Goal: Task Accomplishment & Management: Manage account settings

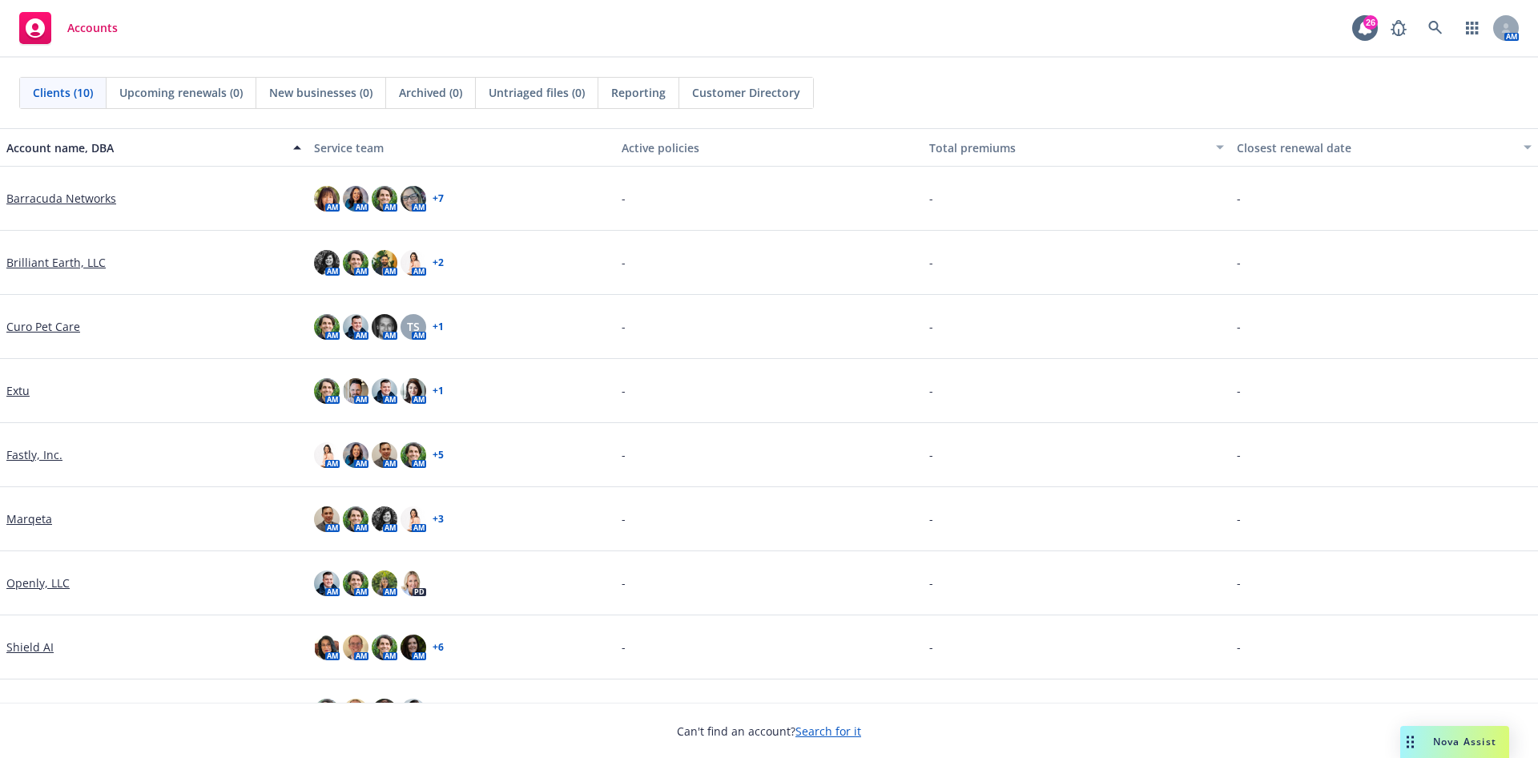
click at [33, 261] on link "Brilliant Earth, LLC" at bounding box center [55, 262] width 99 height 17
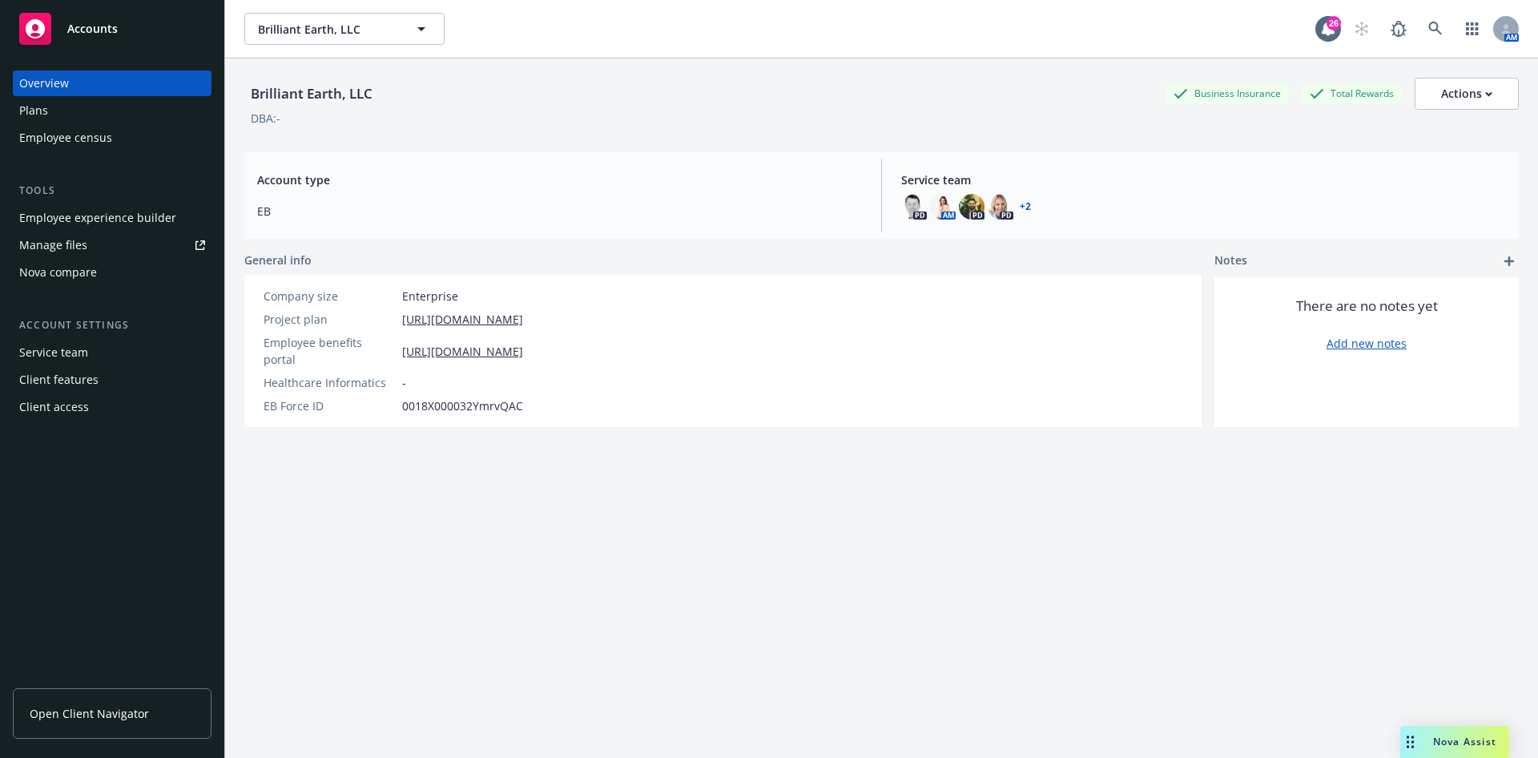
click at [80, 119] on div "Plans" at bounding box center [112, 111] width 186 height 26
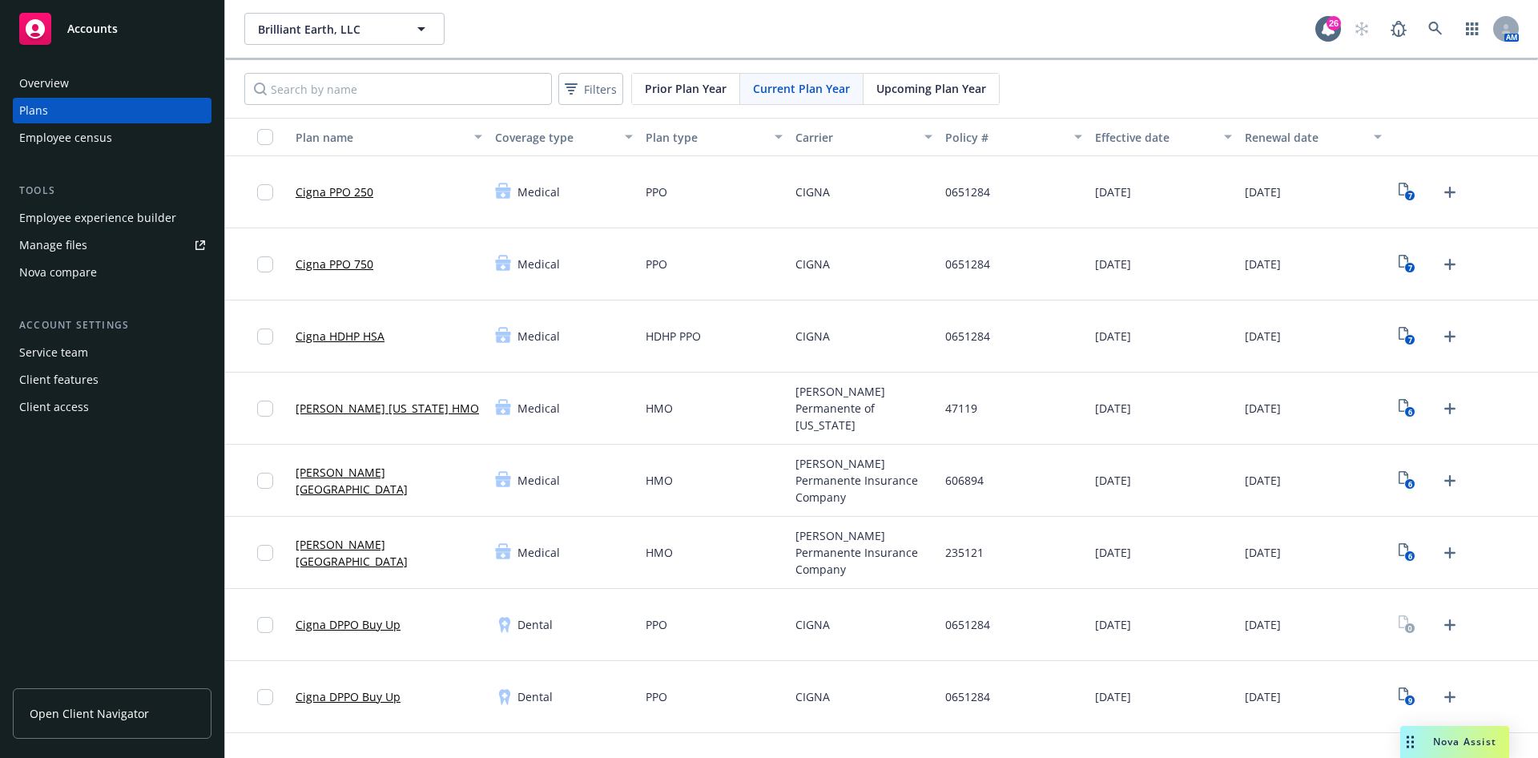
click at [920, 94] on span "Upcoming Plan Year" at bounding box center [931, 88] width 110 height 17
click at [1437, 179] on link "Upload Plan Documents" at bounding box center [1450, 192] width 26 height 26
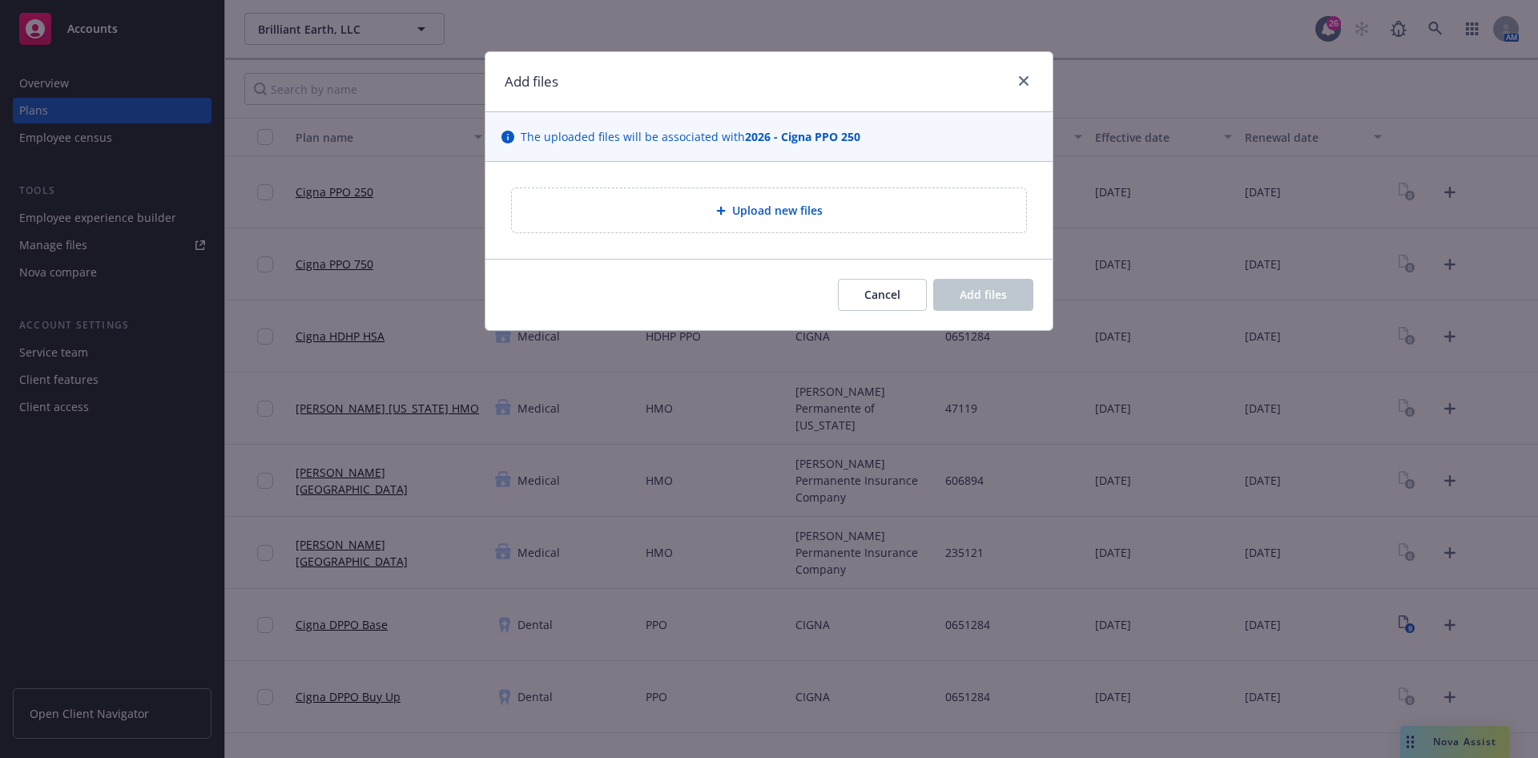
click at [768, 210] on span "Upload new files" at bounding box center [777, 210] width 91 height 17
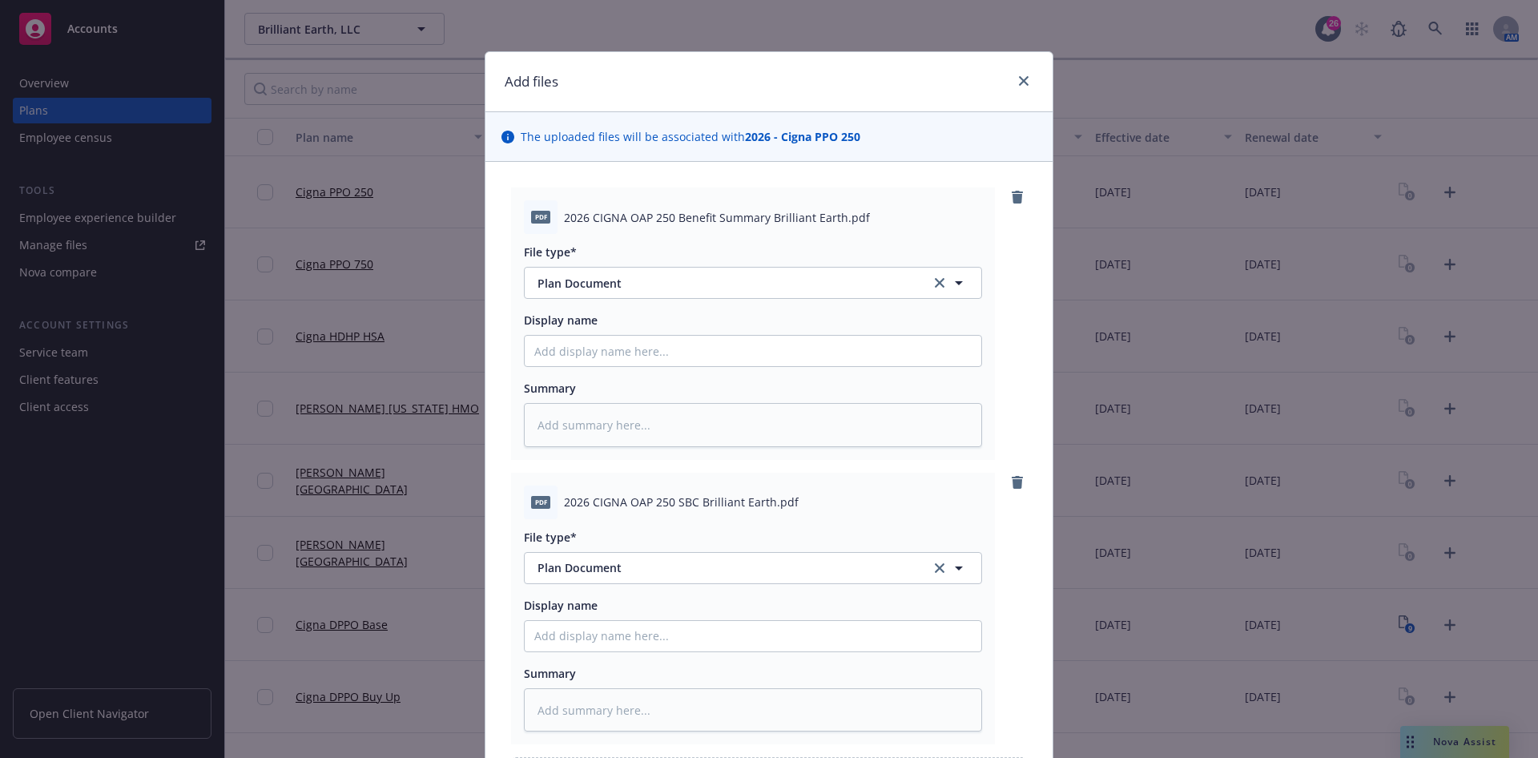
scroll to position [192, 0]
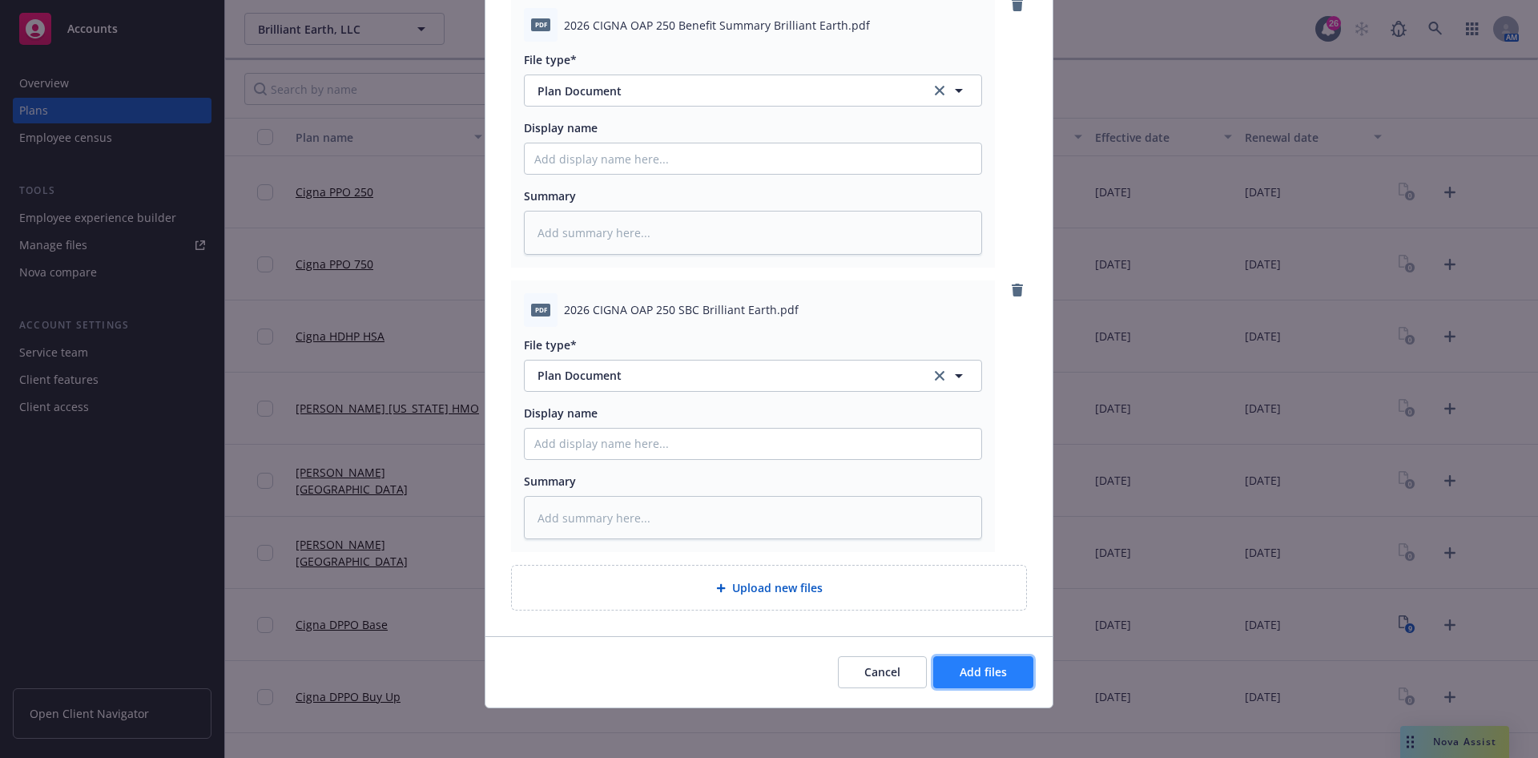
click at [996, 668] on span "Add files" at bounding box center [983, 671] width 47 height 15
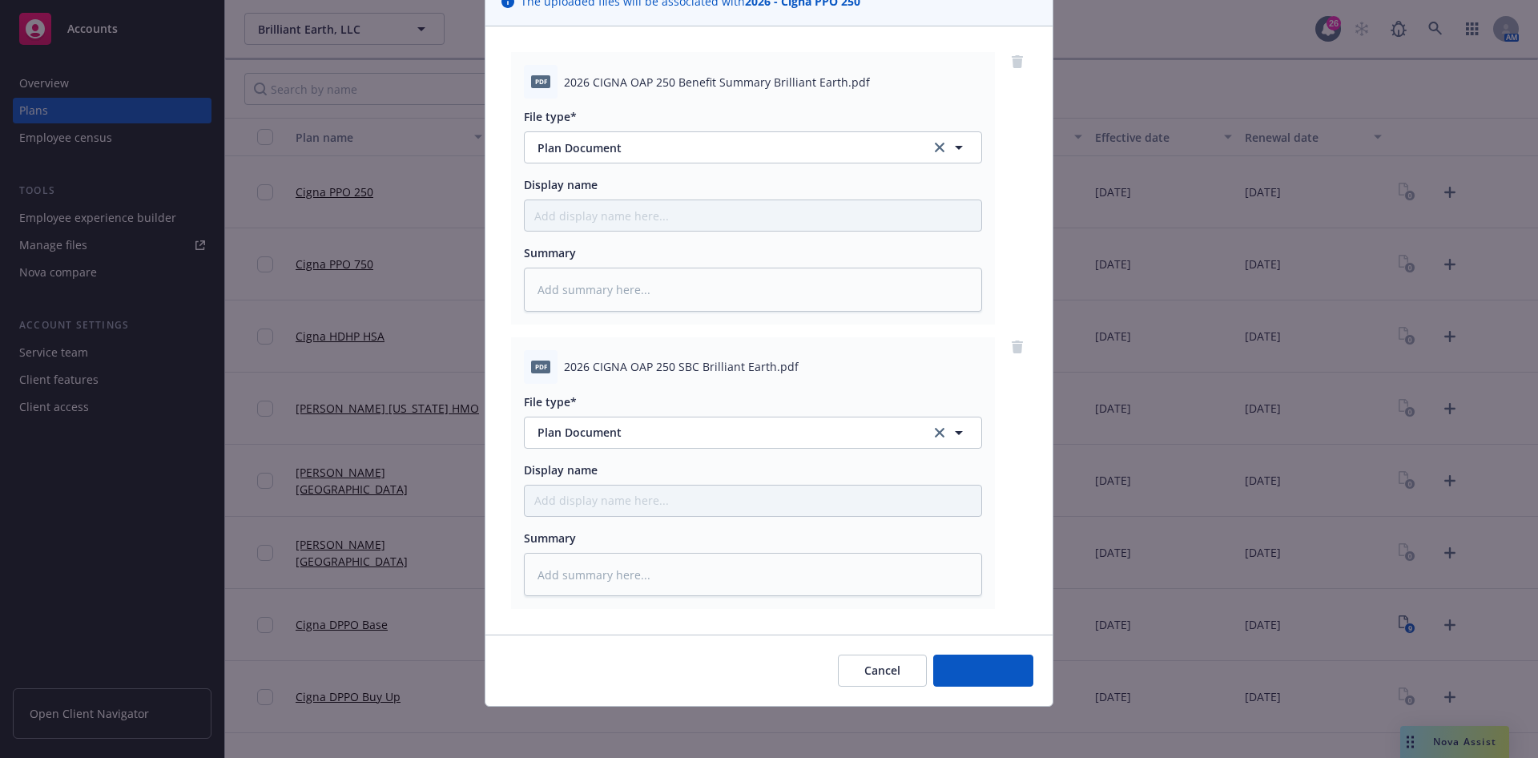
scroll to position [134, 0]
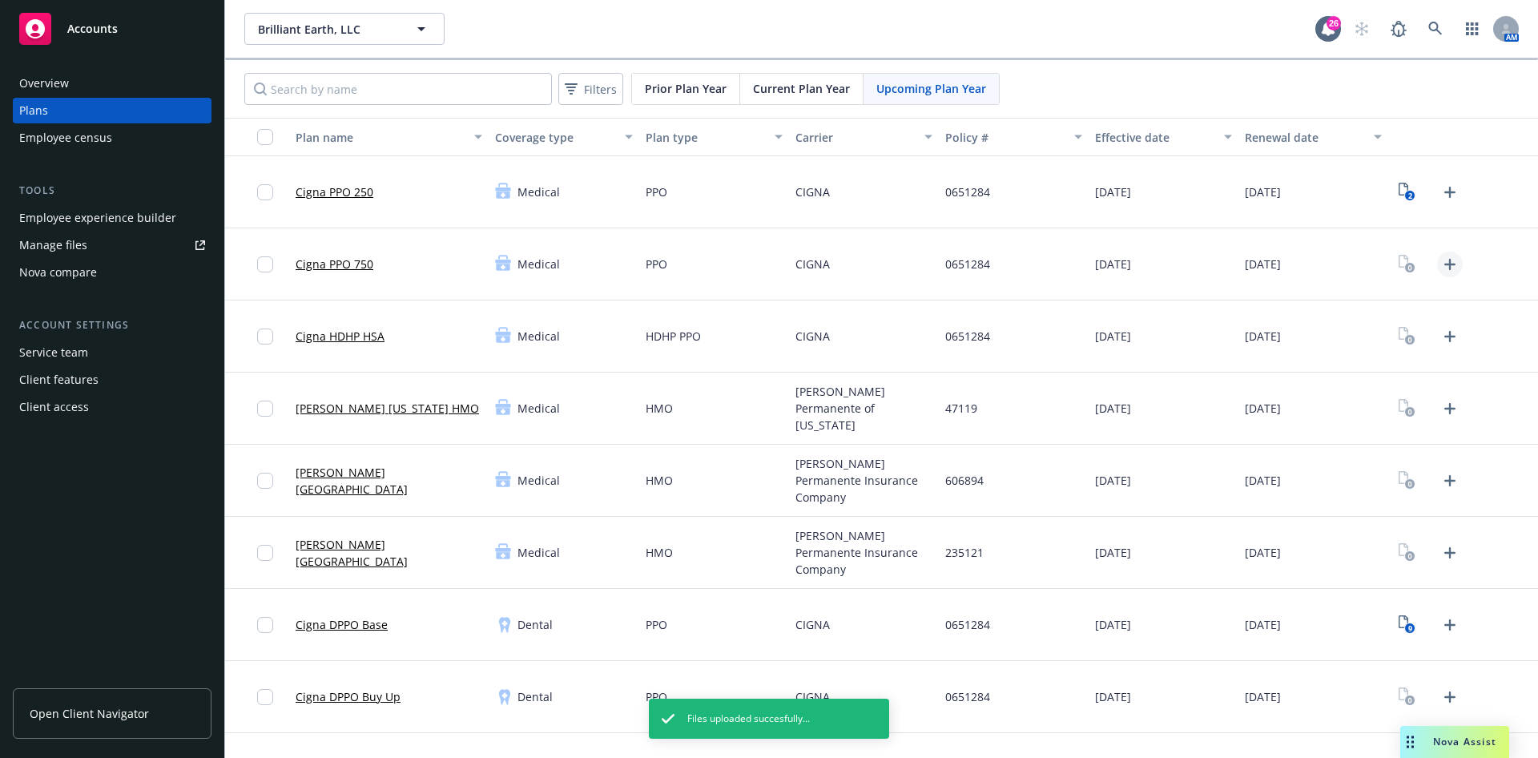
click at [1440, 269] on icon "Upload Plan Documents" at bounding box center [1449, 264] width 19 height 19
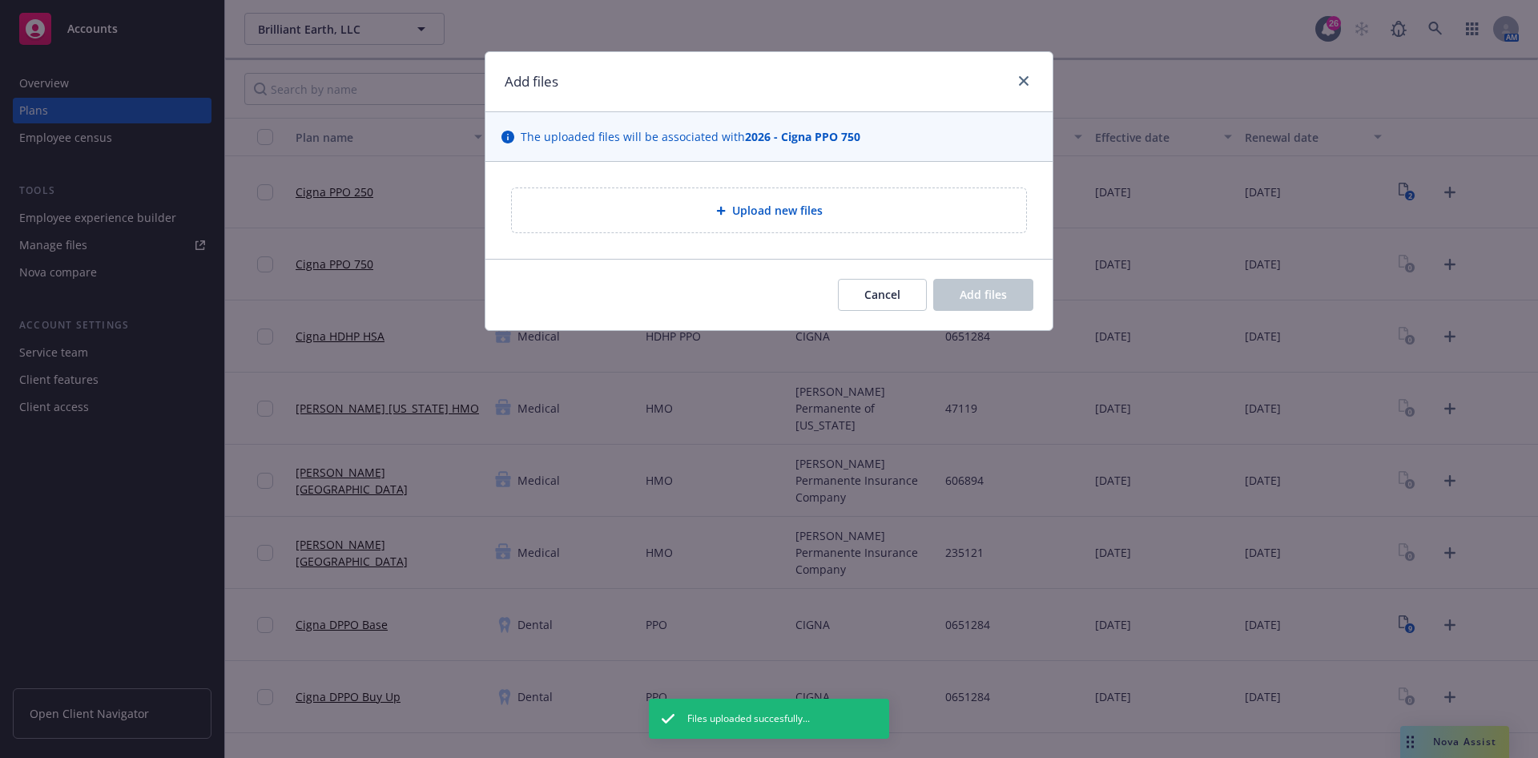
click at [761, 217] on span "Upload new files" at bounding box center [777, 210] width 91 height 17
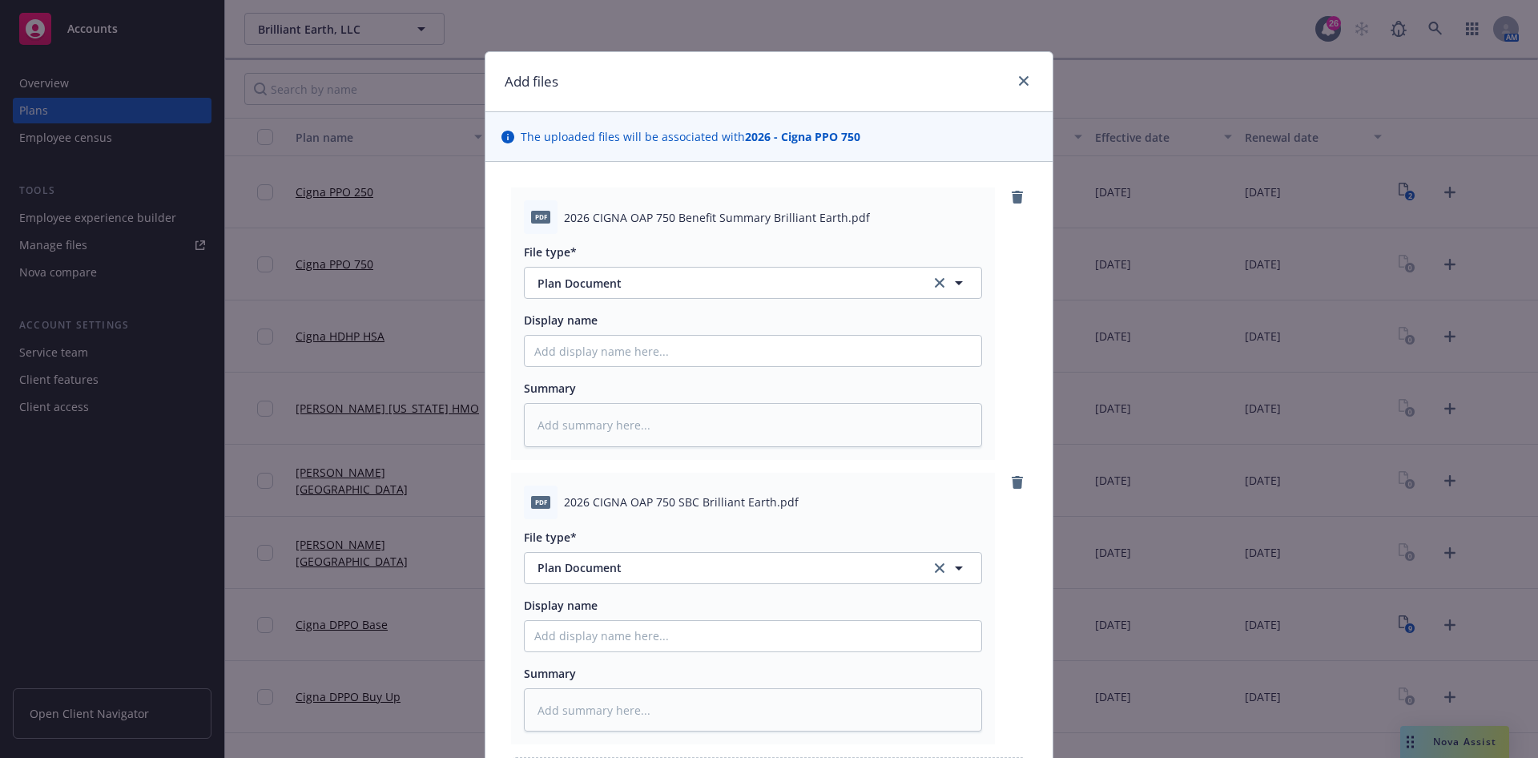
scroll to position [192, 0]
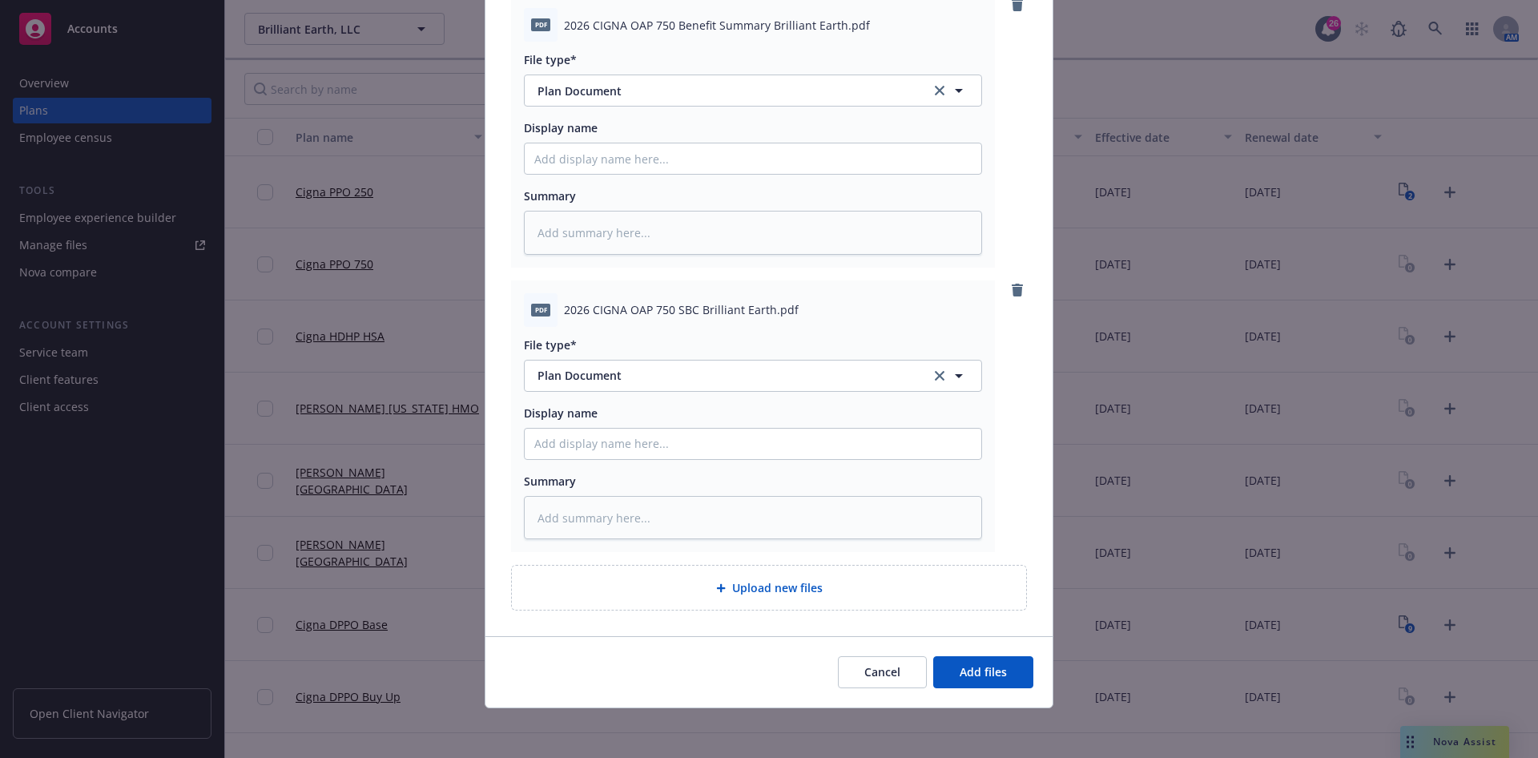
click at [1004, 650] on div "Cancel Add files" at bounding box center [768, 671] width 567 height 71
click at [1000, 656] on button "Add files" at bounding box center [983, 672] width 100 height 32
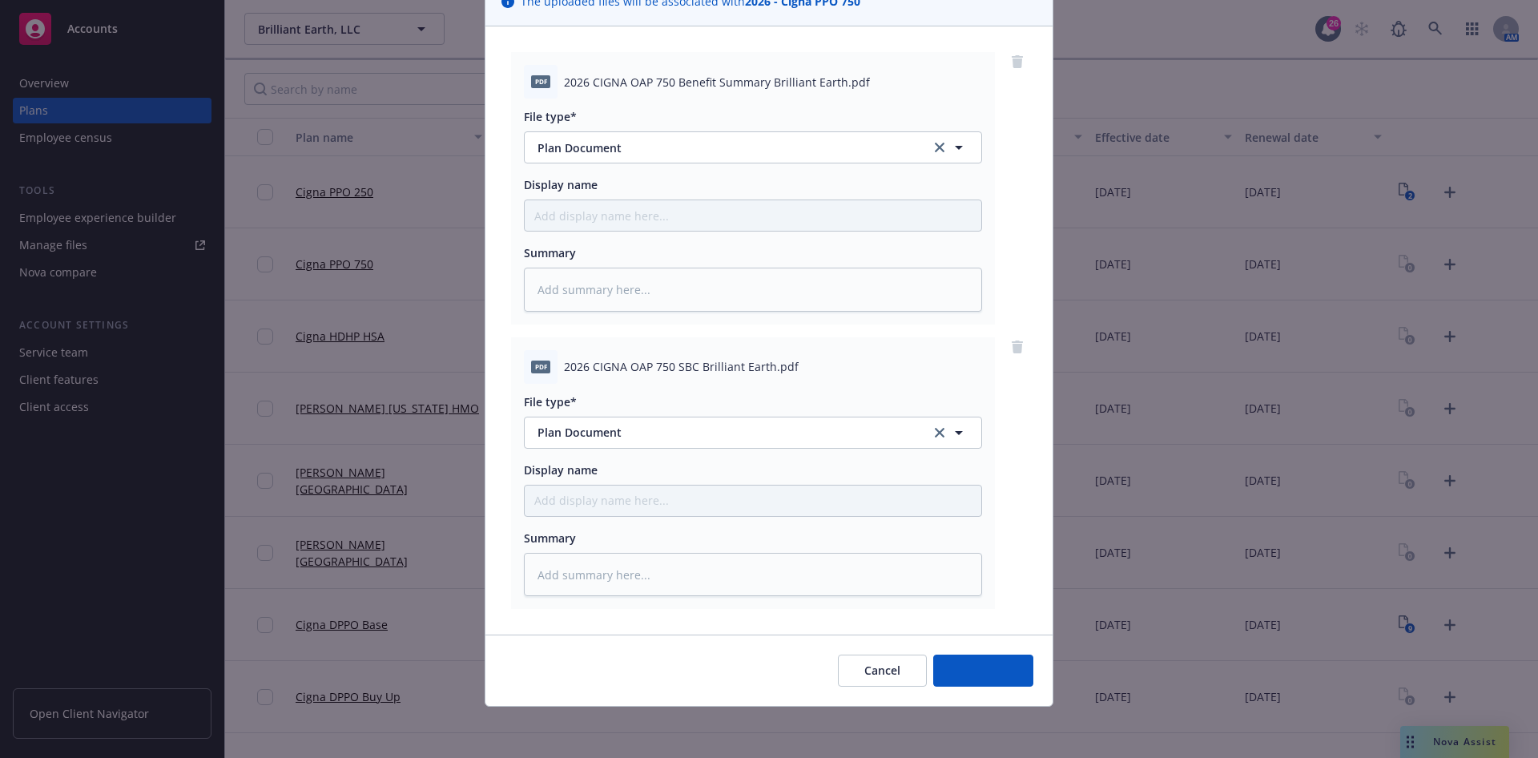
scroll to position [134, 0]
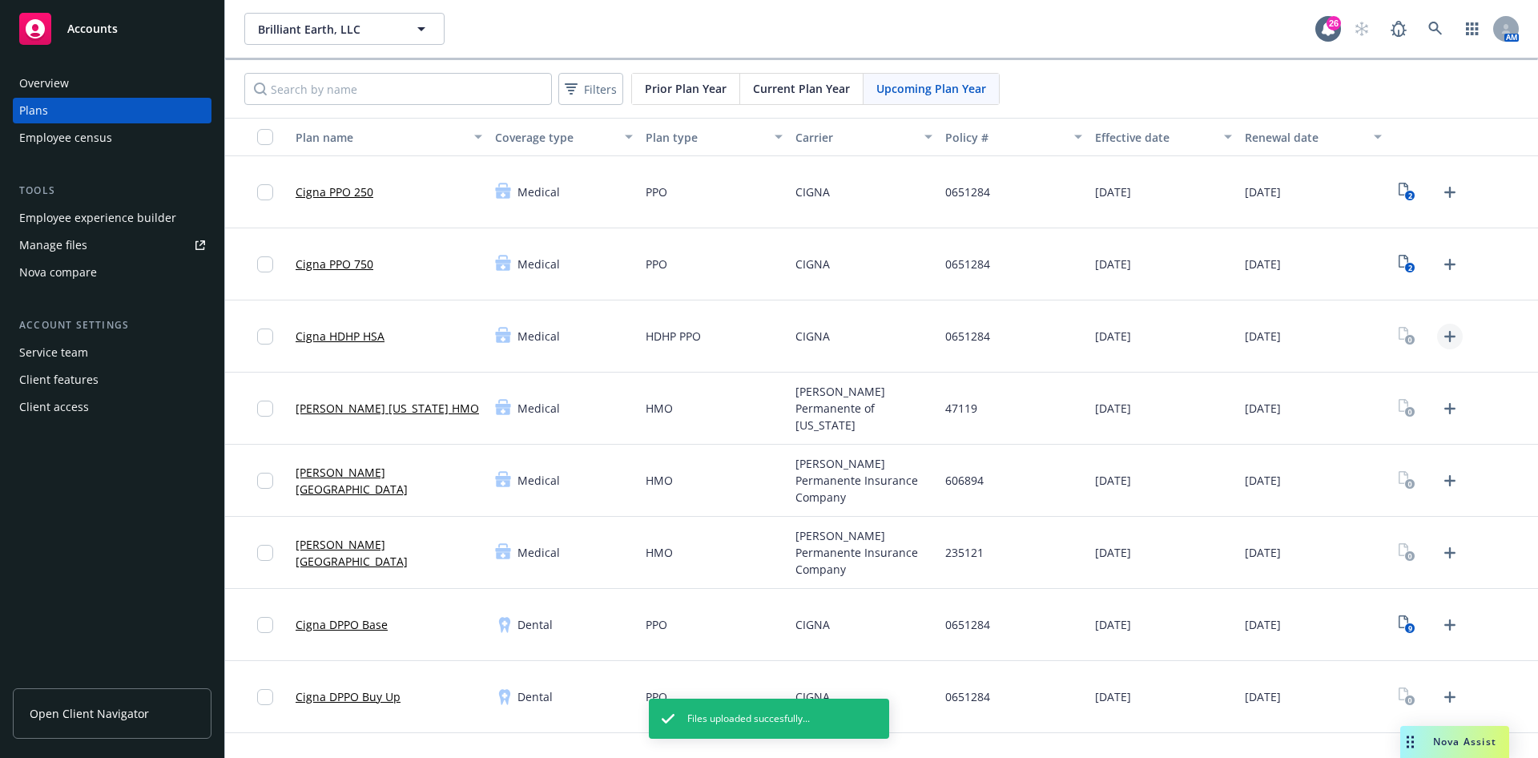
click at [1440, 329] on icon "Upload Plan Documents" at bounding box center [1449, 336] width 19 height 19
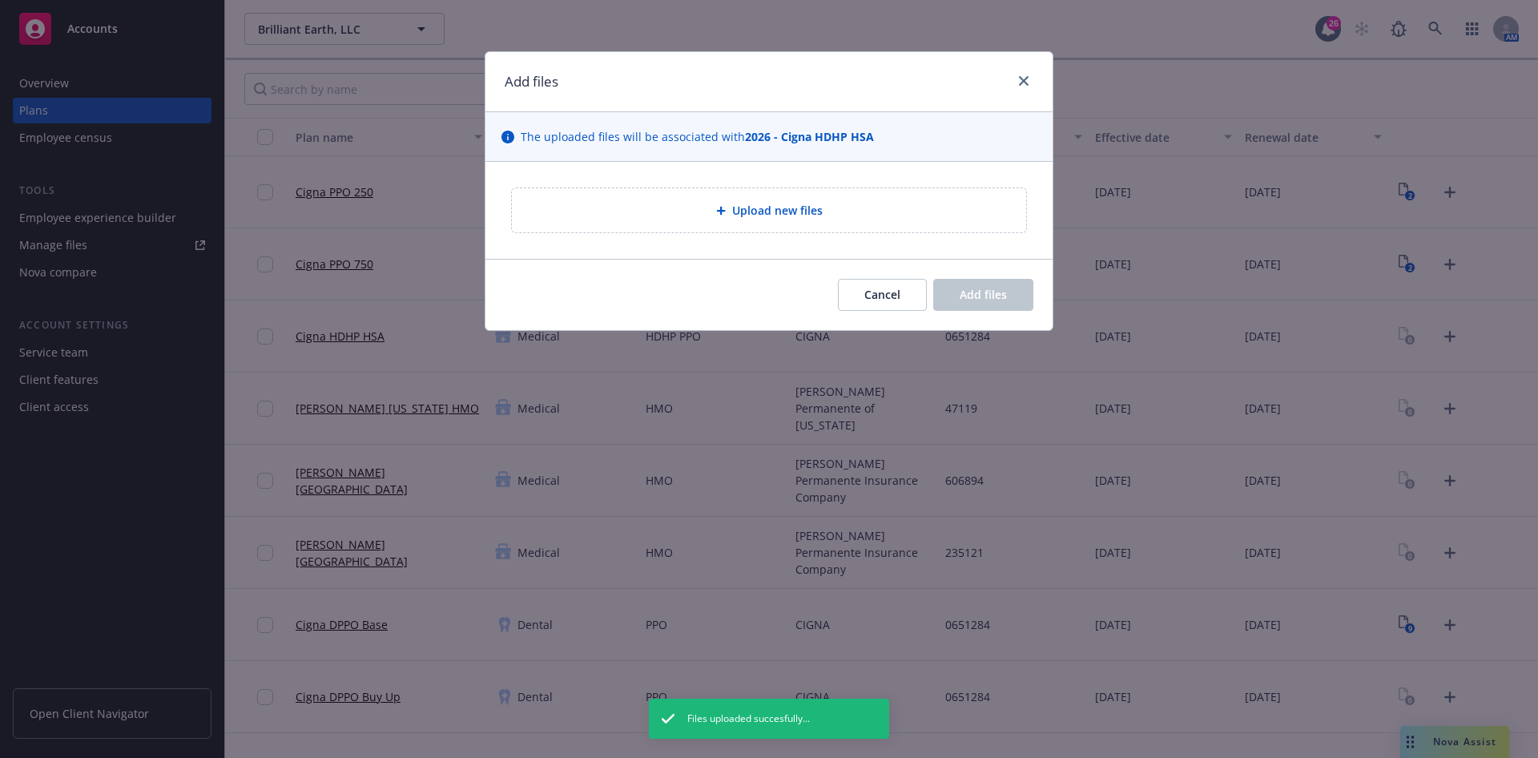
click at [847, 219] on div "Upload new files" at bounding box center [769, 210] width 514 height 44
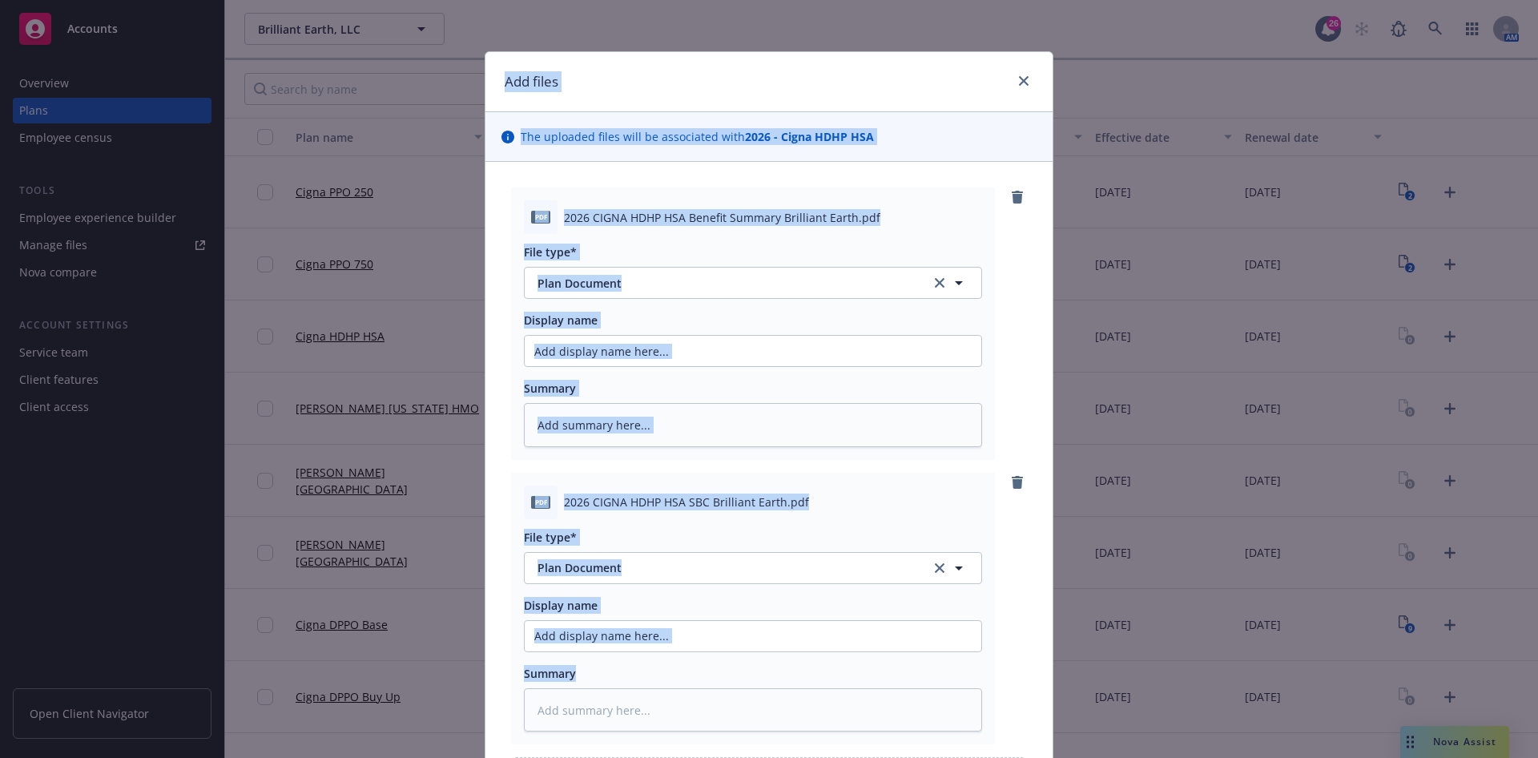
scroll to position [192, 0]
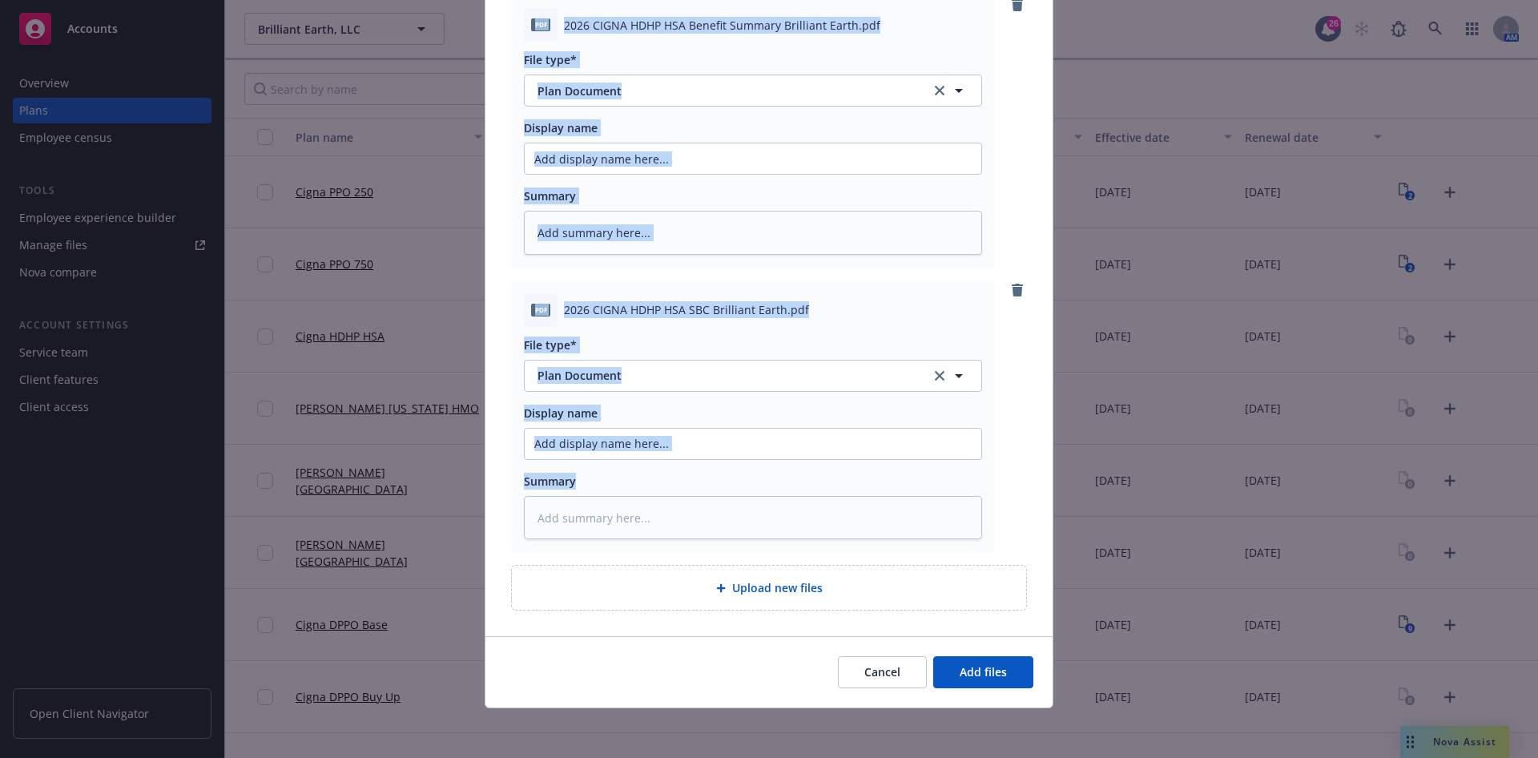
drag, startPoint x: 1105, startPoint y: 674, endPoint x: 1007, endPoint y: 728, distance: 112.6
click at [1007, 728] on div "Add files The uploaded files will be associated with 2026 - Cigna HDHP HSA pdf …" at bounding box center [769, 379] width 1538 height 758
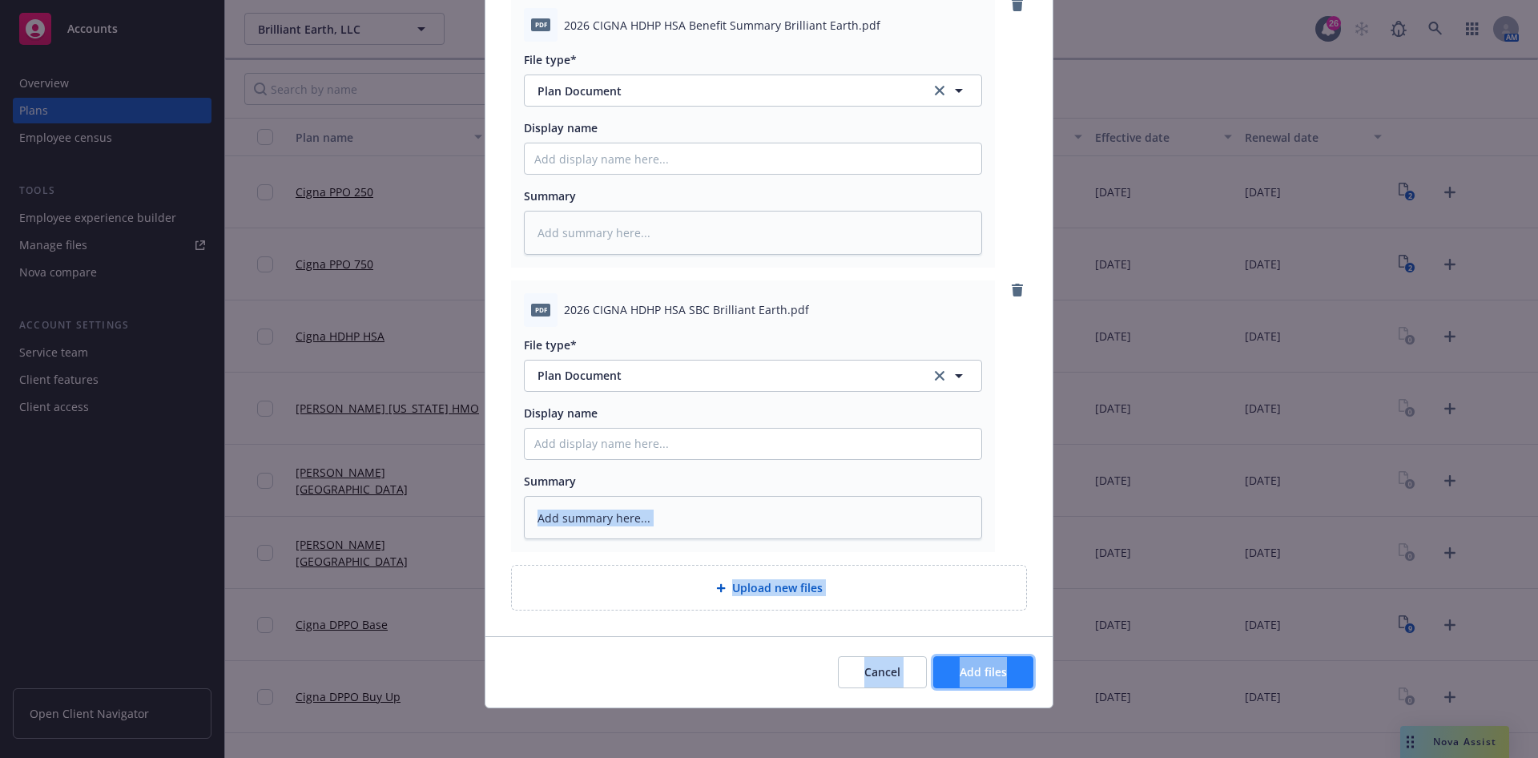
click at [992, 682] on button "Add files" at bounding box center [983, 672] width 100 height 32
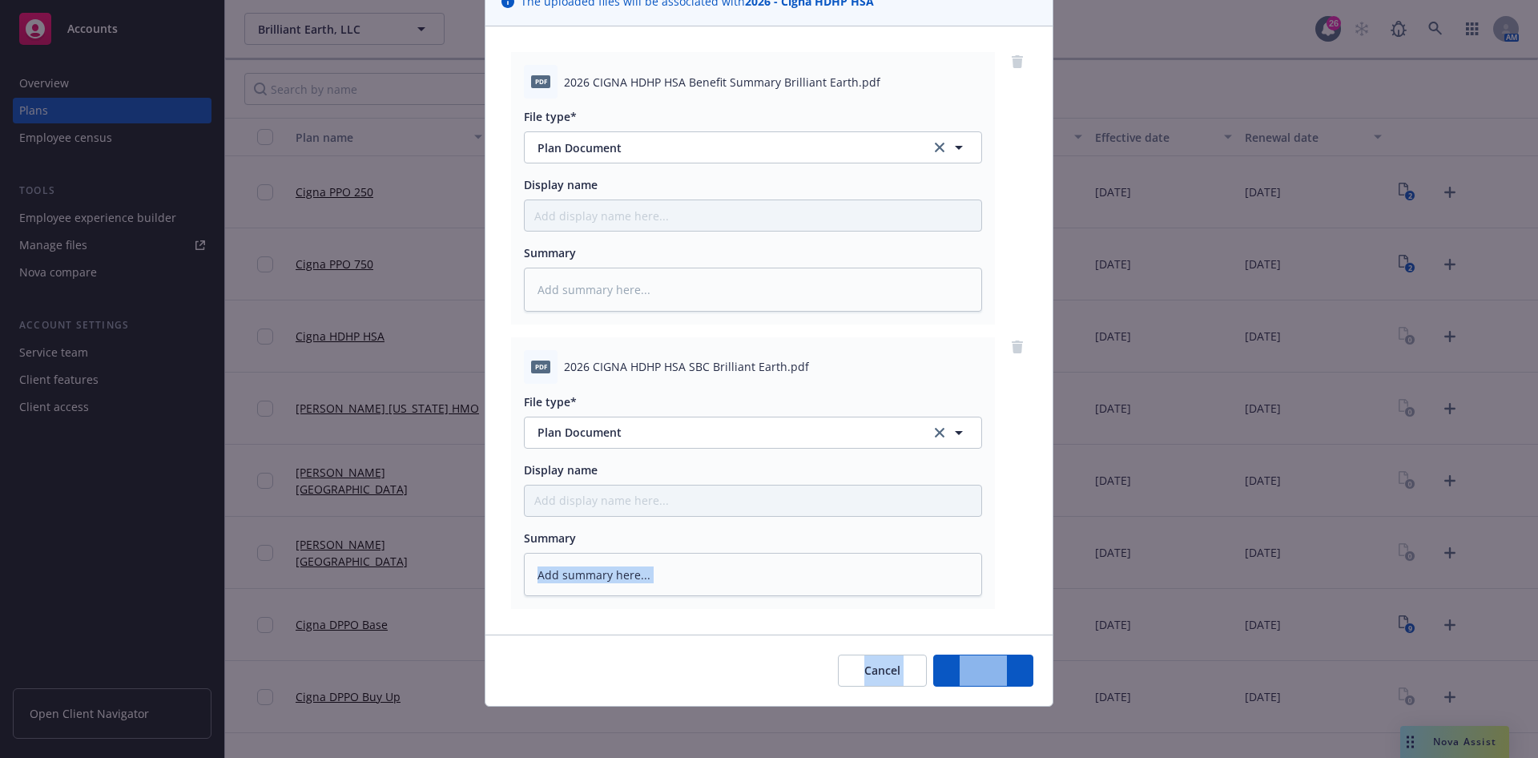
scroll to position [134, 0]
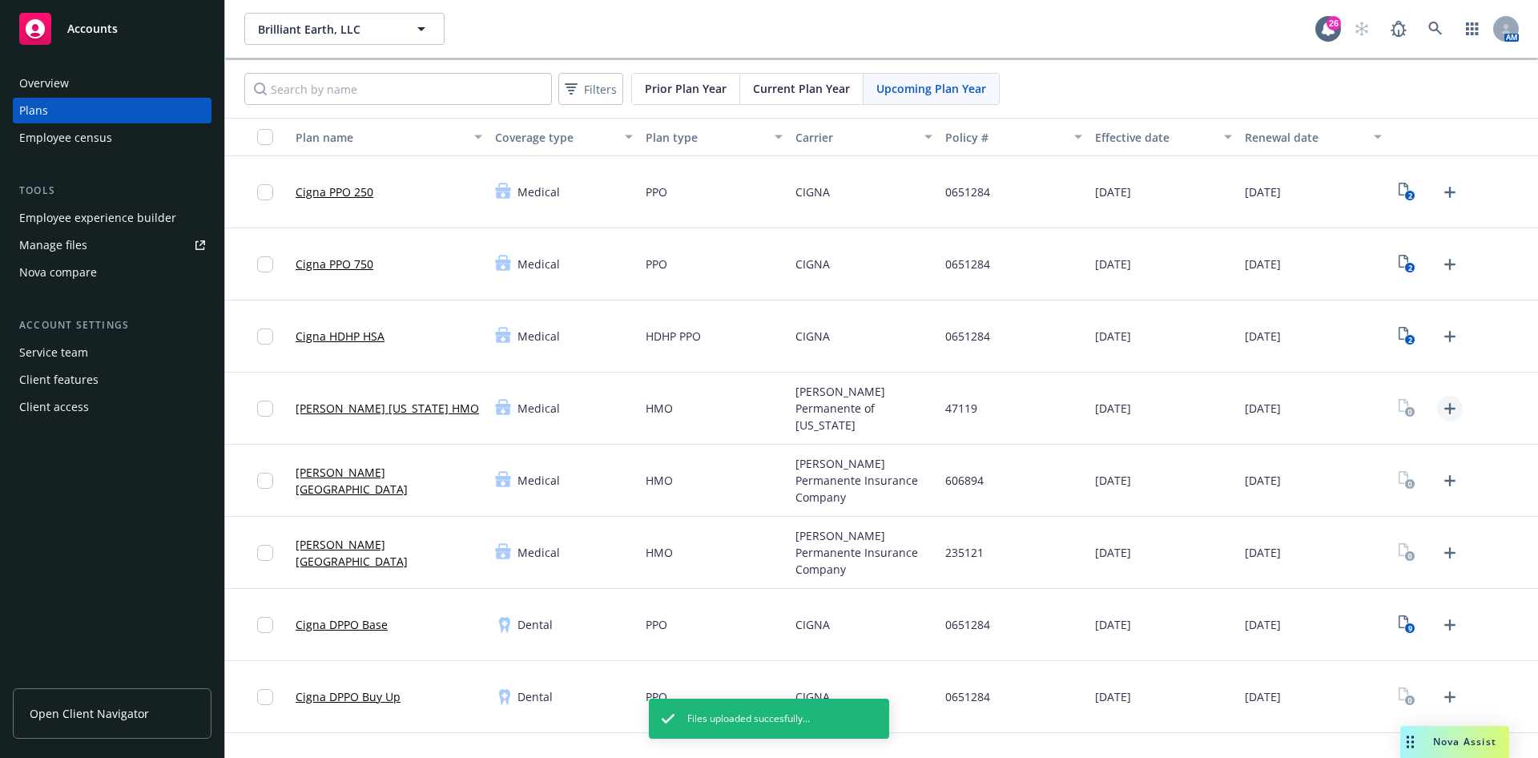
click at [1444, 406] on icon "Upload Plan Documents" at bounding box center [1449, 408] width 11 height 11
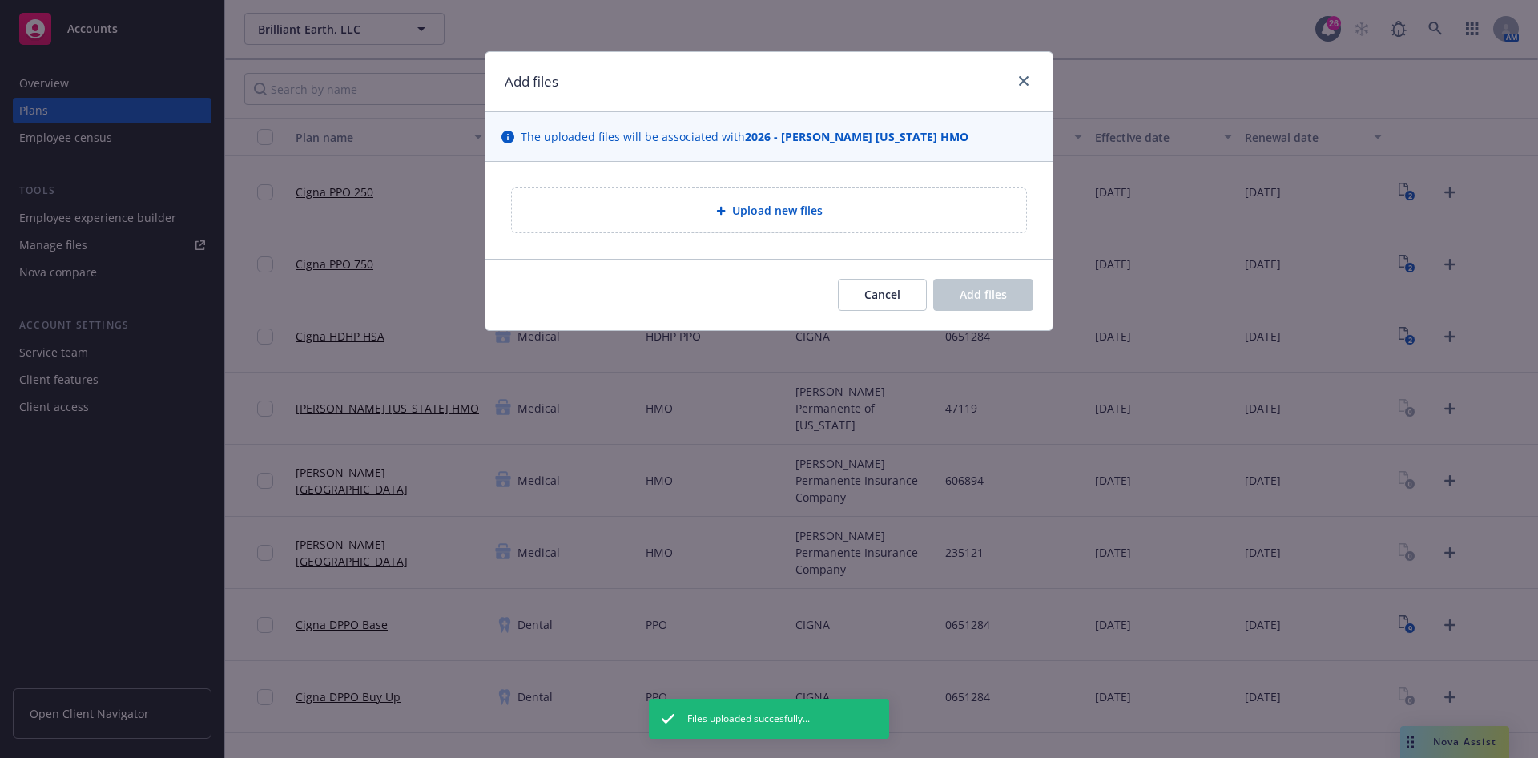
click at [805, 231] on div "Upload new files" at bounding box center [769, 210] width 514 height 44
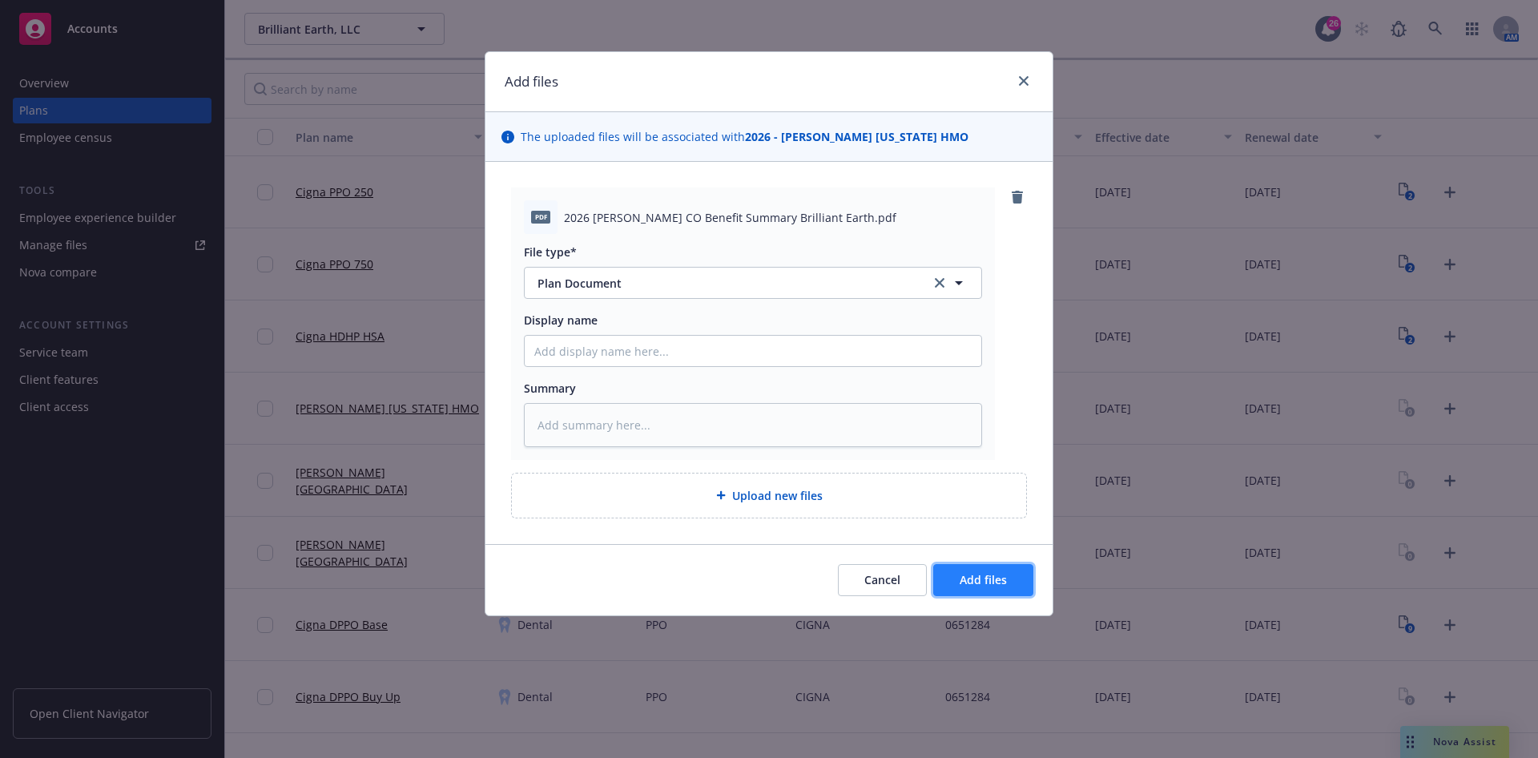
click at [975, 576] on span "Add files" at bounding box center [983, 579] width 47 height 15
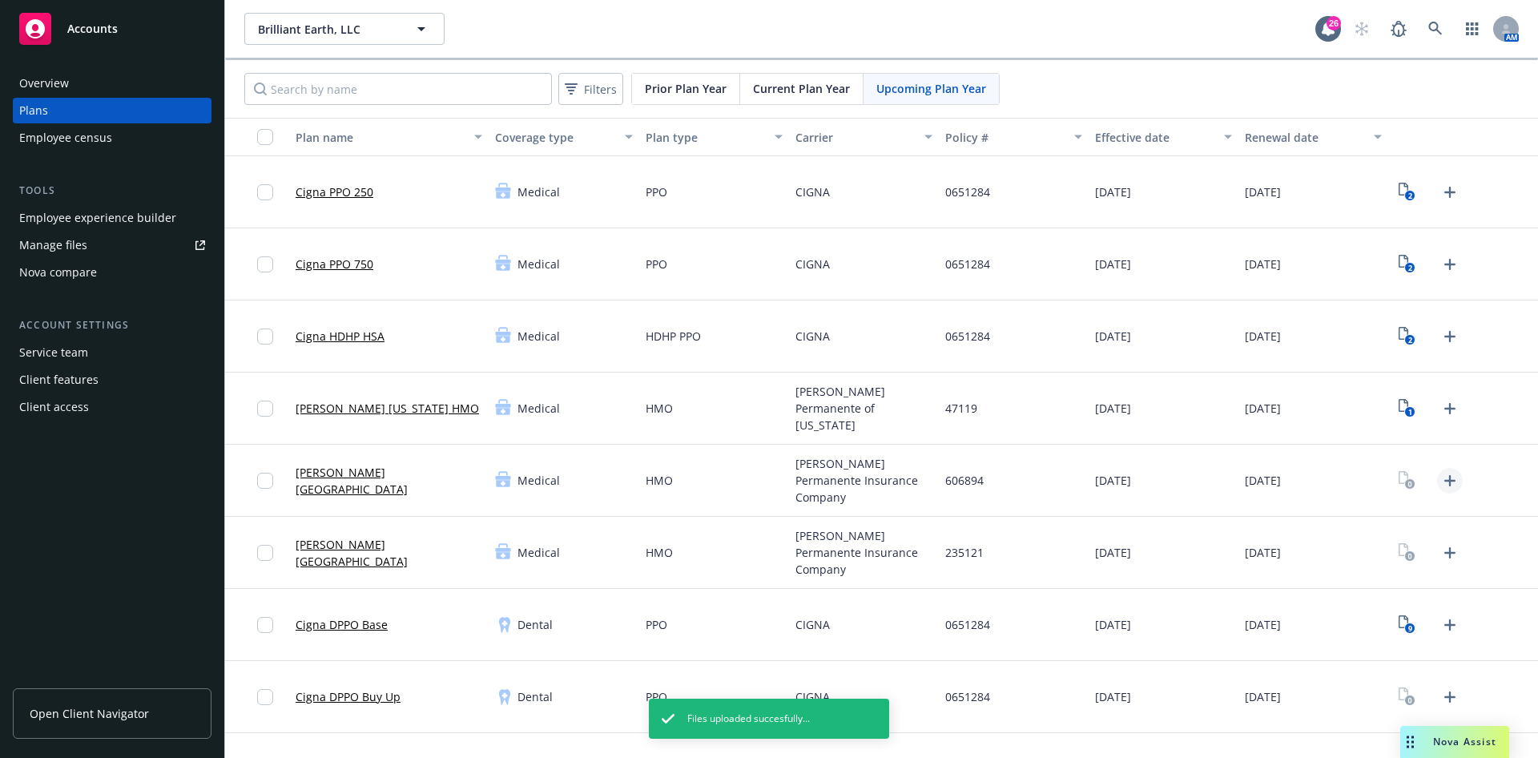
click at [1437, 490] on link "Upload Plan Documents" at bounding box center [1450, 481] width 26 height 26
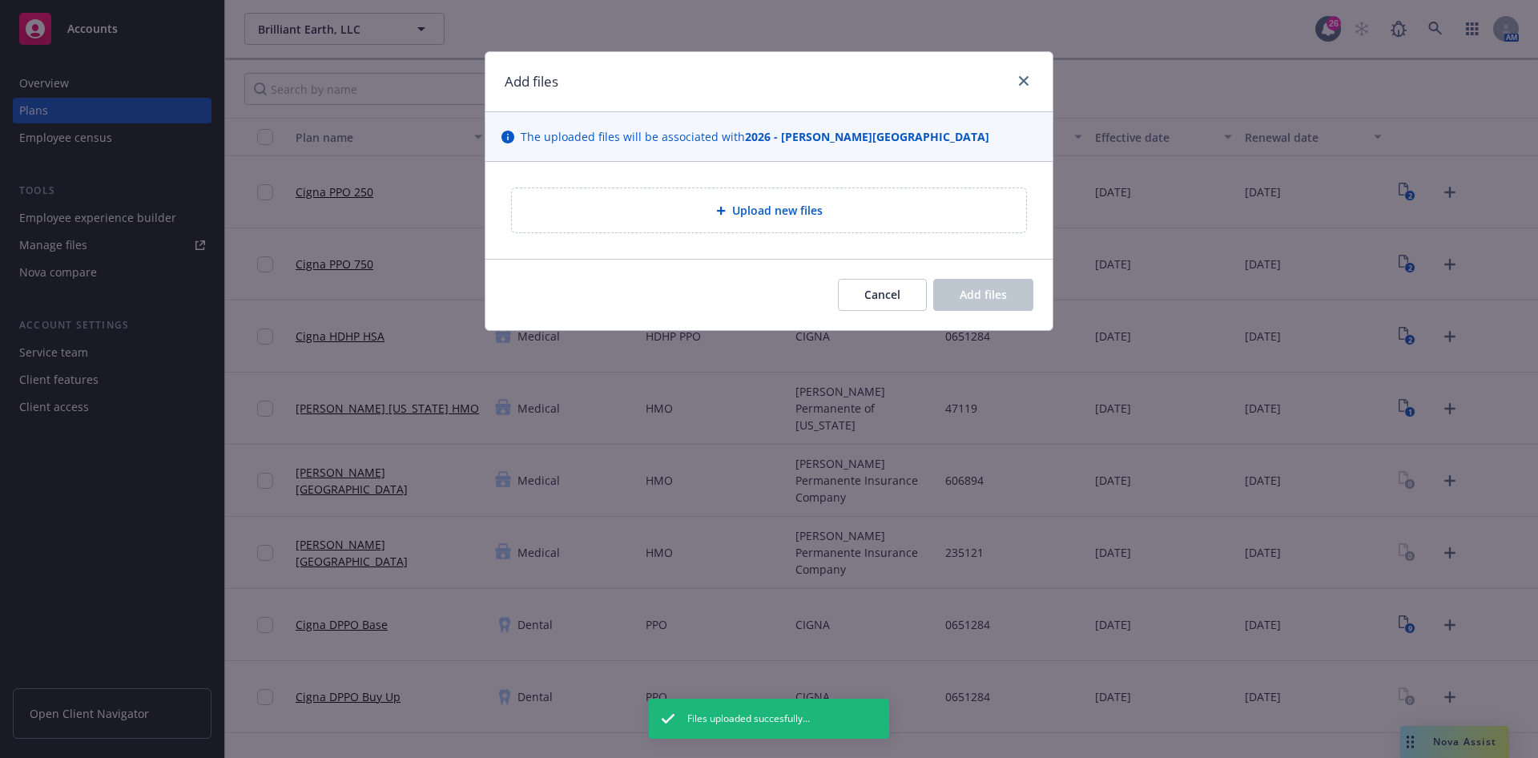
click at [767, 219] on div "Upload new files" at bounding box center [769, 210] width 514 height 44
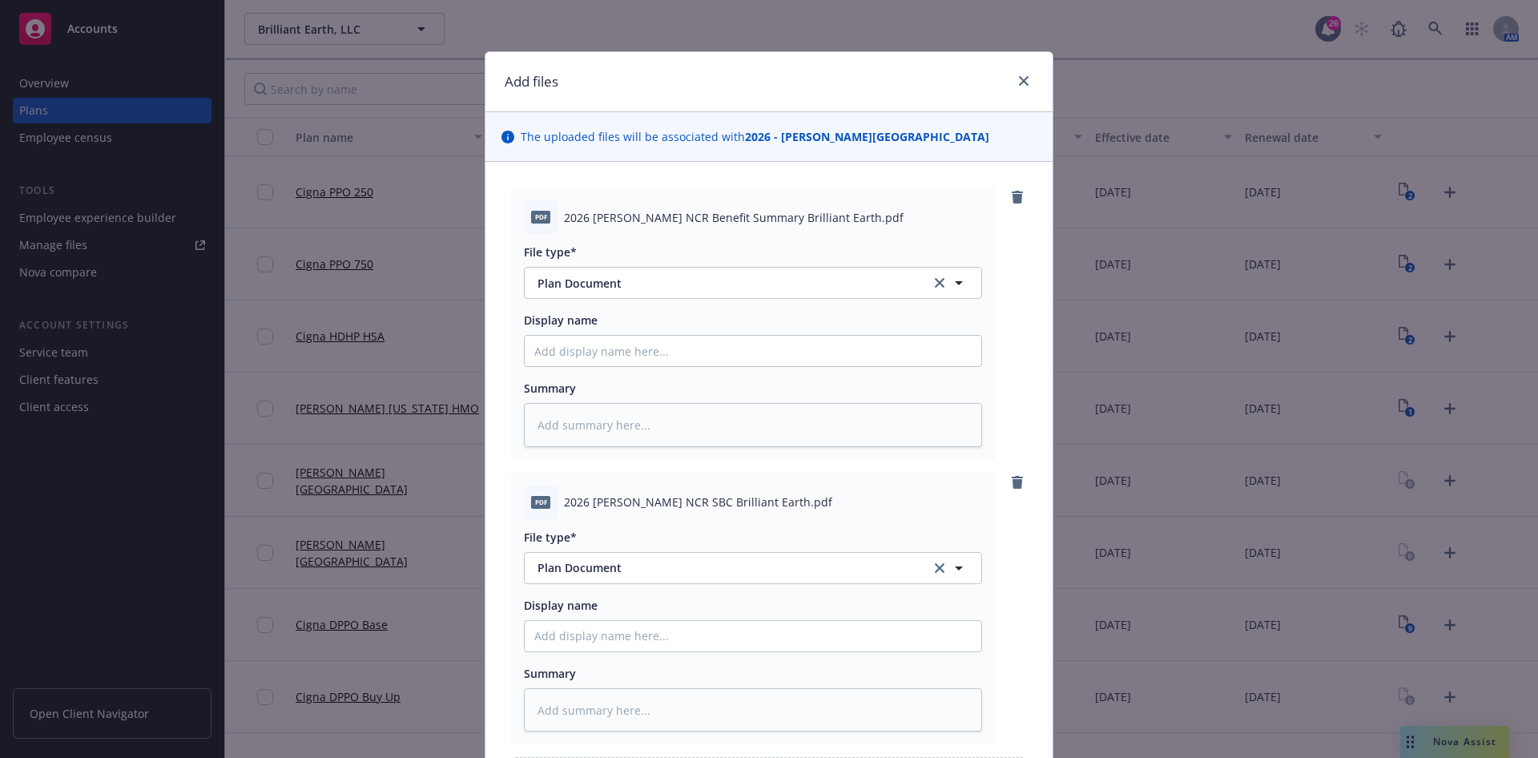
scroll to position [192, 0]
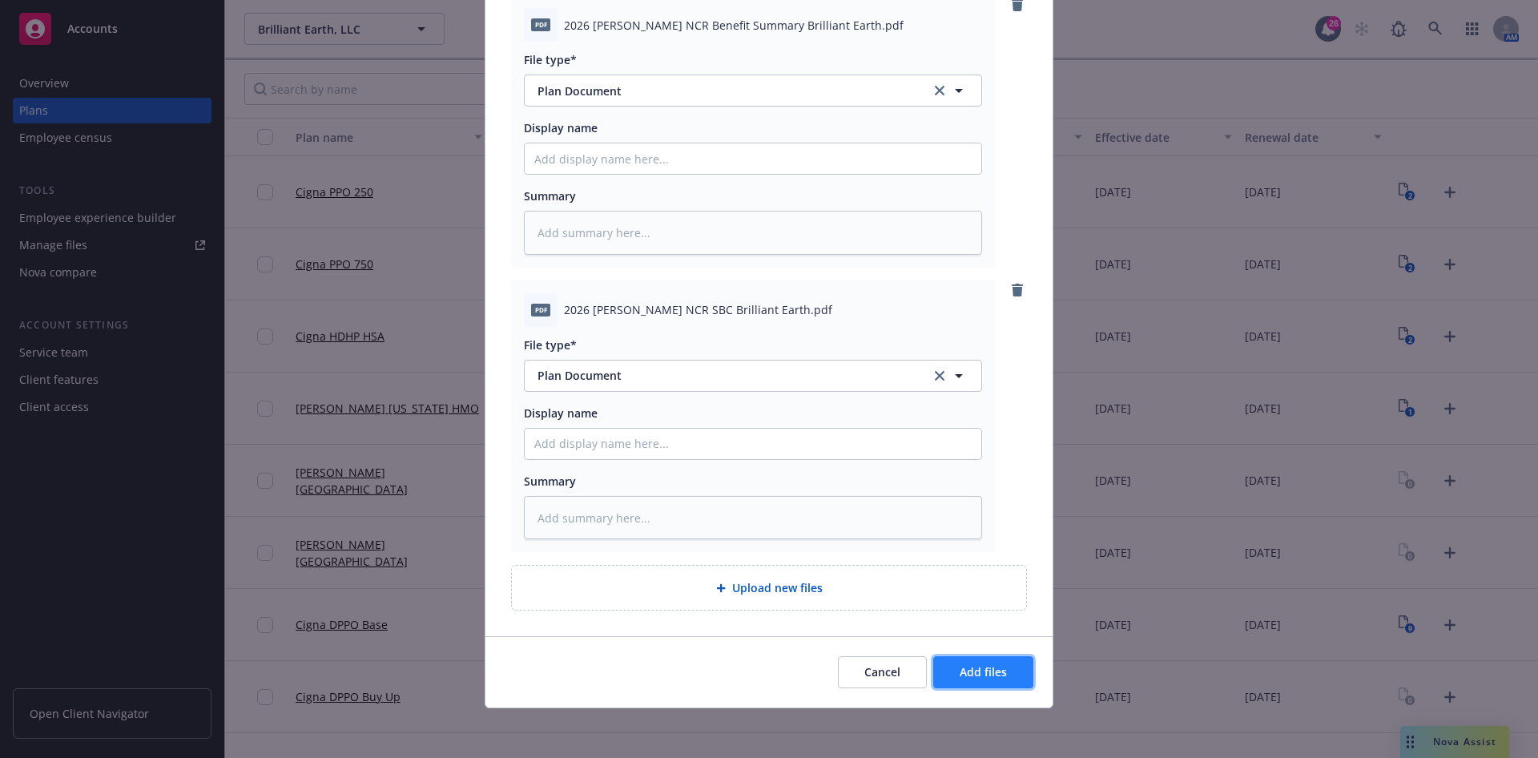
click at [946, 678] on button "Add files" at bounding box center [983, 672] width 100 height 32
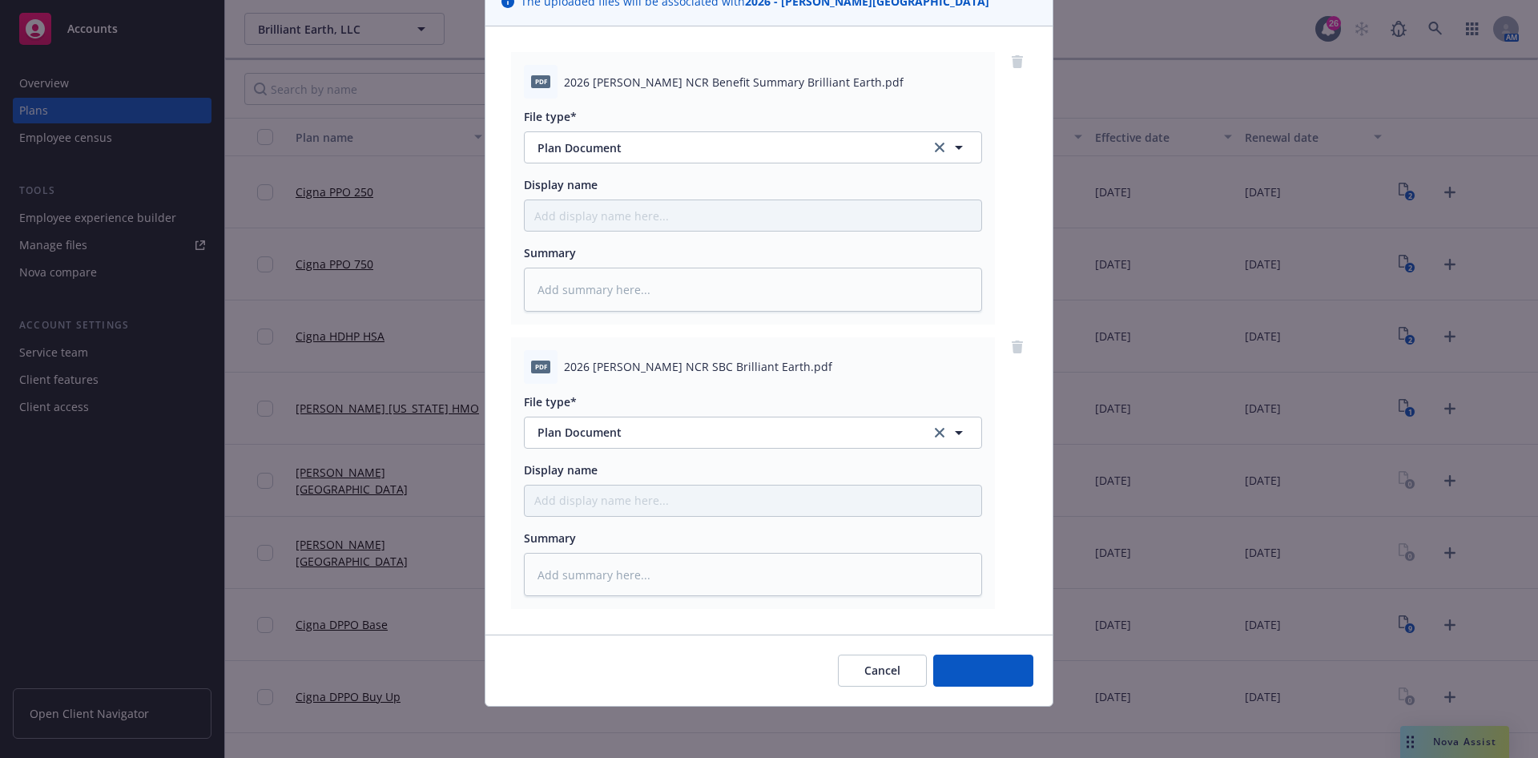
scroll to position [134, 0]
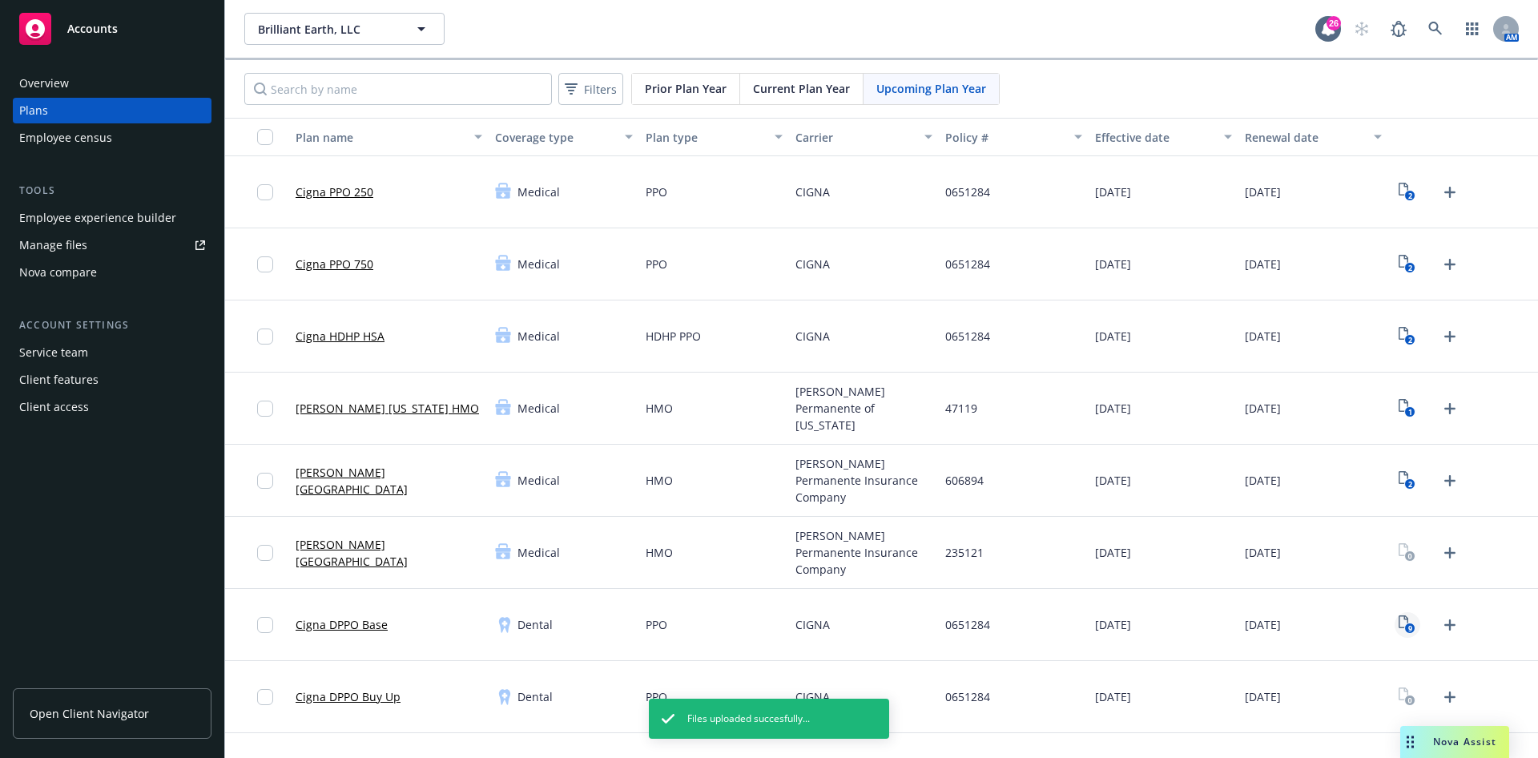
click at [1395, 634] on link "9" at bounding box center [1408, 625] width 26 height 26
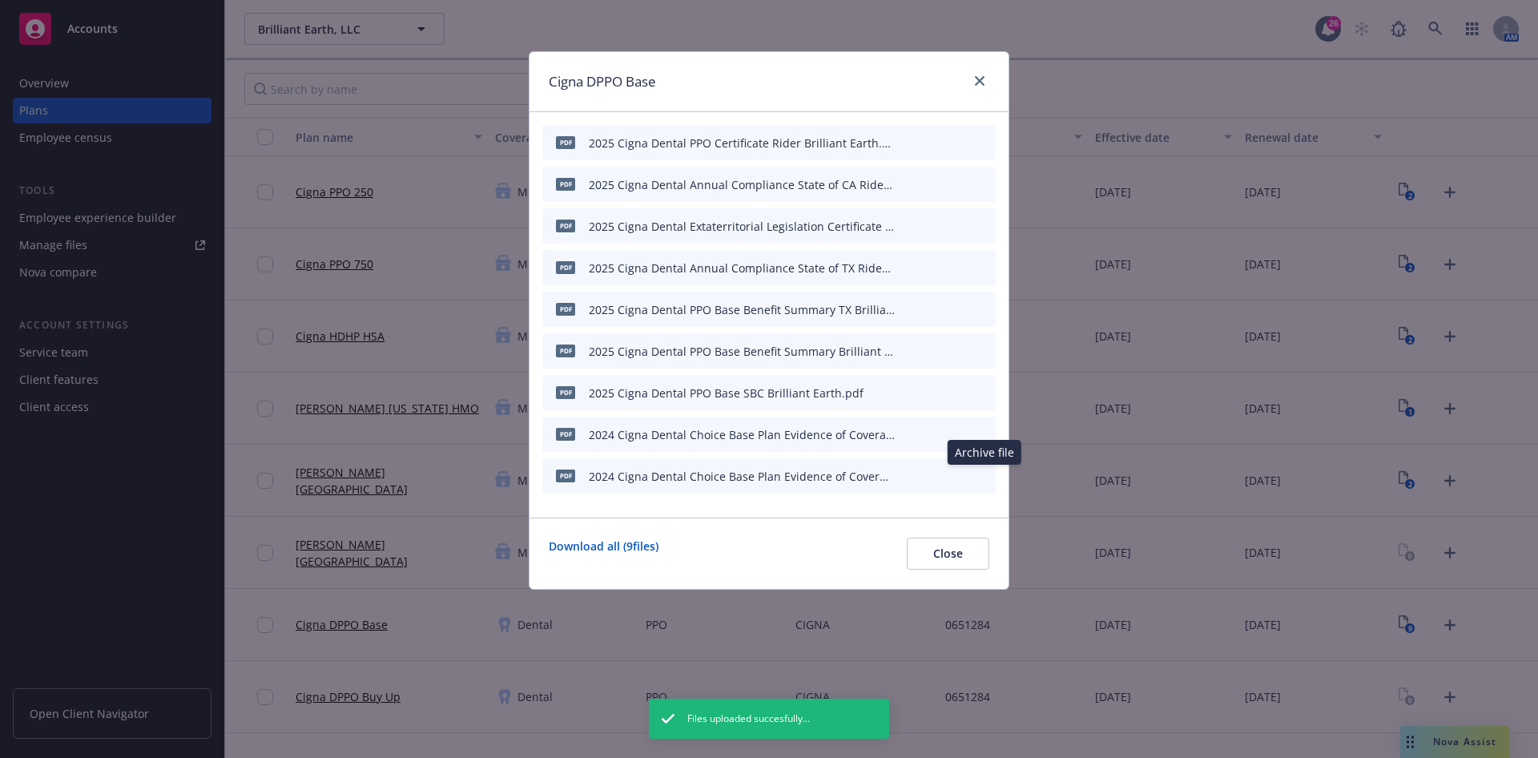
click at [983, 470] on icon "archive file" at bounding box center [981, 475] width 13 height 13
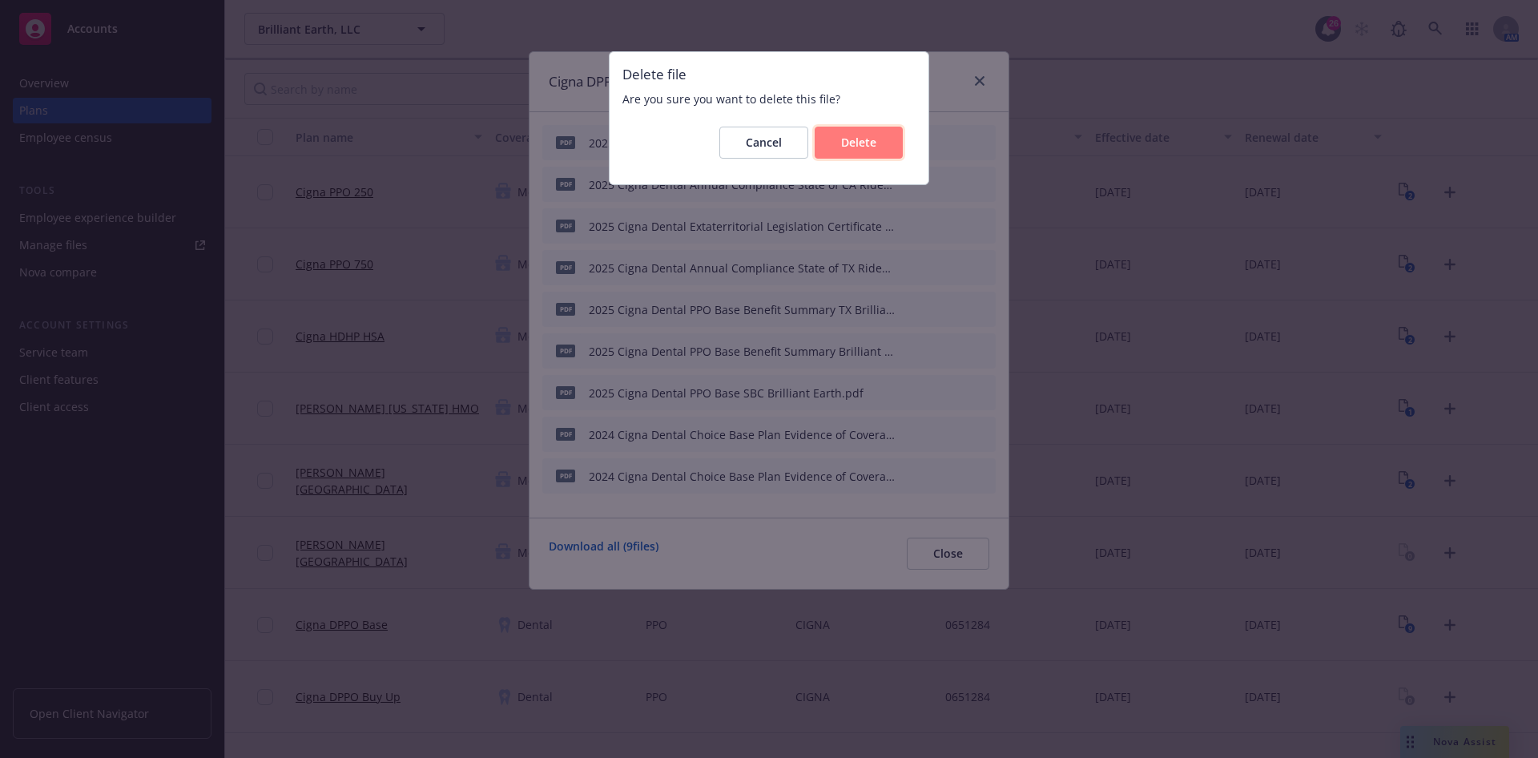
click at [855, 157] on button "Delete" at bounding box center [859, 143] width 88 height 32
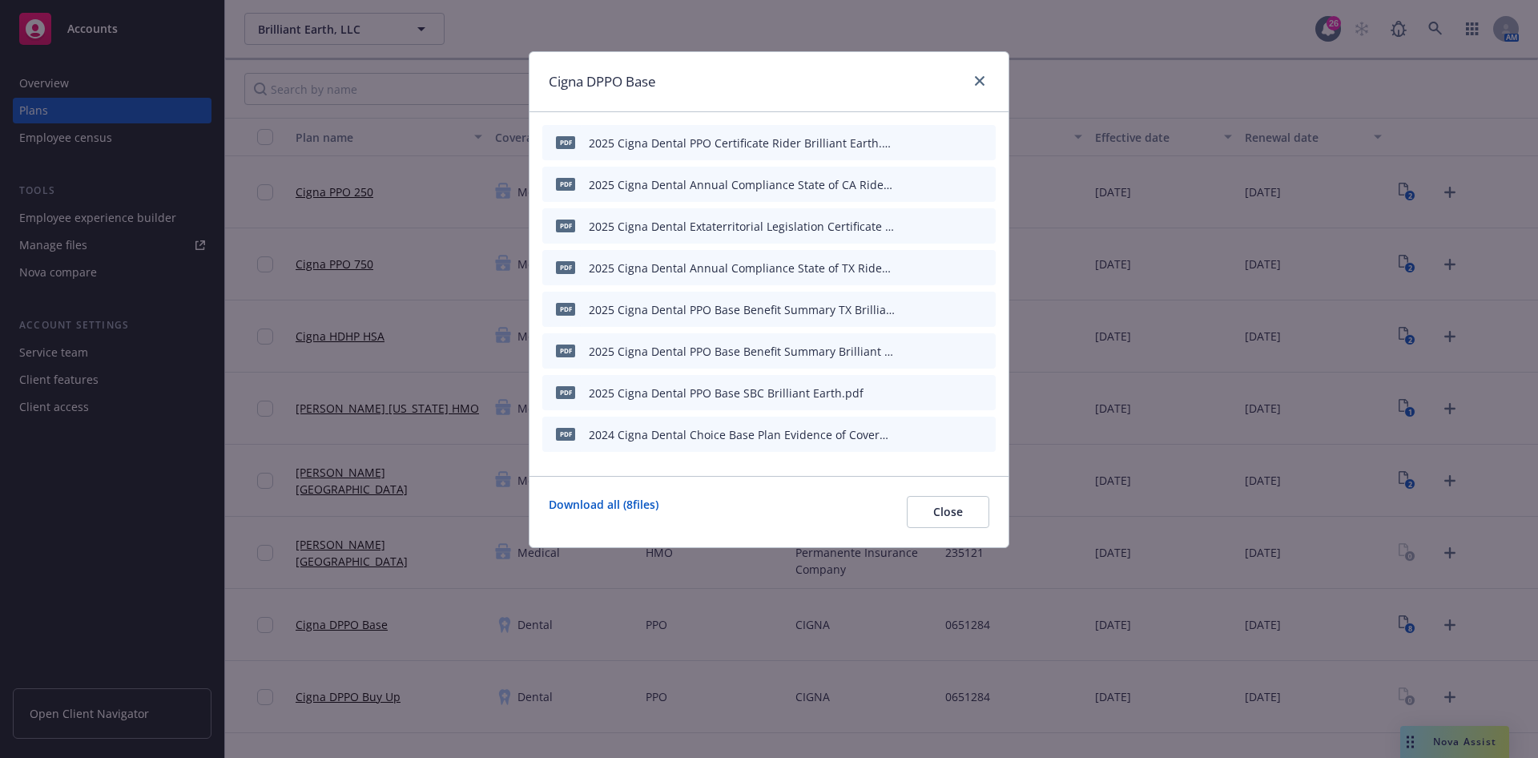
click at [981, 428] on icon "archive file" at bounding box center [981, 433] width 11 height 13
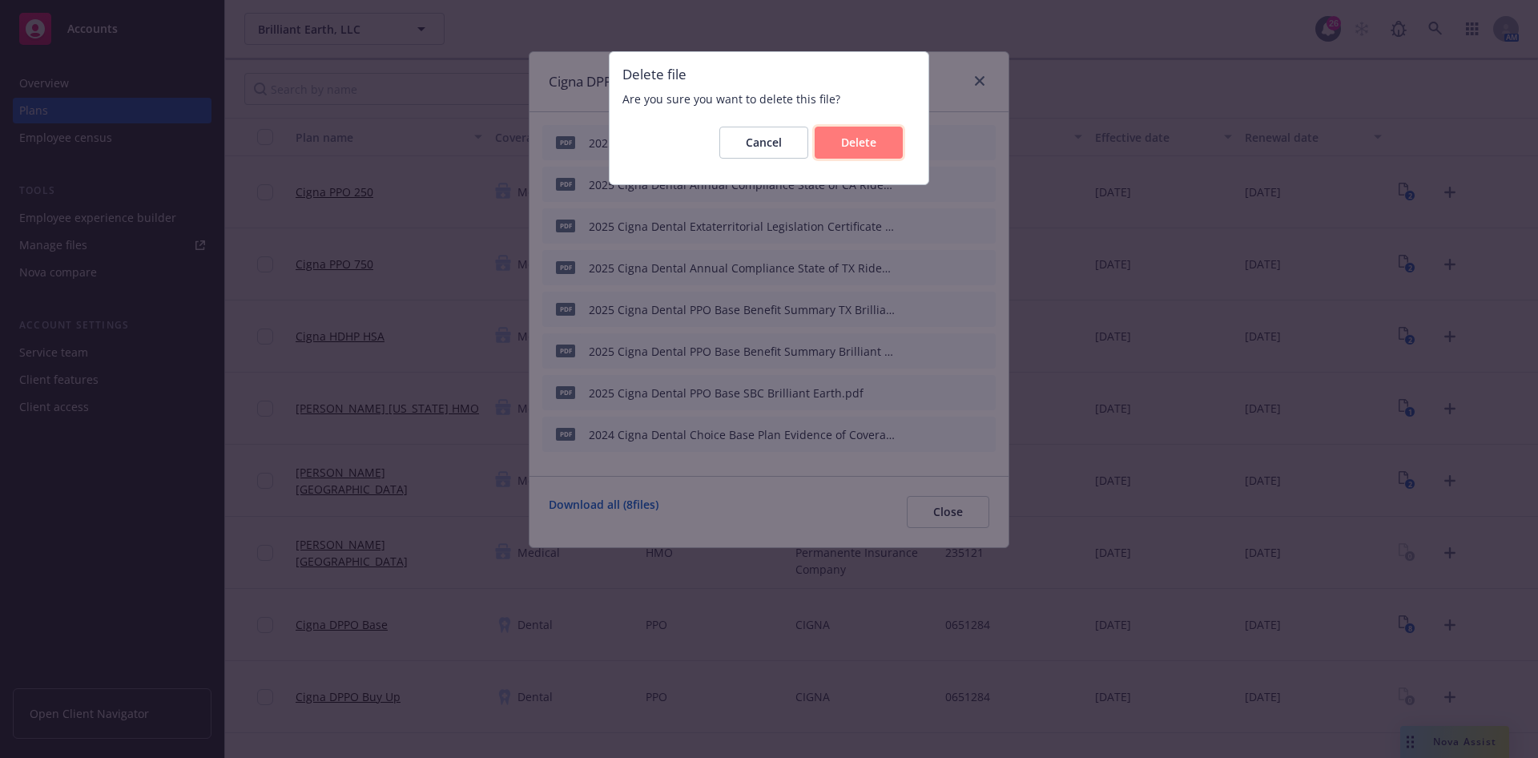
click at [873, 135] on span "Delete" at bounding box center [858, 142] width 35 height 15
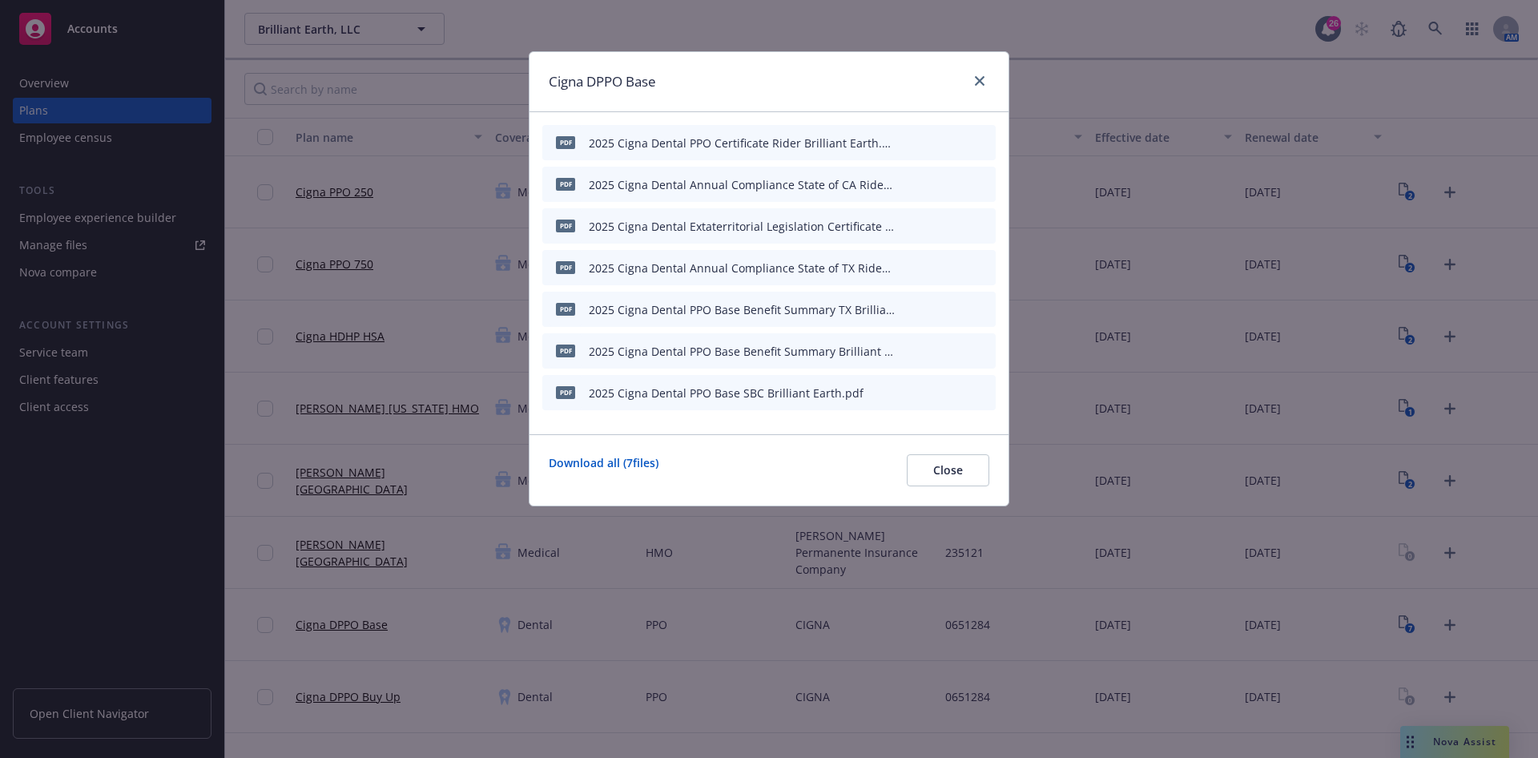
click at [985, 141] on icon "archive file" at bounding box center [981, 141] width 11 height 13
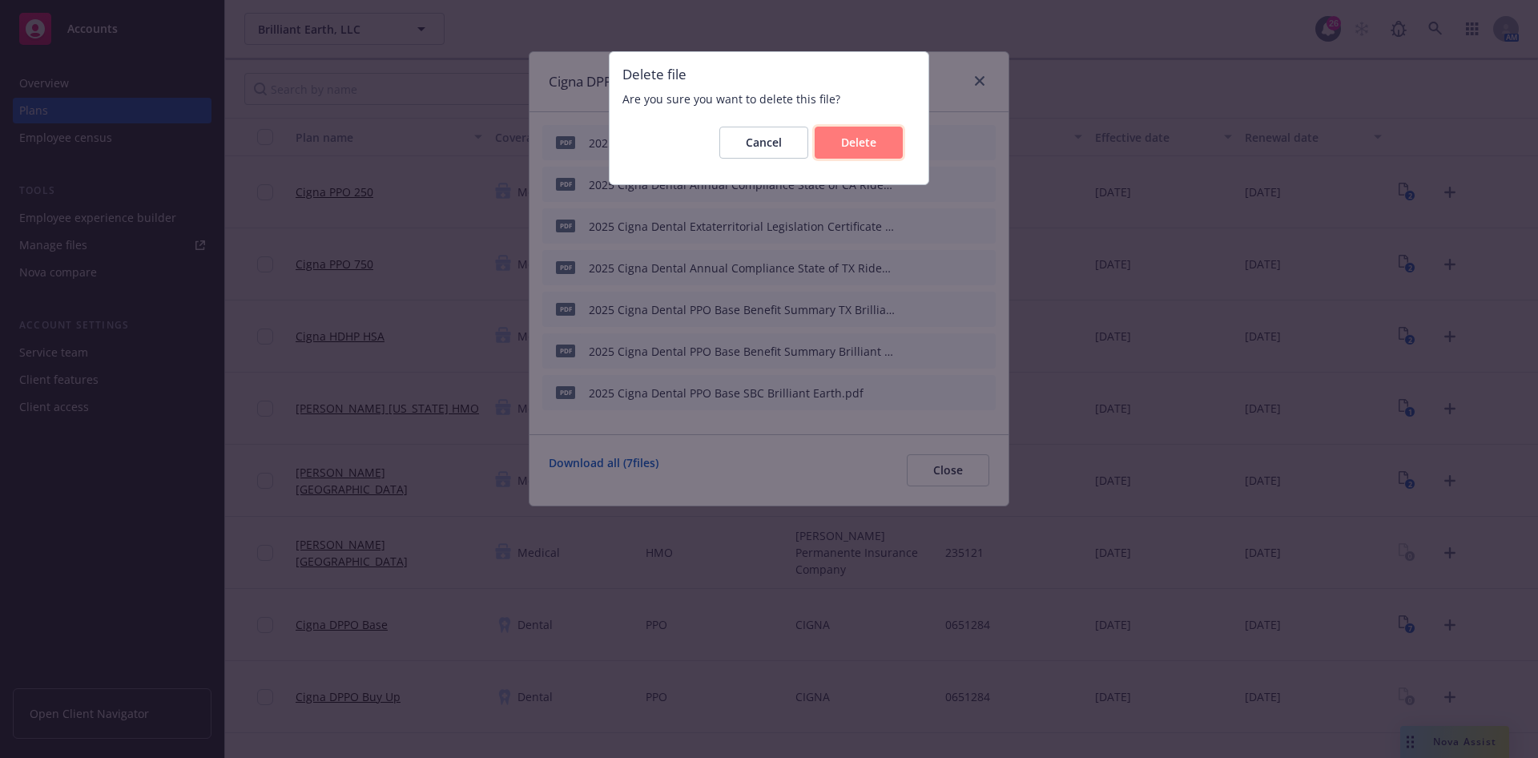
click at [887, 146] on button "Delete" at bounding box center [859, 143] width 88 height 32
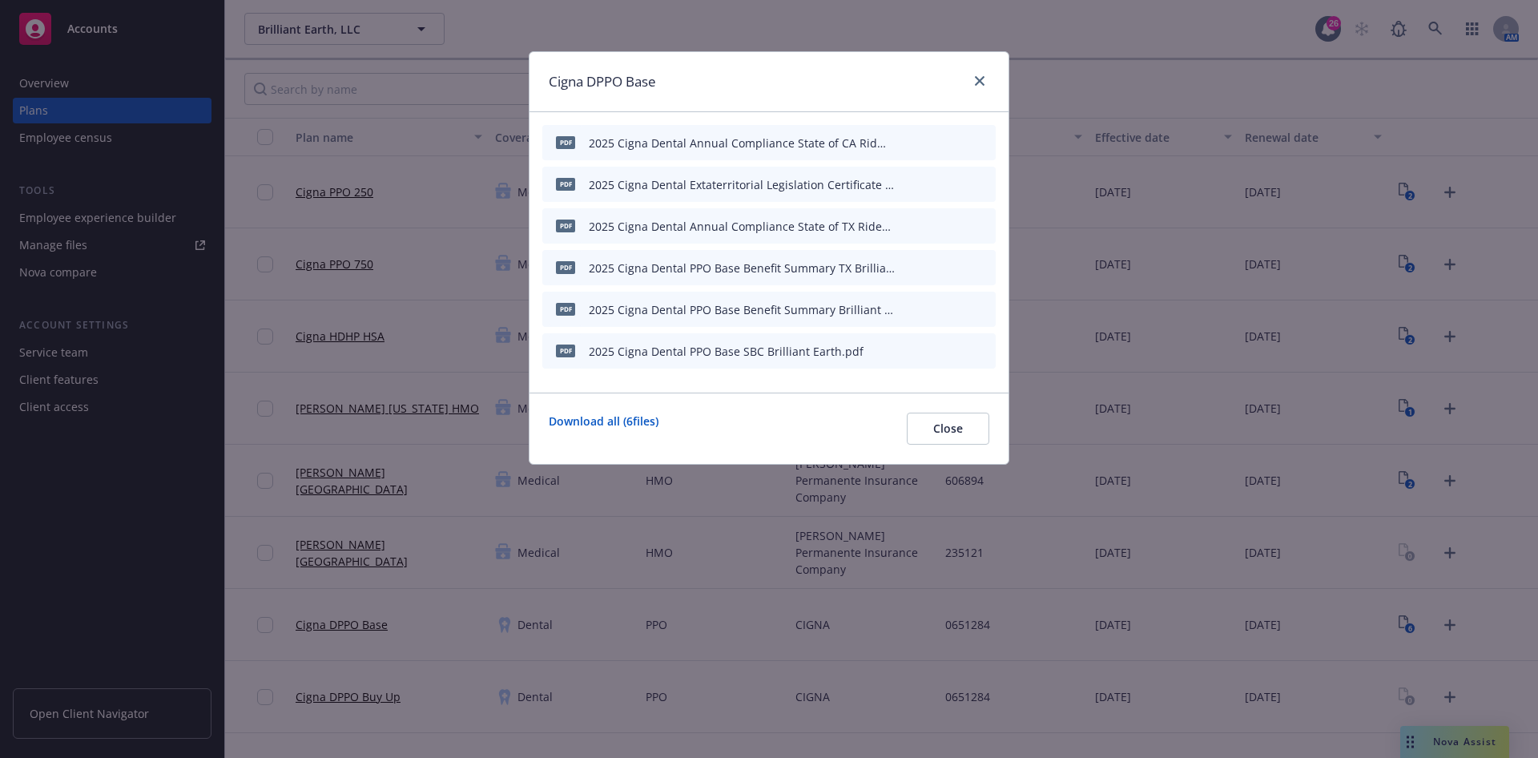
click at [983, 146] on icon "archive file" at bounding box center [981, 141] width 11 height 13
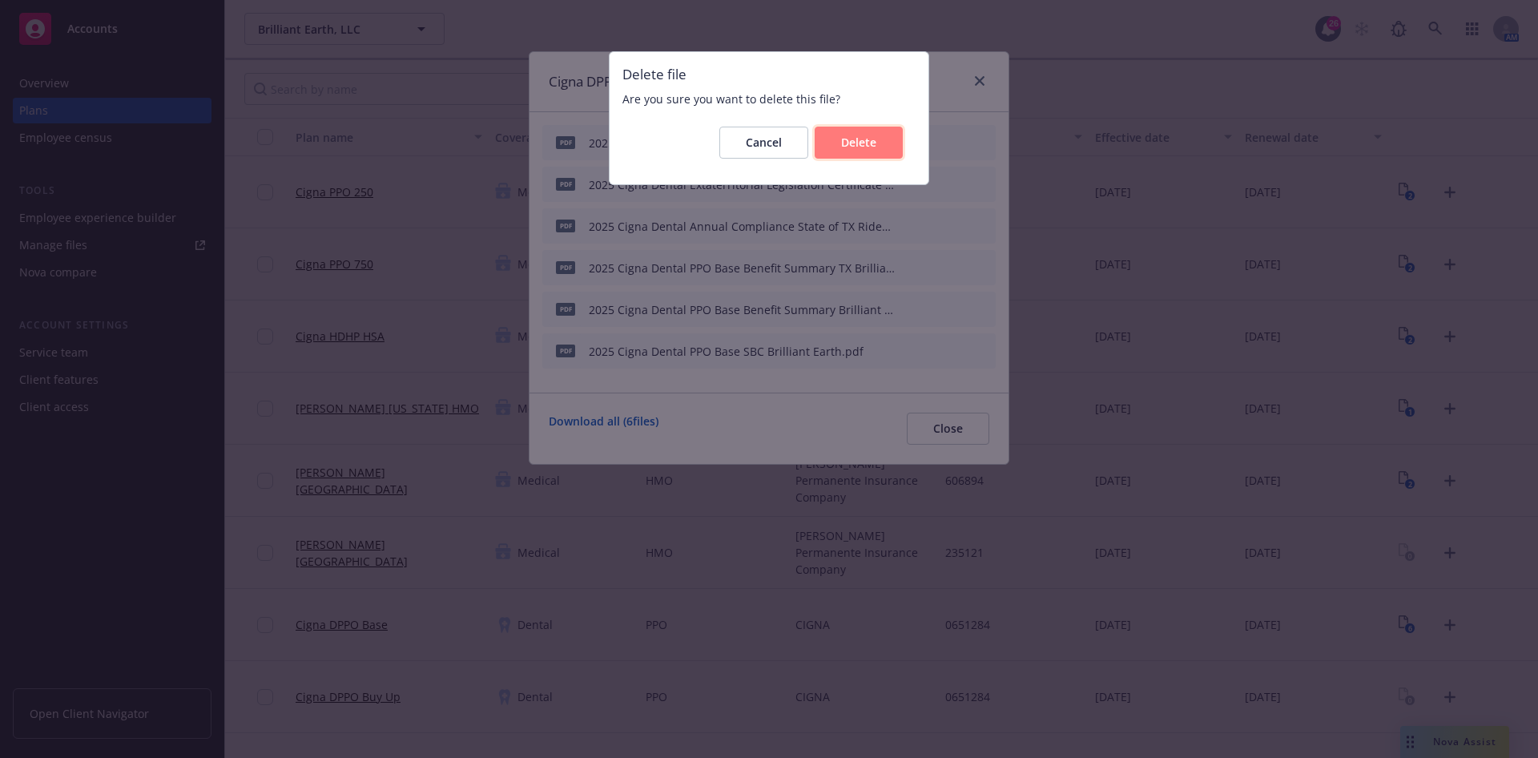
click at [866, 145] on span "Delete" at bounding box center [858, 142] width 35 height 15
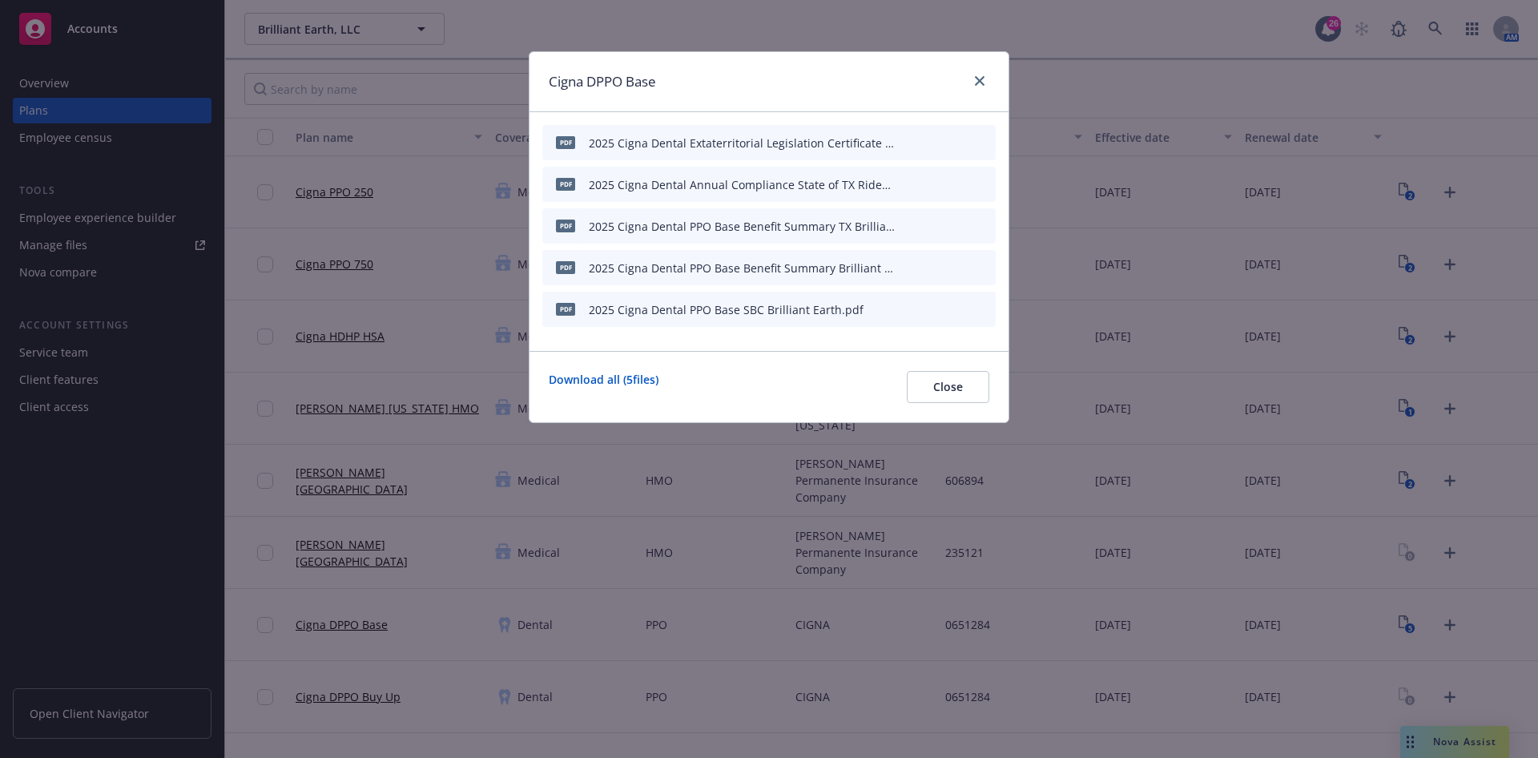
click at [995, 130] on div "pdf 2025 Cigna Dental Extaterritorial Legislation Certificate Rider Brilliant E…" at bounding box center [768, 142] width 453 height 35
click at [974, 152] on div "pdf 2025 Cigna Dental Extaterritorial Legislation Certificate Rider Brilliant E…" at bounding box center [768, 142] width 453 height 35
click at [988, 128] on div "pdf 2025 Cigna Dental Extaterritorial Legislation Certificate Rider Brilliant E…" at bounding box center [768, 142] width 453 height 35
click at [986, 132] on div "pdf 2025 Cigna Dental Extaterritorial Legislation Certificate Rider Brilliant E…" at bounding box center [768, 142] width 453 height 35
click at [980, 139] on icon "archive file" at bounding box center [981, 141] width 11 height 13
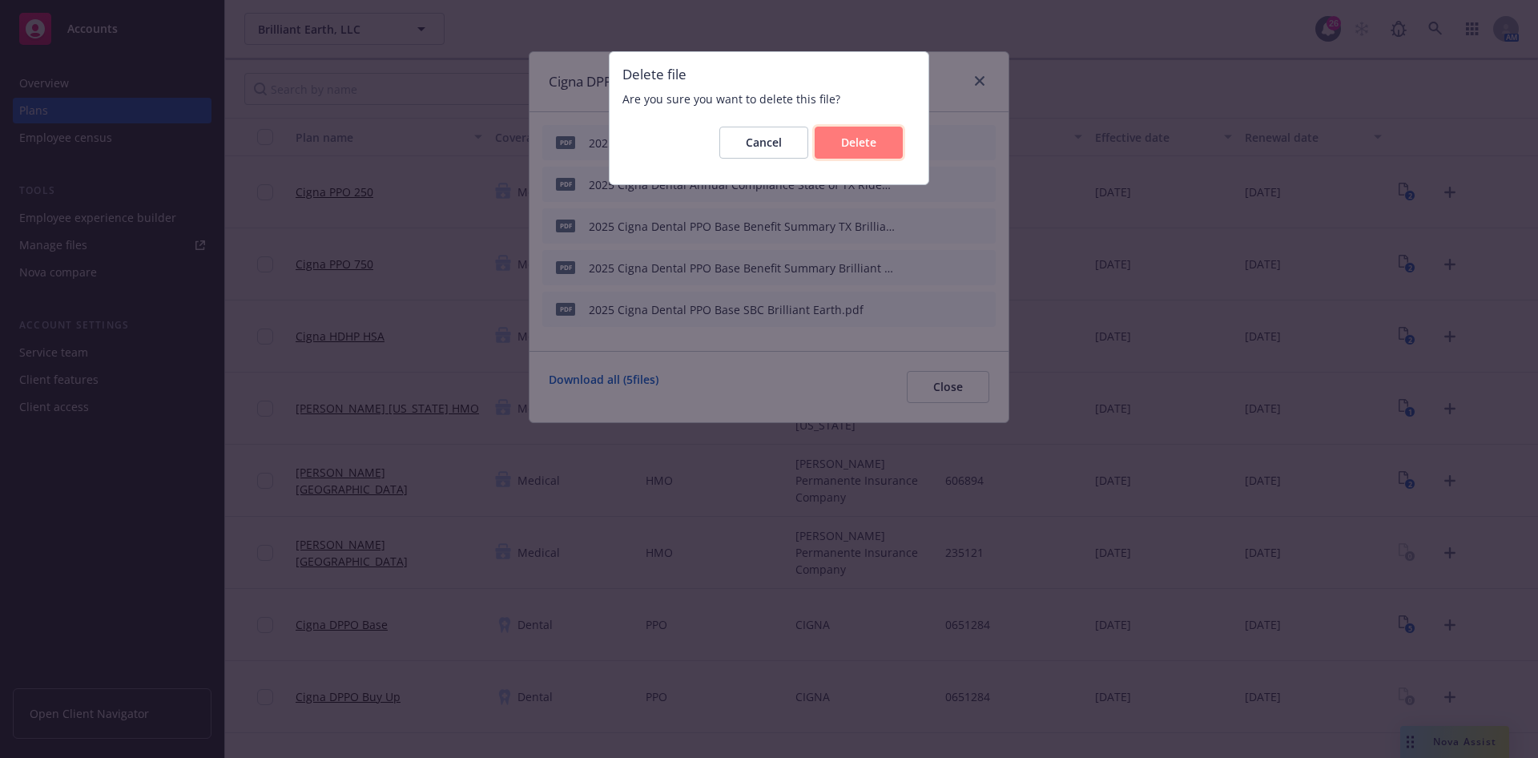
click at [848, 144] on span "Delete" at bounding box center [858, 142] width 35 height 15
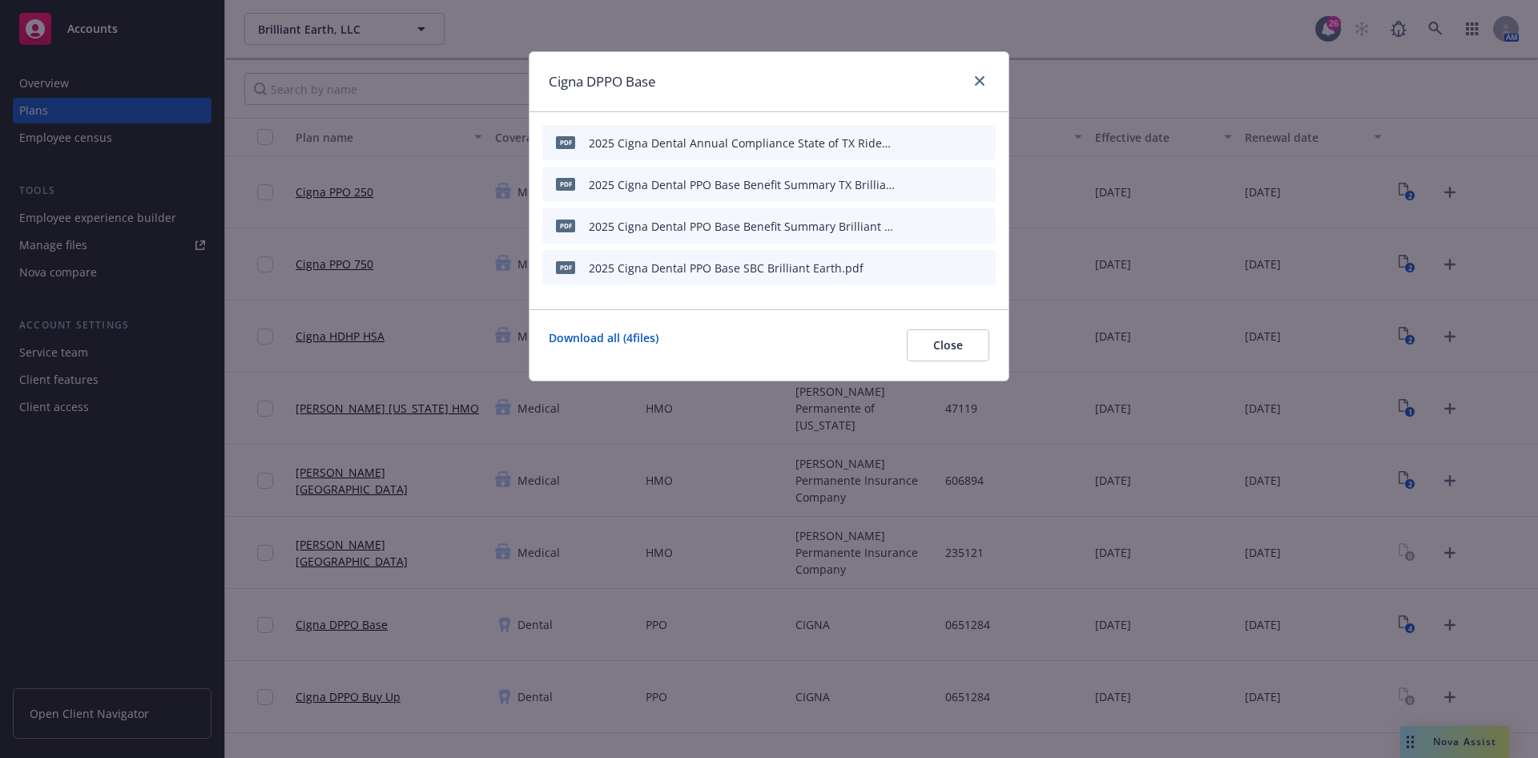
click at [981, 138] on icon "archive file" at bounding box center [981, 141] width 11 height 13
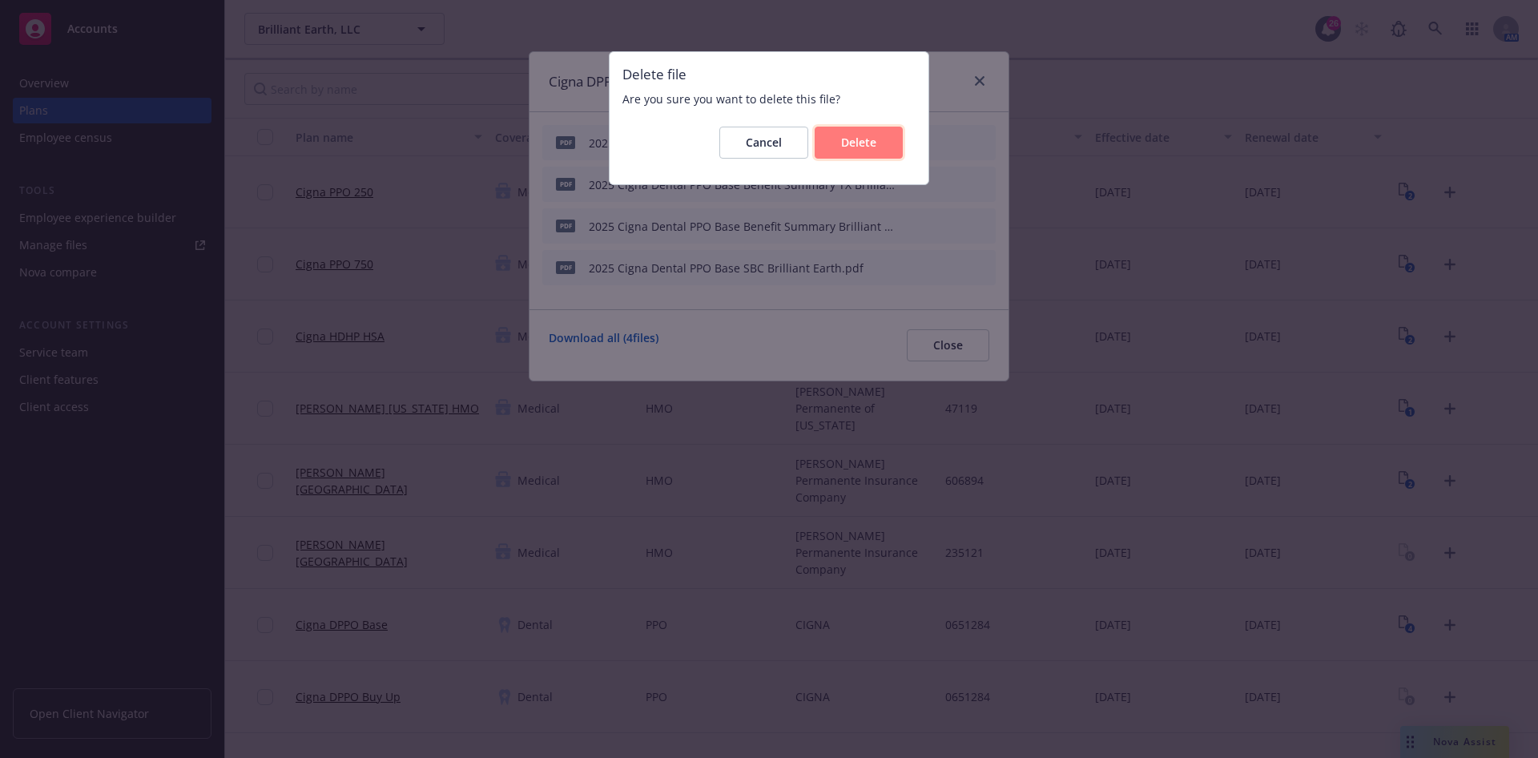
click at [848, 139] on span "Delete" at bounding box center [858, 142] width 35 height 15
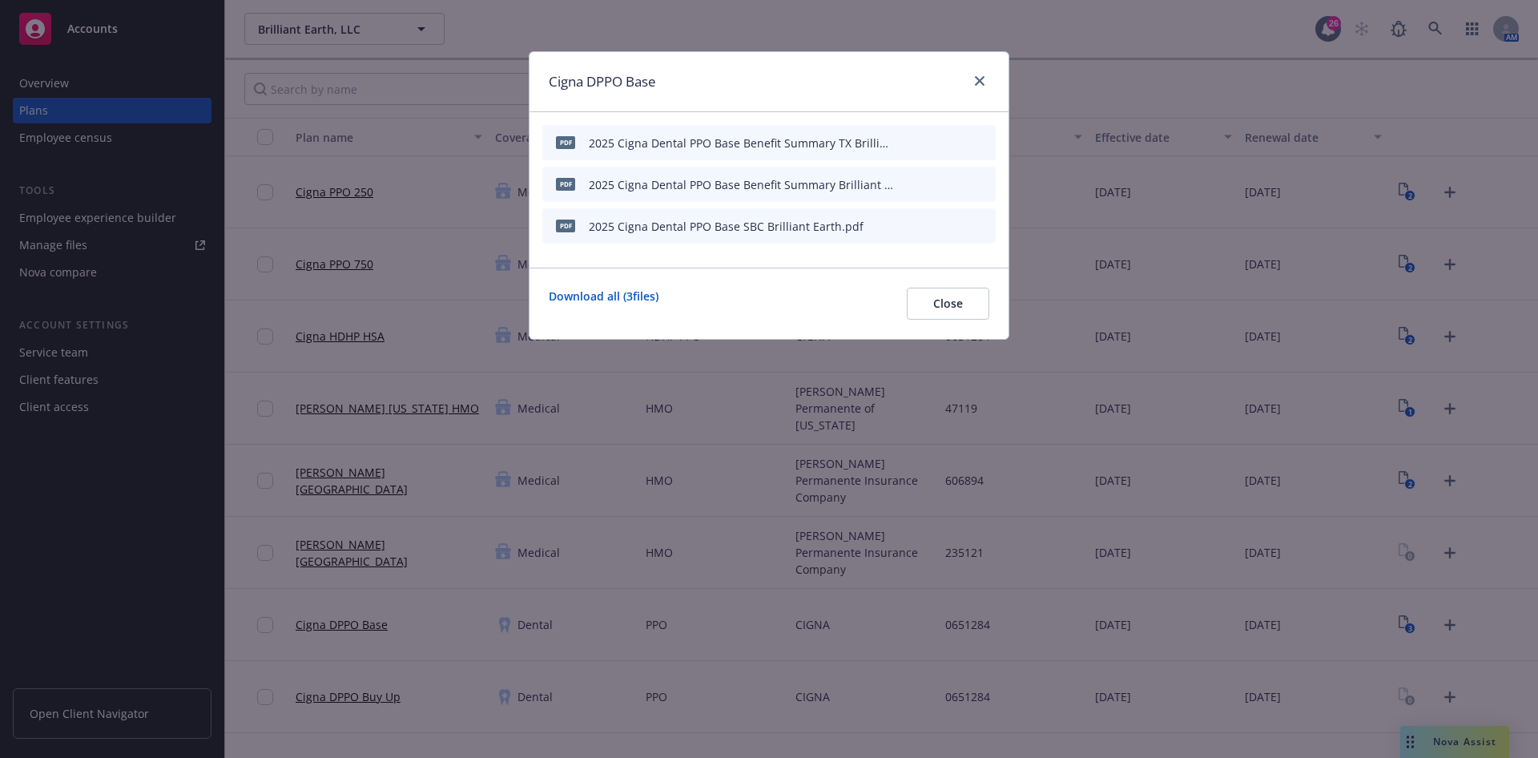
click at [980, 135] on icon "archive file" at bounding box center [981, 141] width 13 height 13
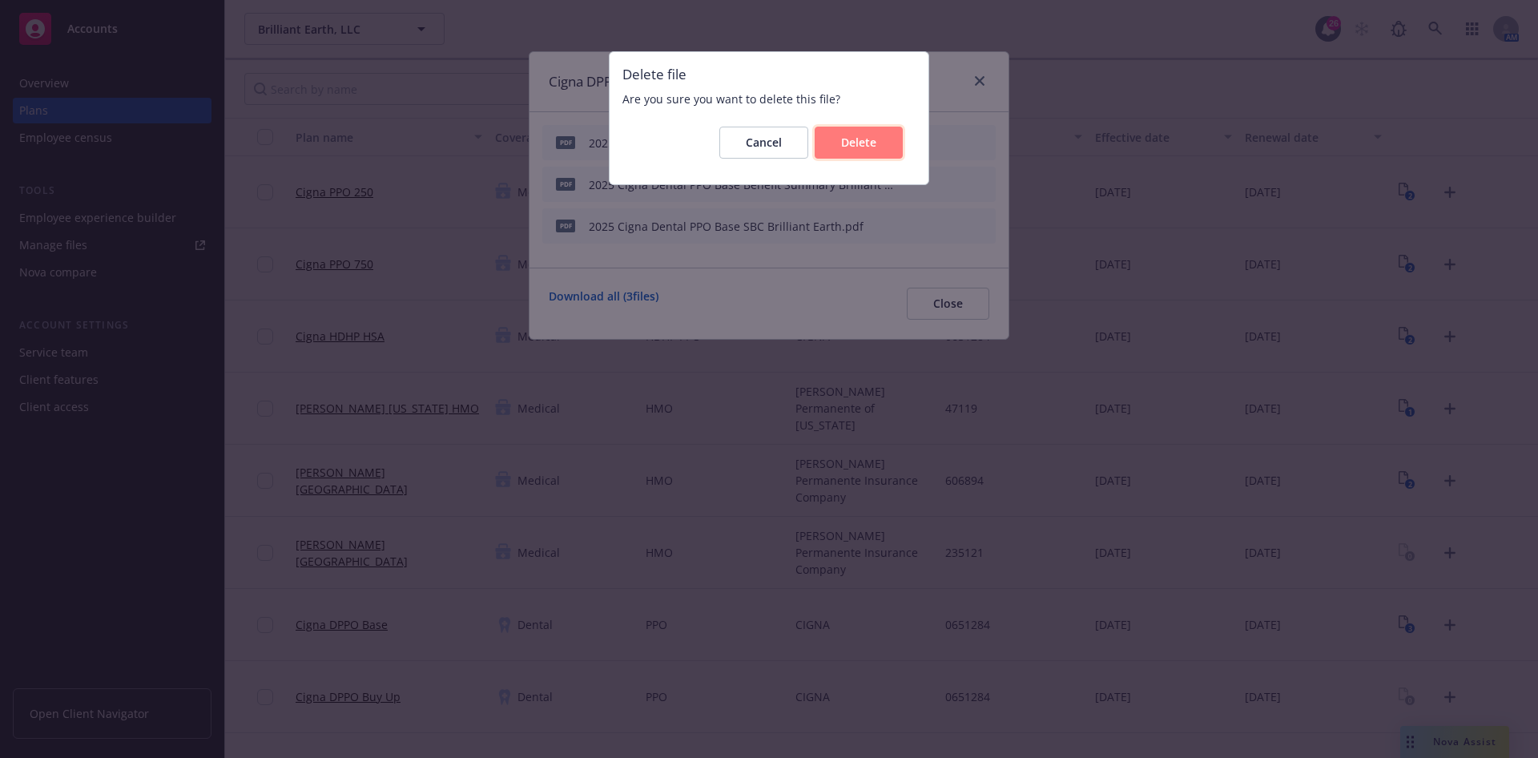
click at [887, 139] on button "Delete" at bounding box center [859, 143] width 88 height 32
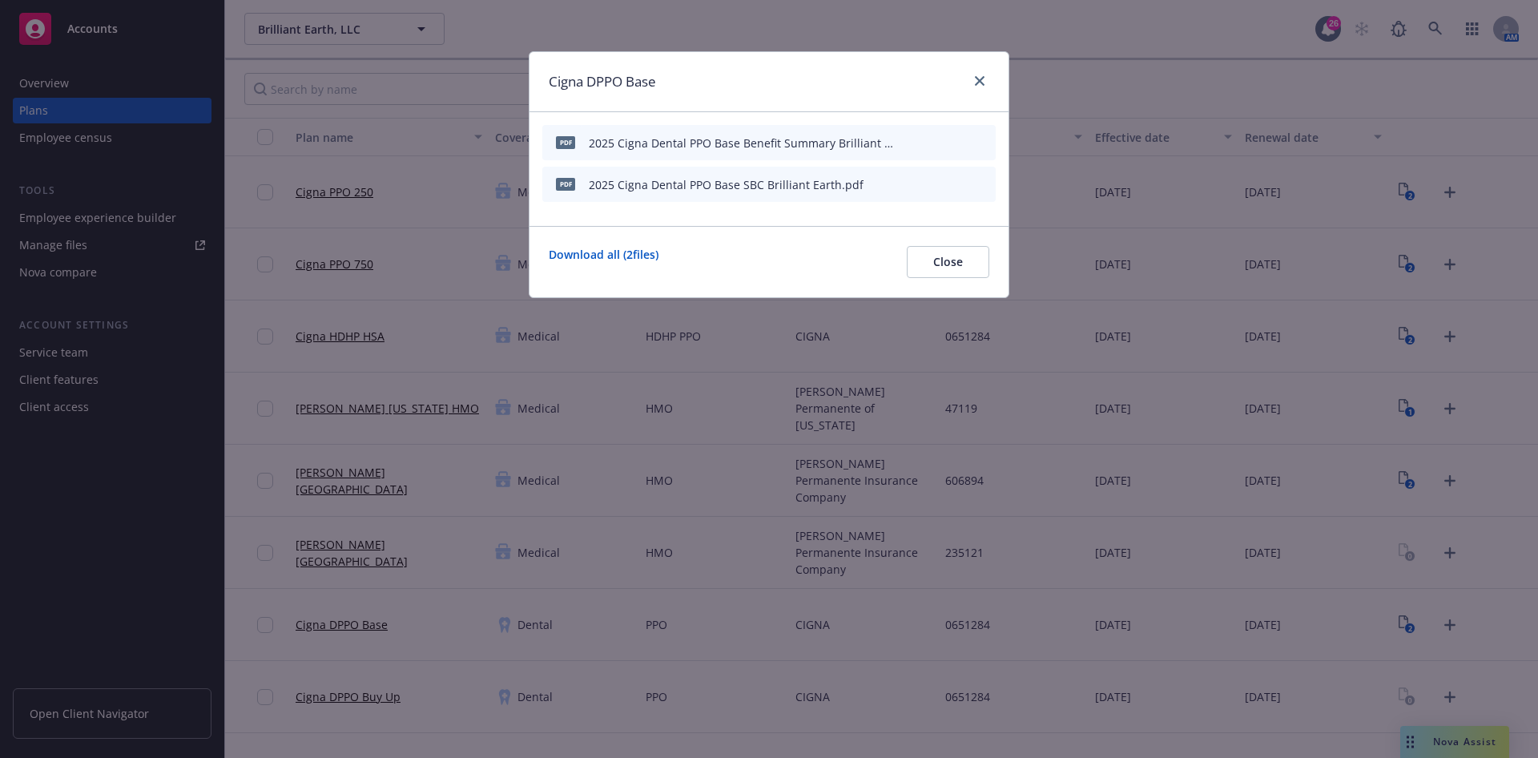
click at [992, 139] on div "pdf 2025 Cigna Dental PPO Base Benefit Summary Brilliant Earth.pdf" at bounding box center [768, 142] width 453 height 35
click at [988, 140] on button "archive file" at bounding box center [981, 142] width 16 height 16
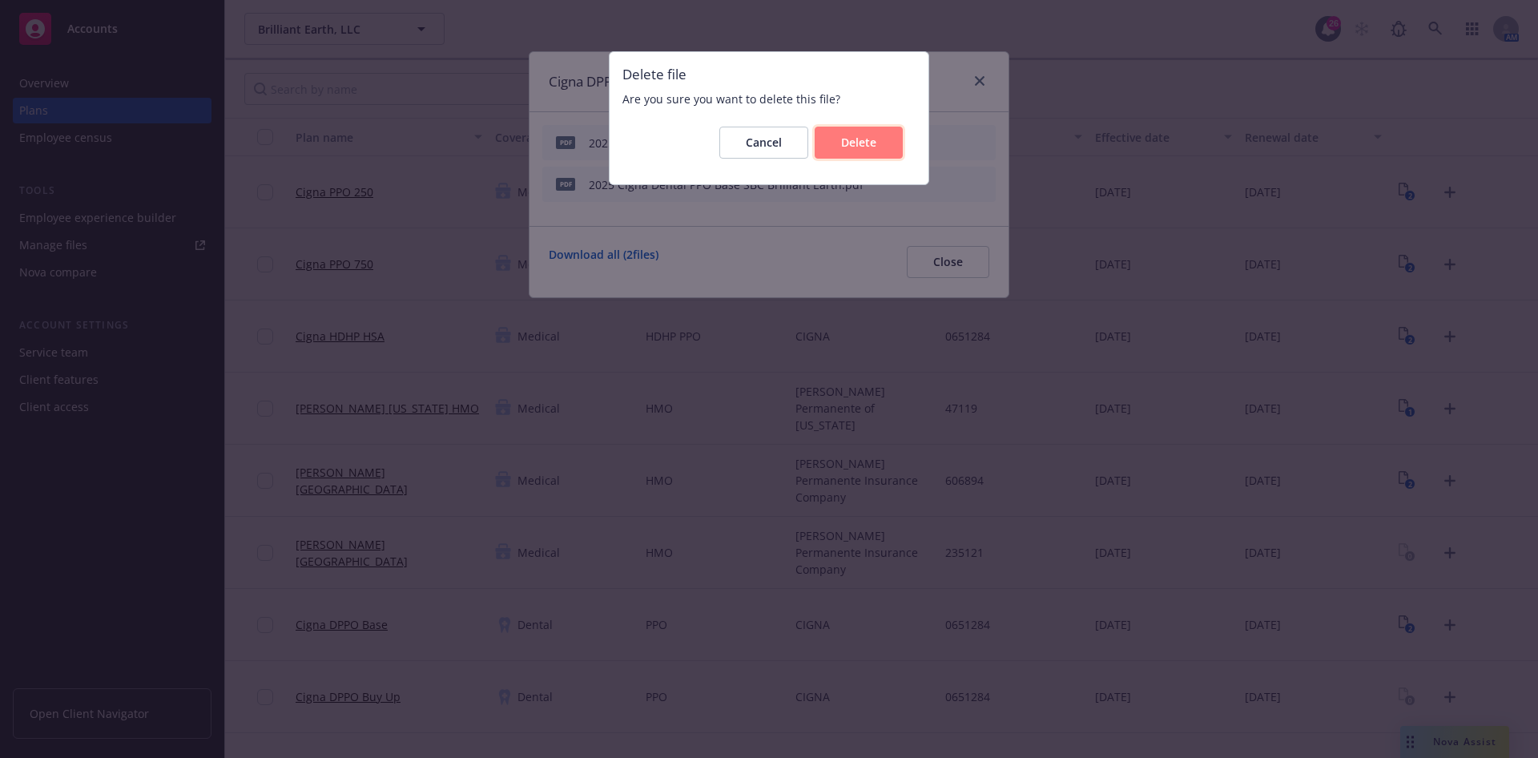
click at [844, 151] on button "Delete" at bounding box center [859, 143] width 88 height 32
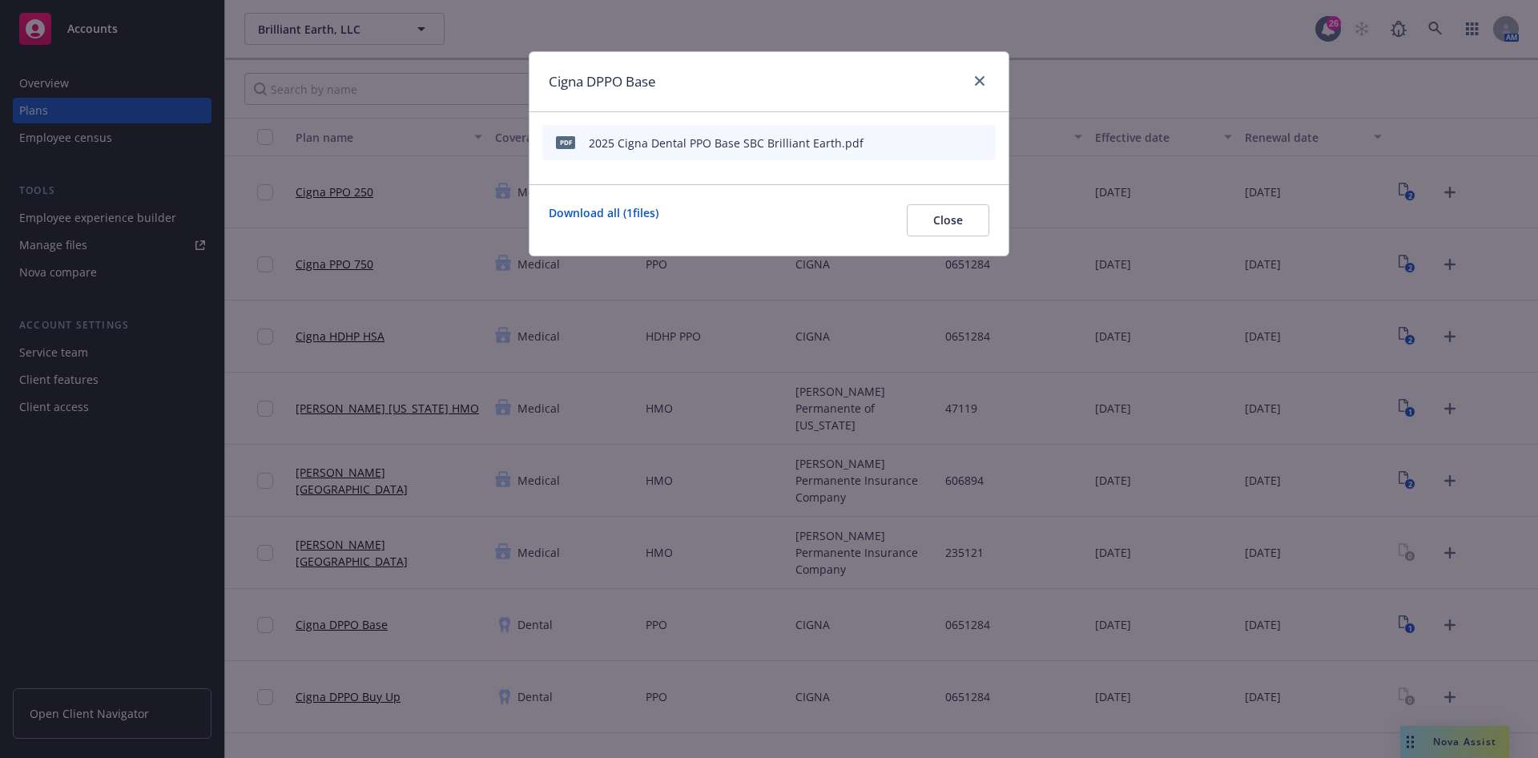
click at [974, 155] on div "pdf 2025 Cigna Dental PPO Base SBC Brilliant Earth.pdf" at bounding box center [768, 142] width 453 height 35
click at [979, 145] on icon "archive file" at bounding box center [981, 141] width 11 height 13
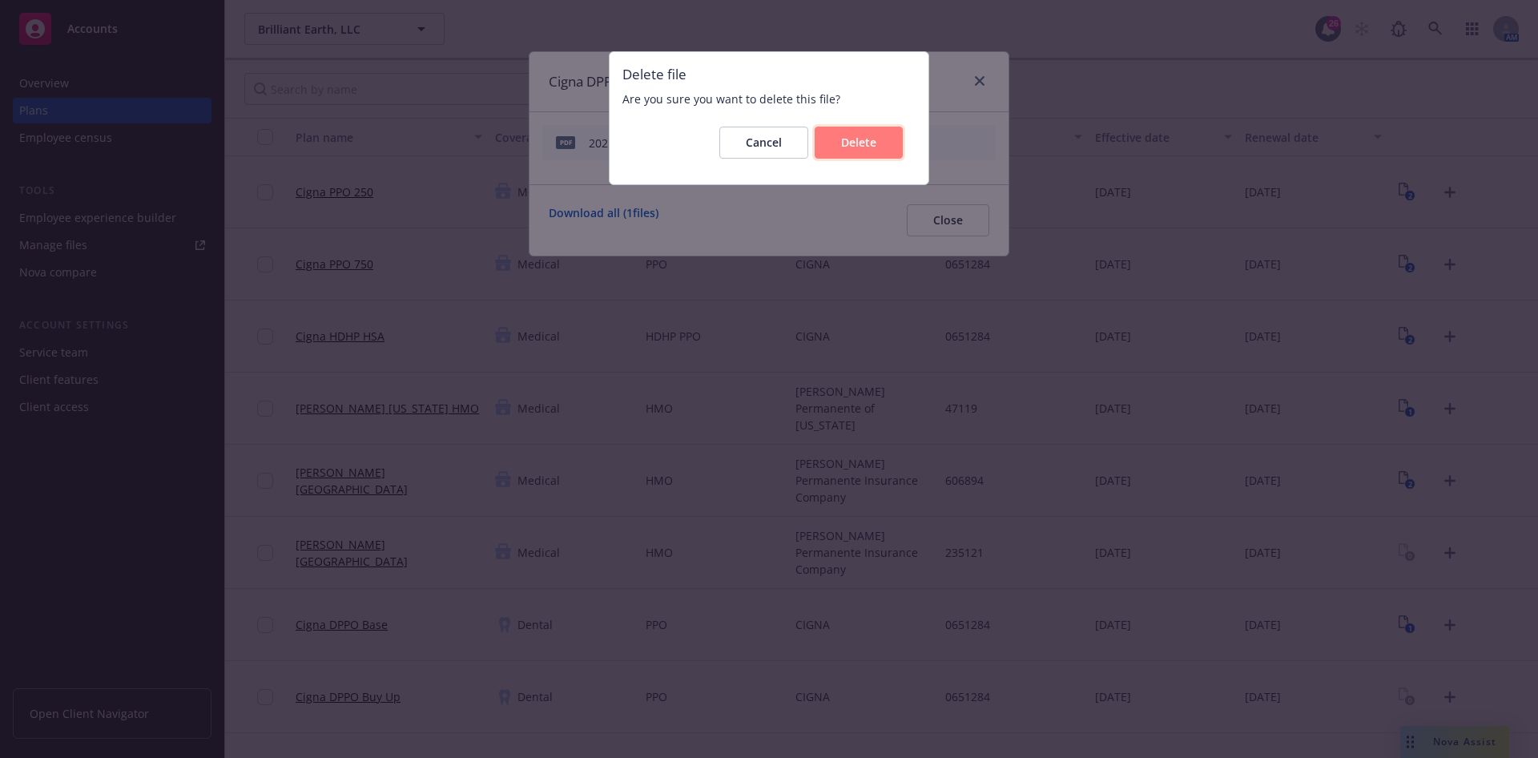
click at [887, 144] on button "Delete" at bounding box center [859, 143] width 88 height 32
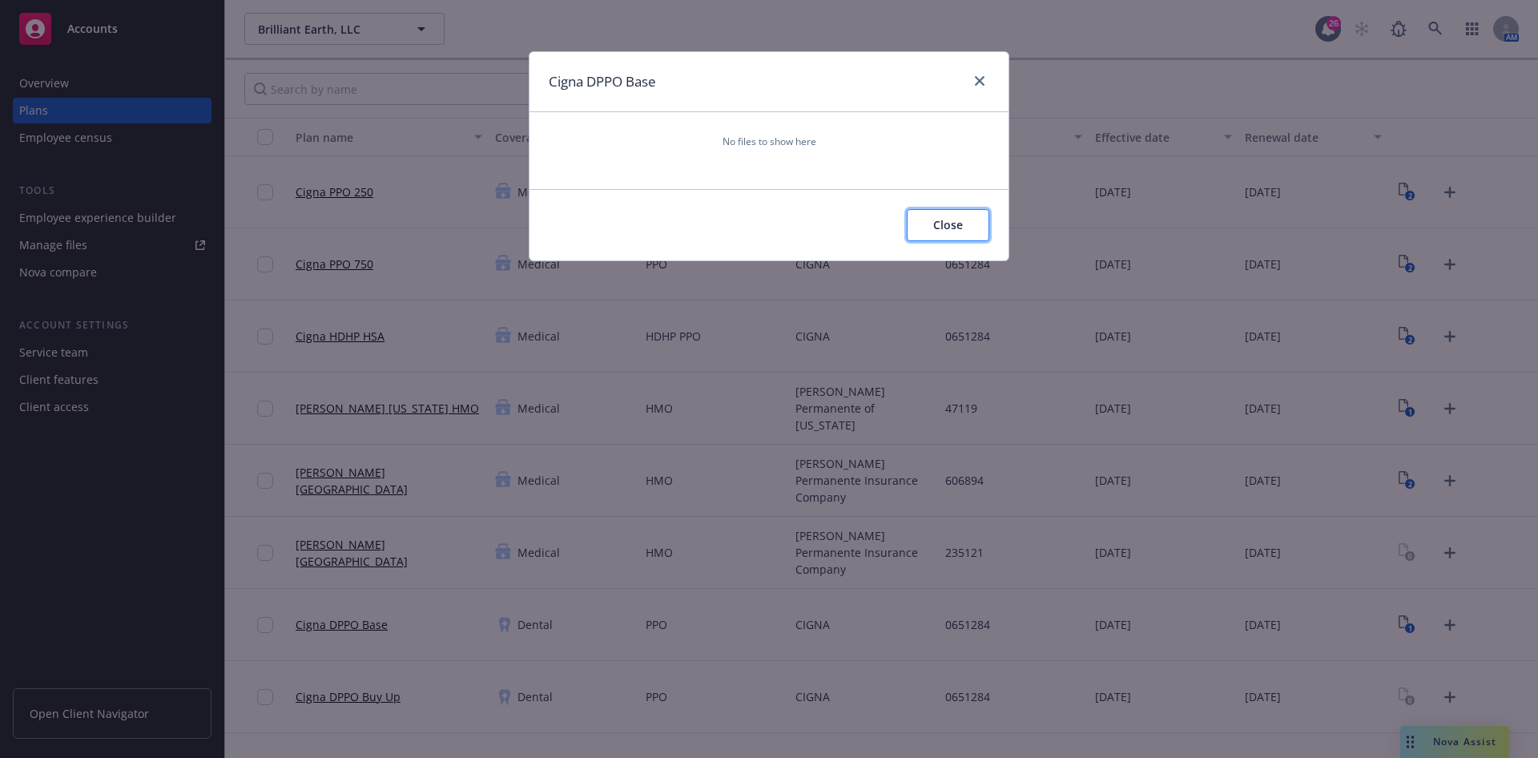
click at [939, 209] on button "Close" at bounding box center [948, 225] width 83 height 32
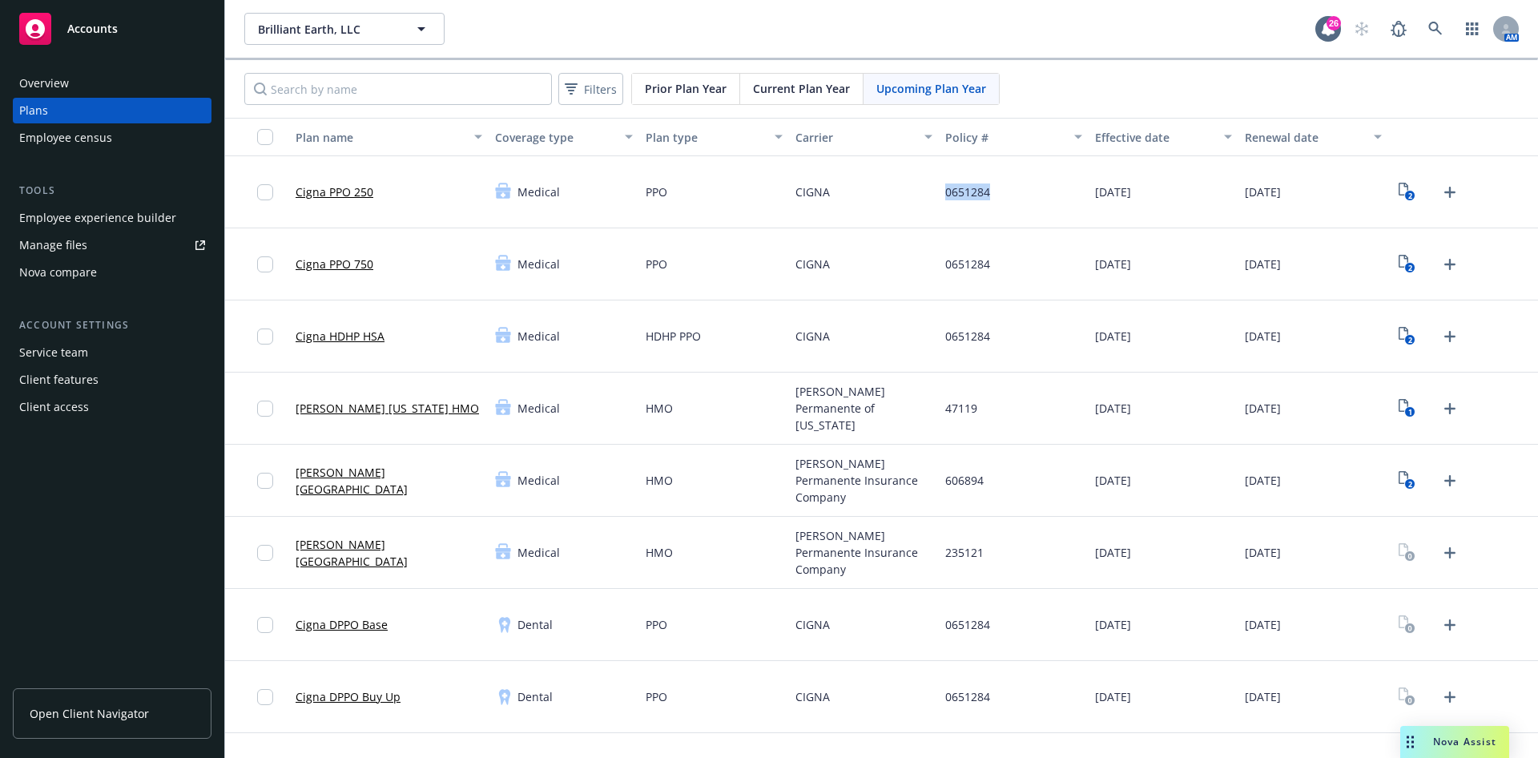
click at [939, 209] on div "0651284" at bounding box center [1014, 192] width 150 height 72
click at [1440, 548] on icon "Upload Plan Documents" at bounding box center [1449, 552] width 19 height 19
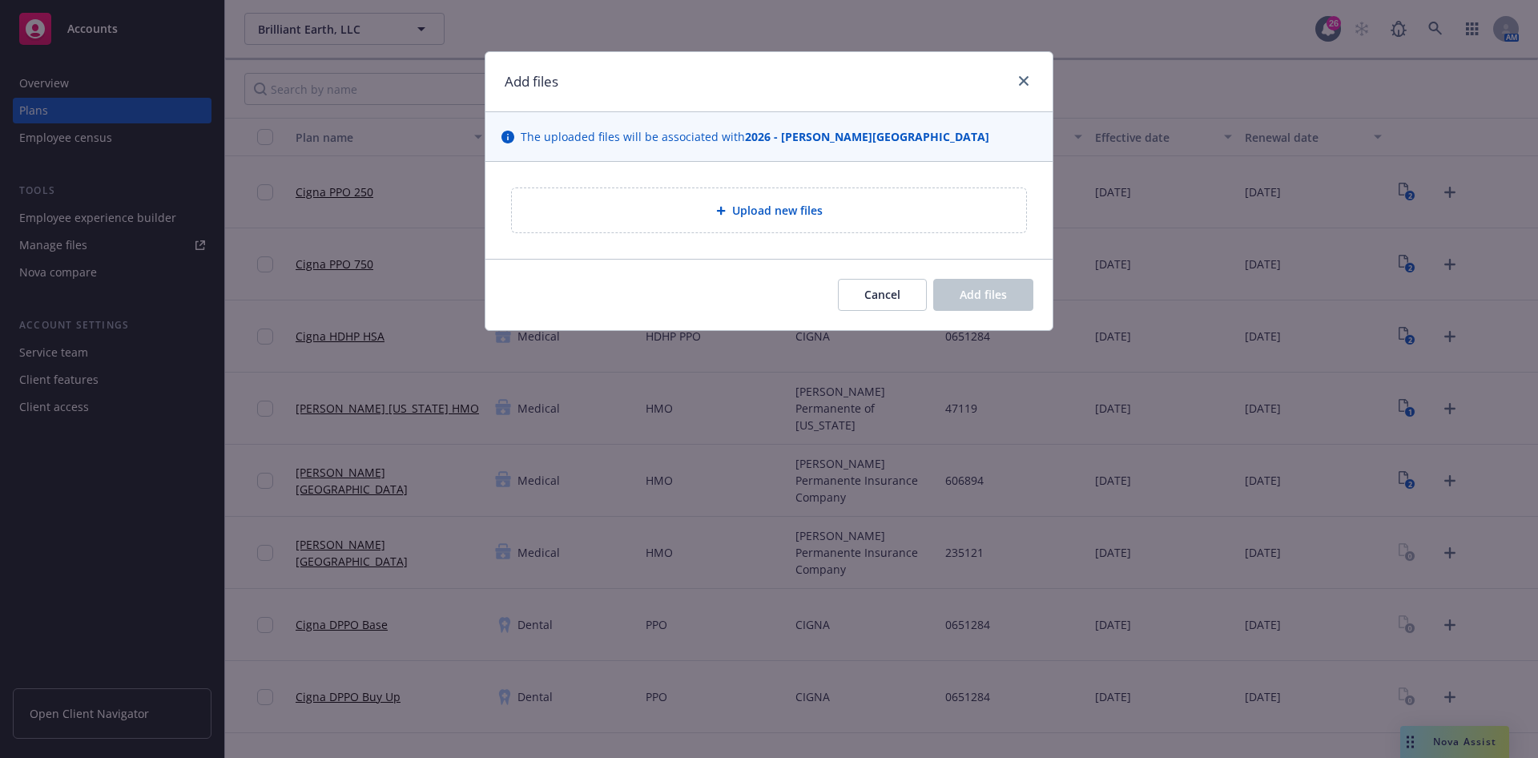
click at [917, 207] on div "Upload new files" at bounding box center [769, 210] width 489 height 18
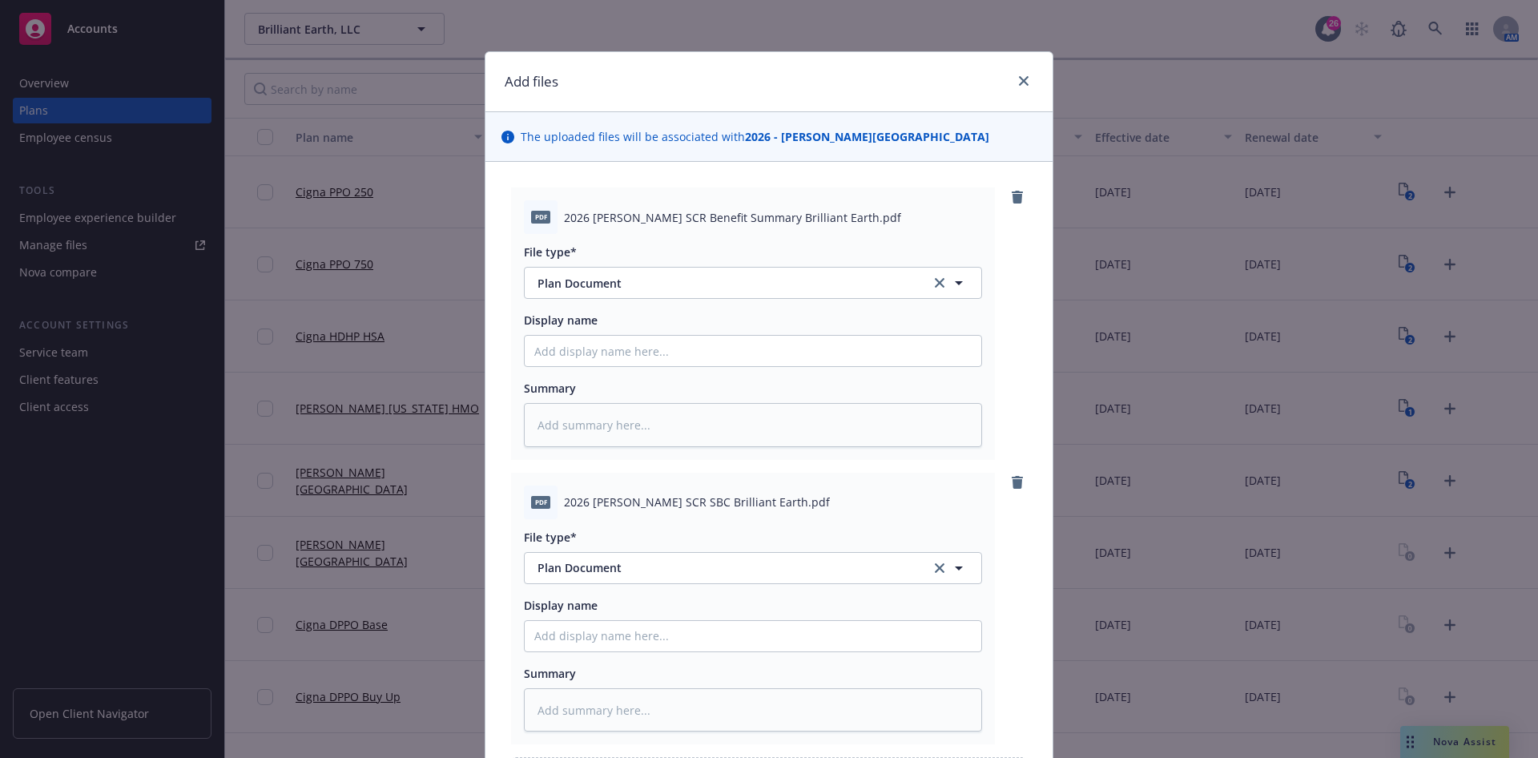
scroll to position [192, 0]
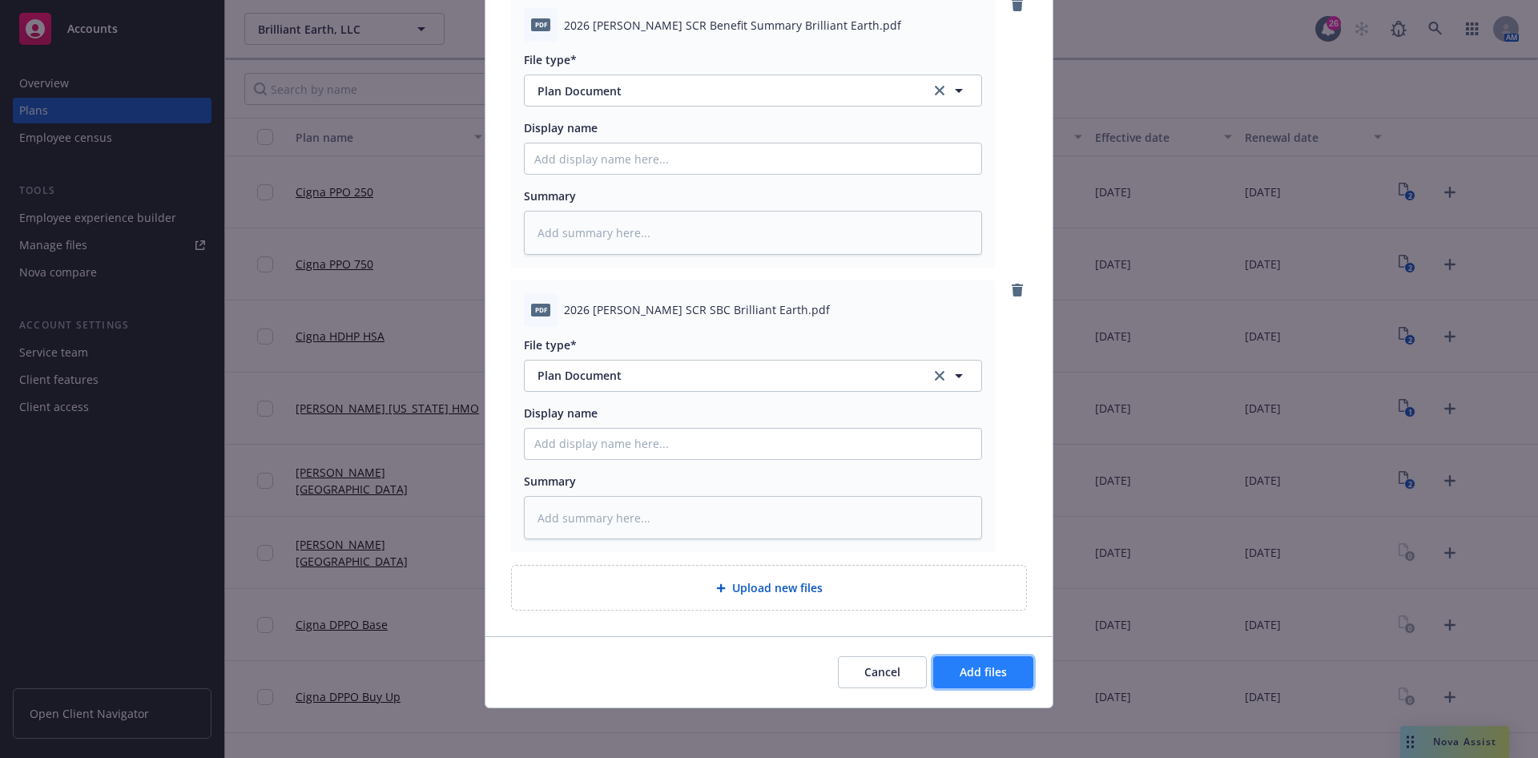
click at [988, 666] on span "Add files" at bounding box center [983, 671] width 47 height 15
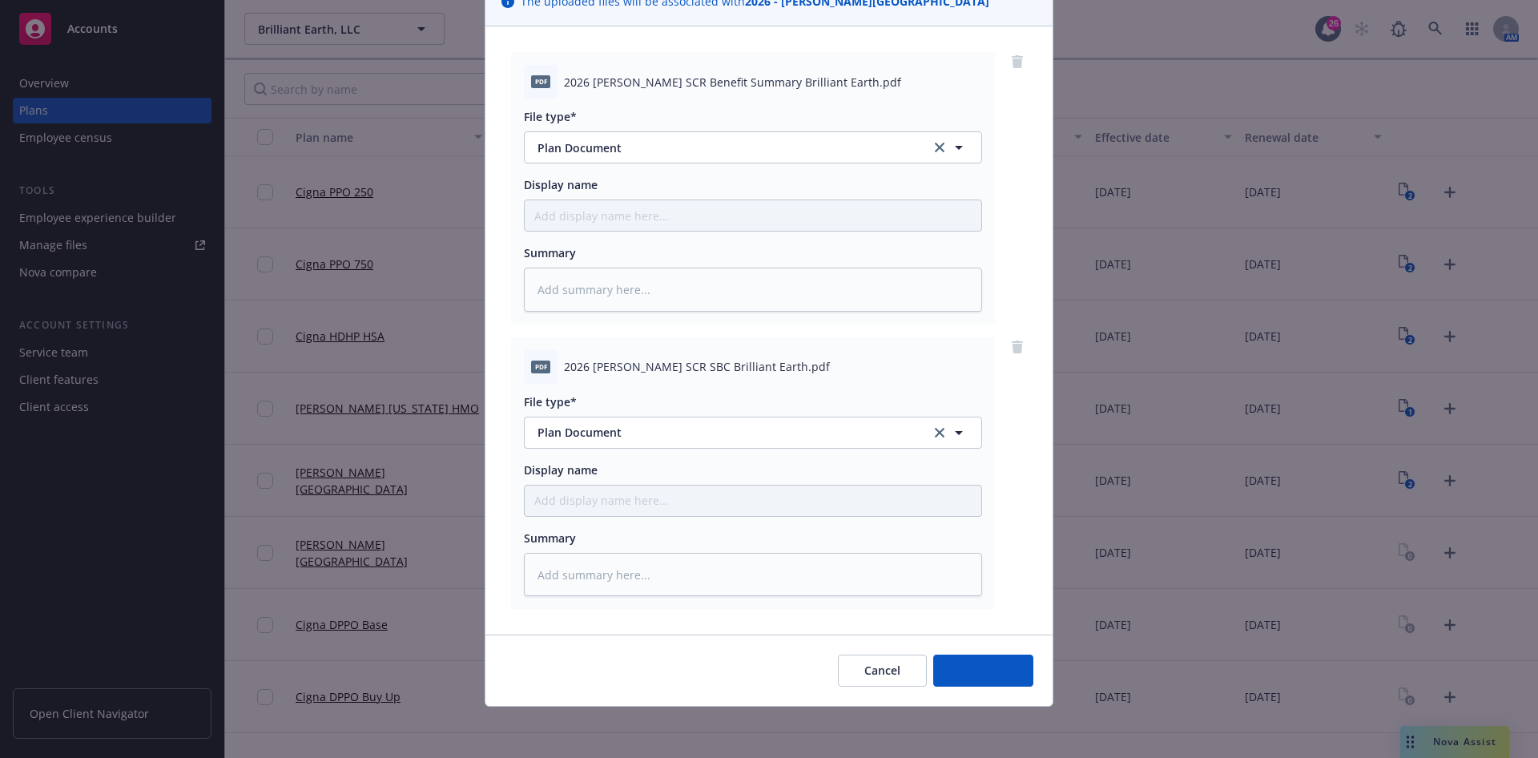
scroll to position [134, 0]
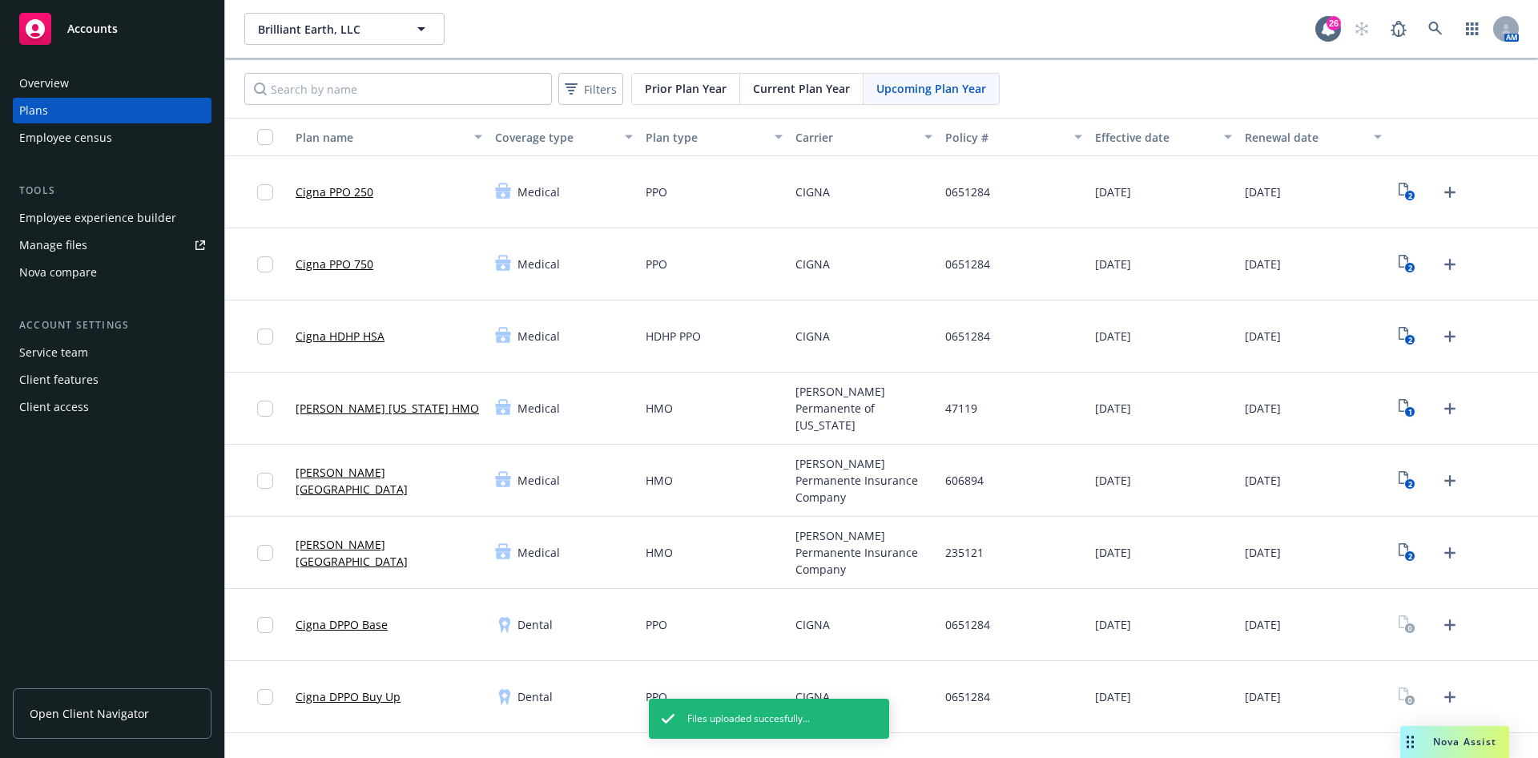
click at [1440, 620] on icon "Upload Plan Documents" at bounding box center [1449, 624] width 19 height 19
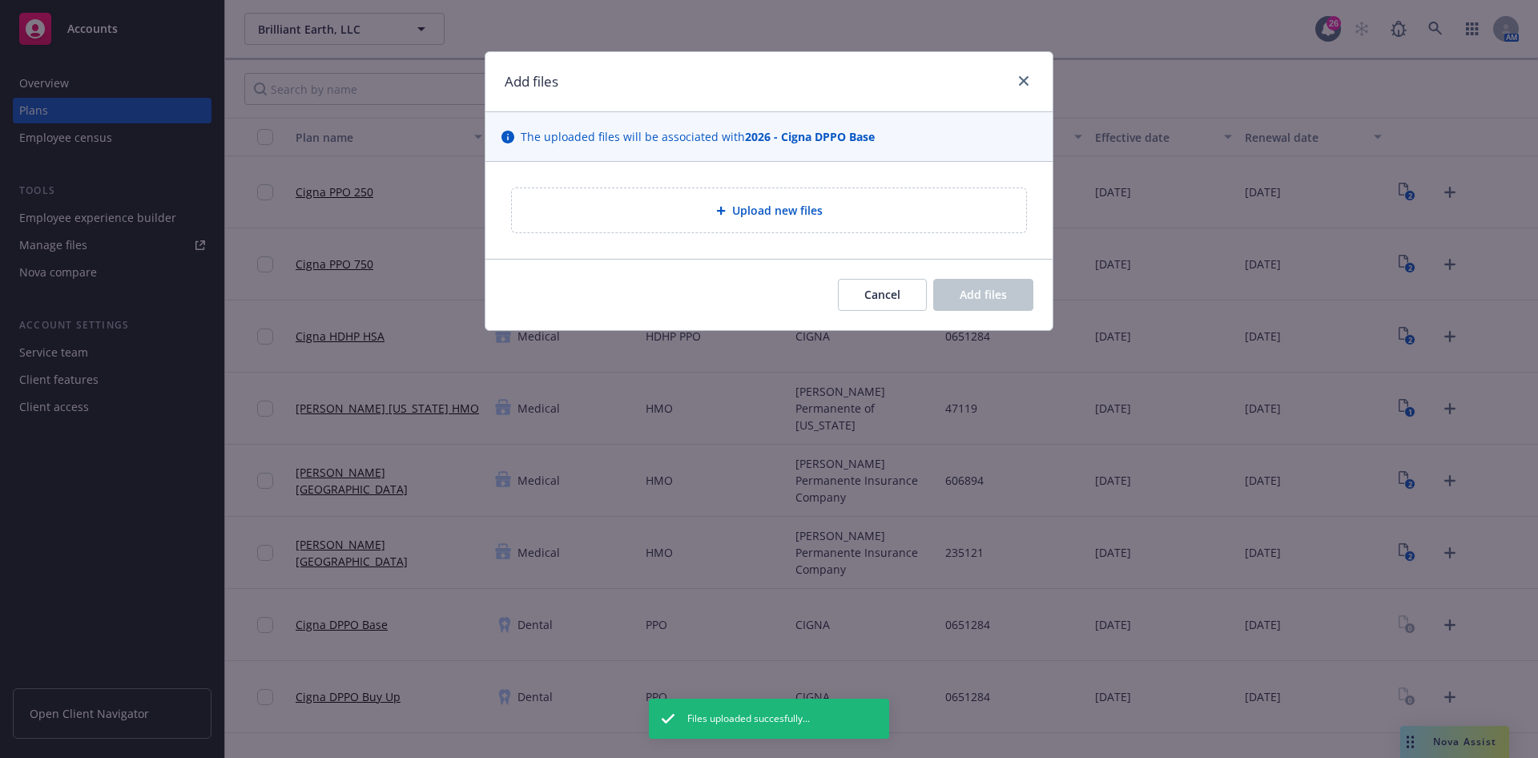
click at [644, 201] on div "Upload new files" at bounding box center [769, 210] width 489 height 18
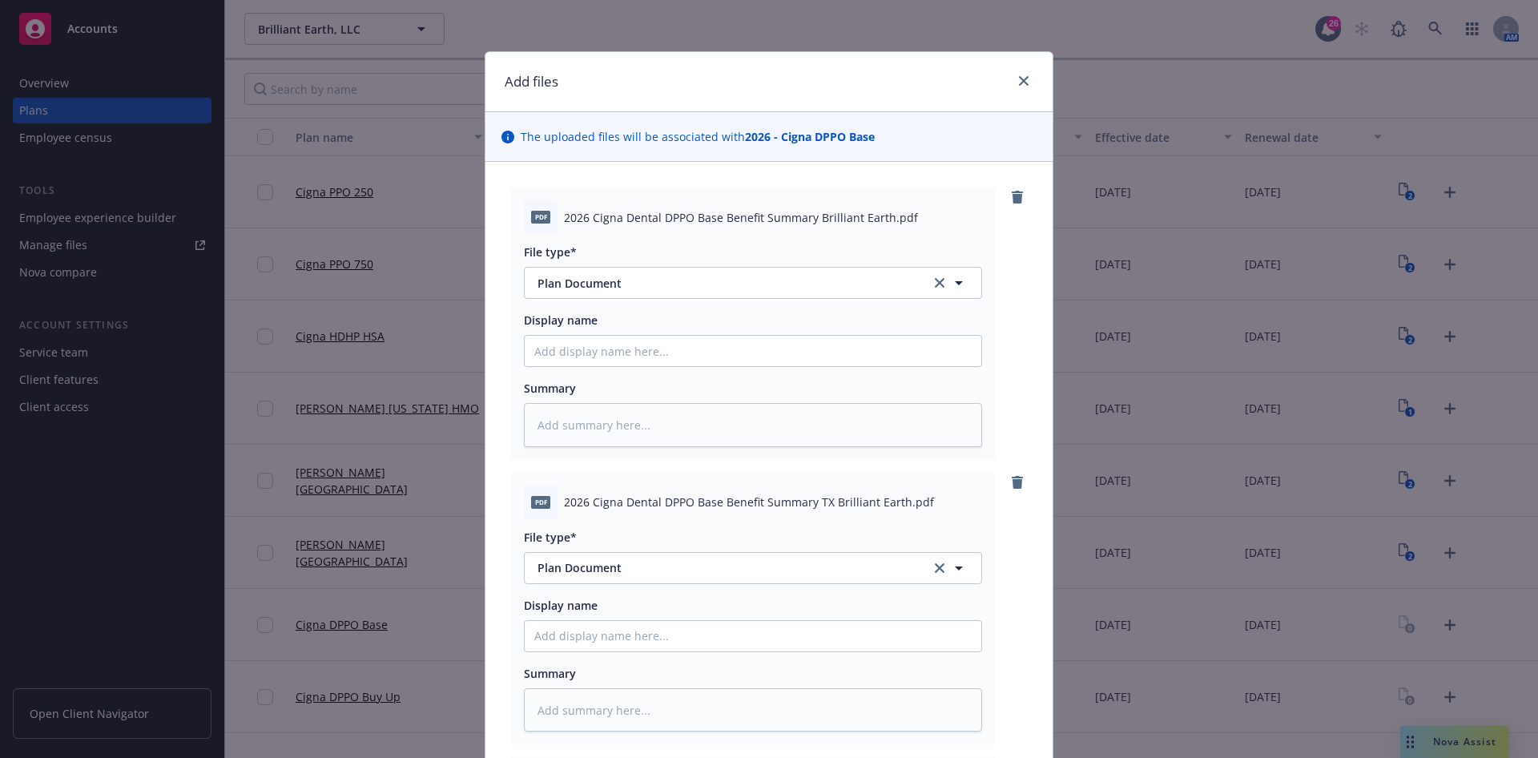
scroll to position [477, 0]
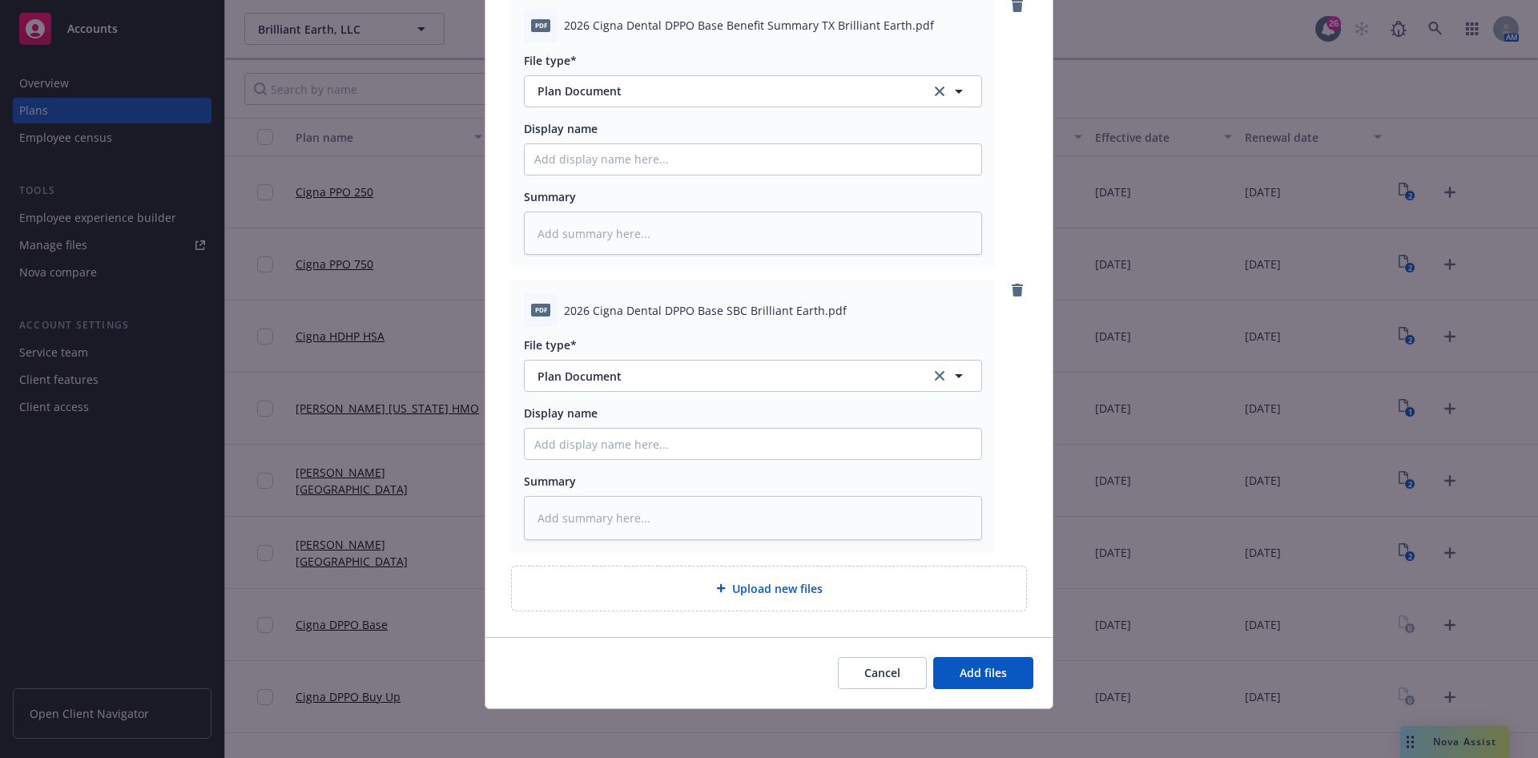
click at [985, 649] on div "Cancel Add files" at bounding box center [768, 672] width 567 height 71
click at [960, 676] on span "Add files" at bounding box center [983, 672] width 47 height 15
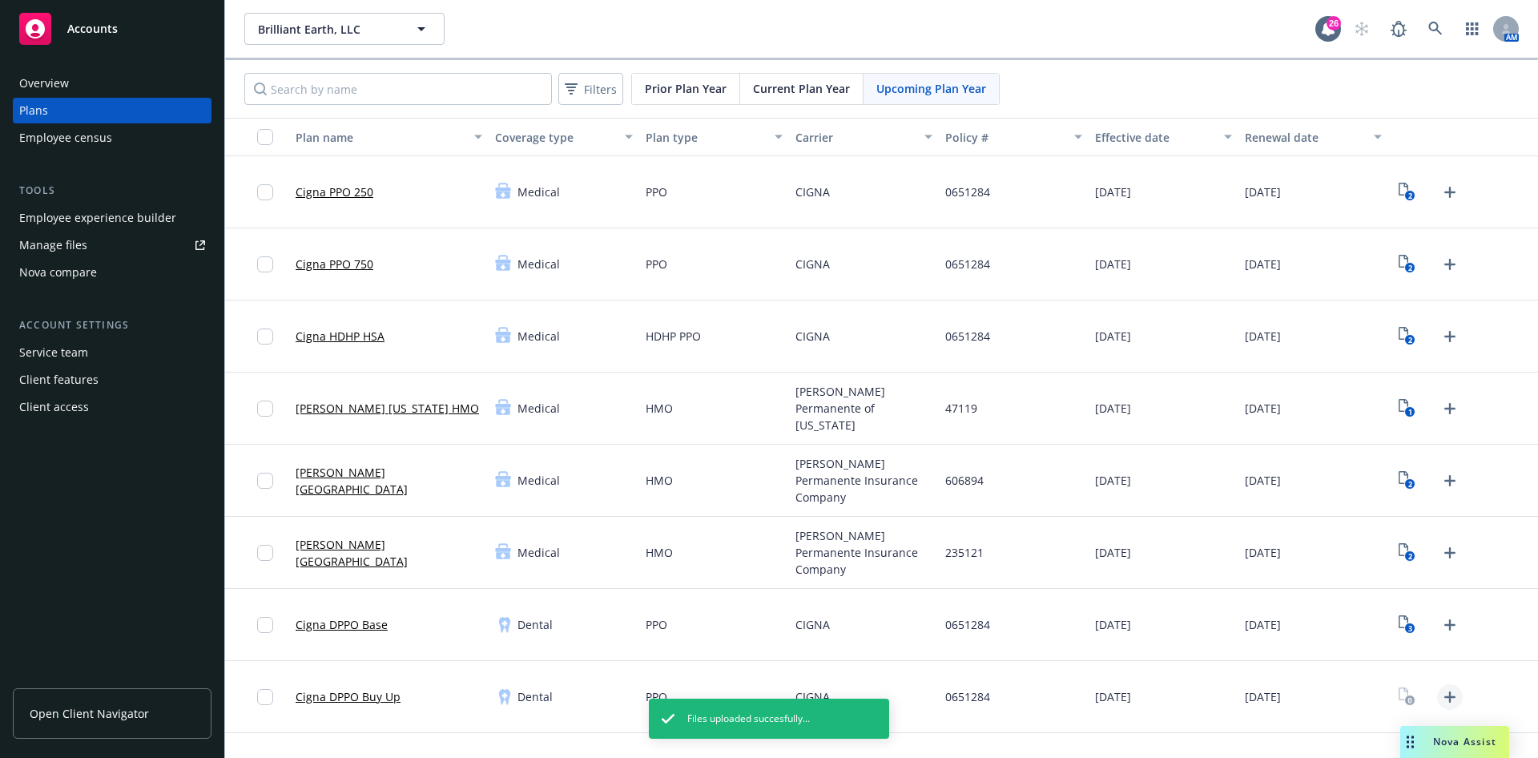
click at [1440, 692] on icon "Upload Plan Documents" at bounding box center [1449, 696] width 19 height 19
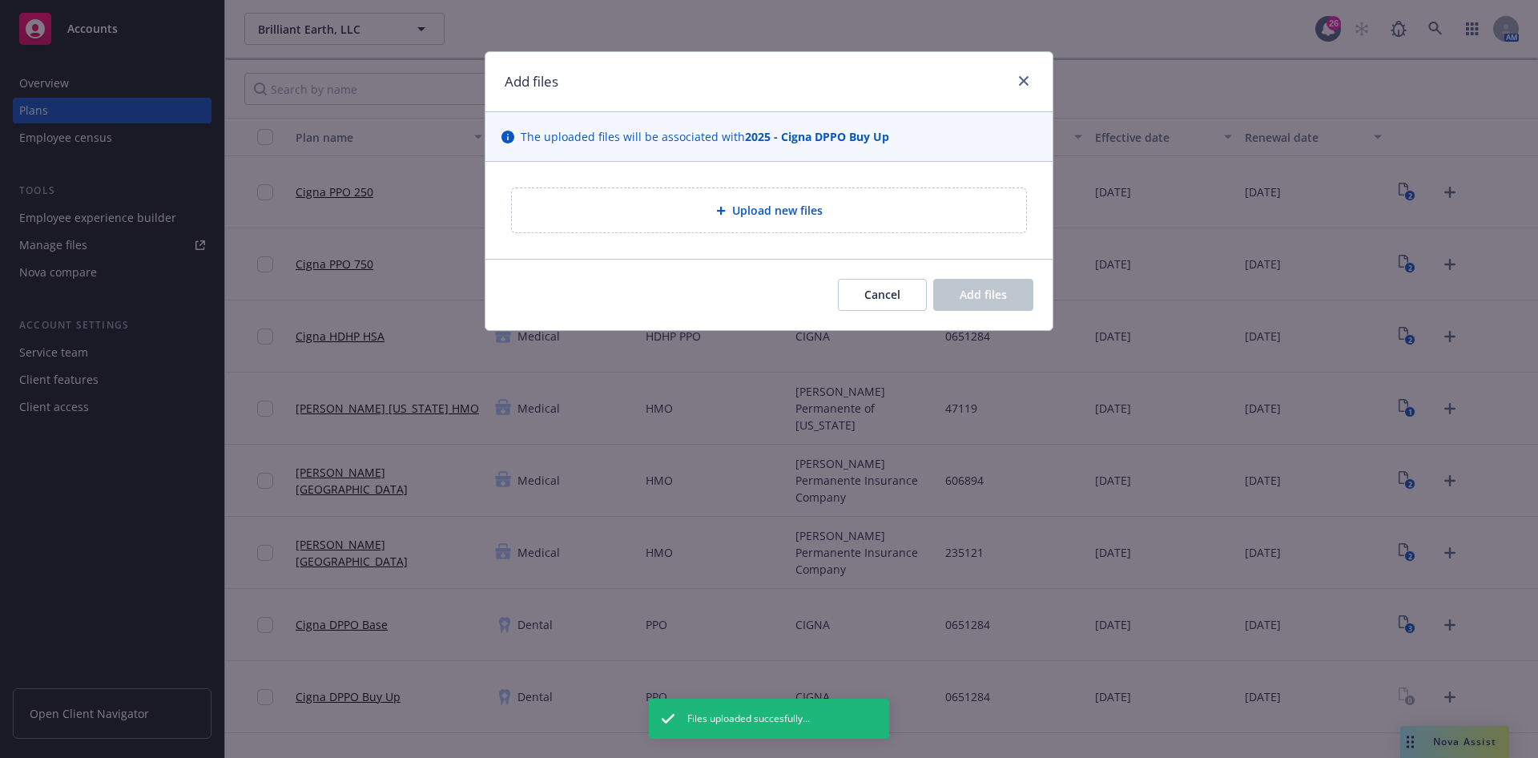
click at [859, 207] on div "Upload new files" at bounding box center [769, 210] width 489 height 18
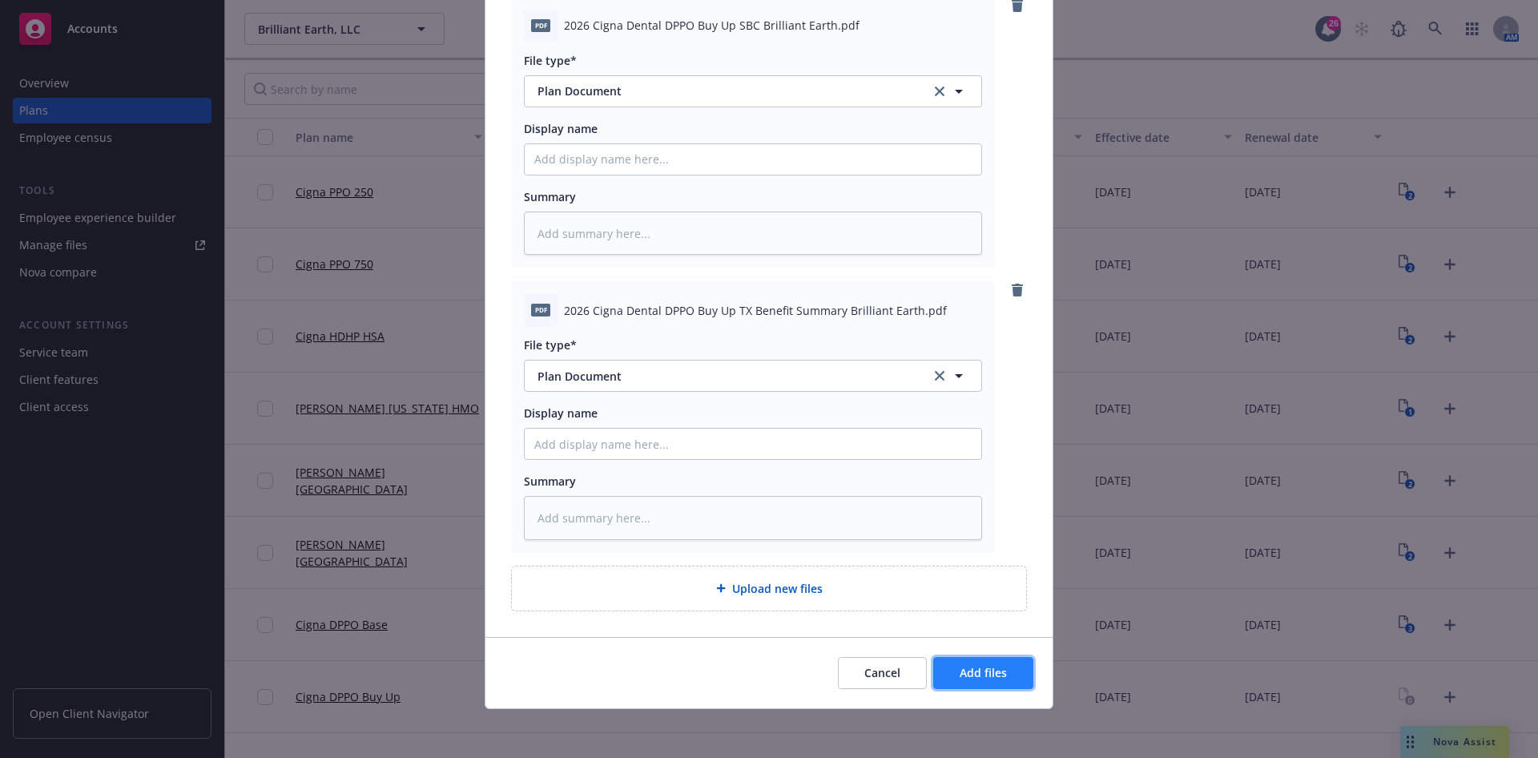
click at [1000, 666] on button "Add files" at bounding box center [983, 673] width 100 height 32
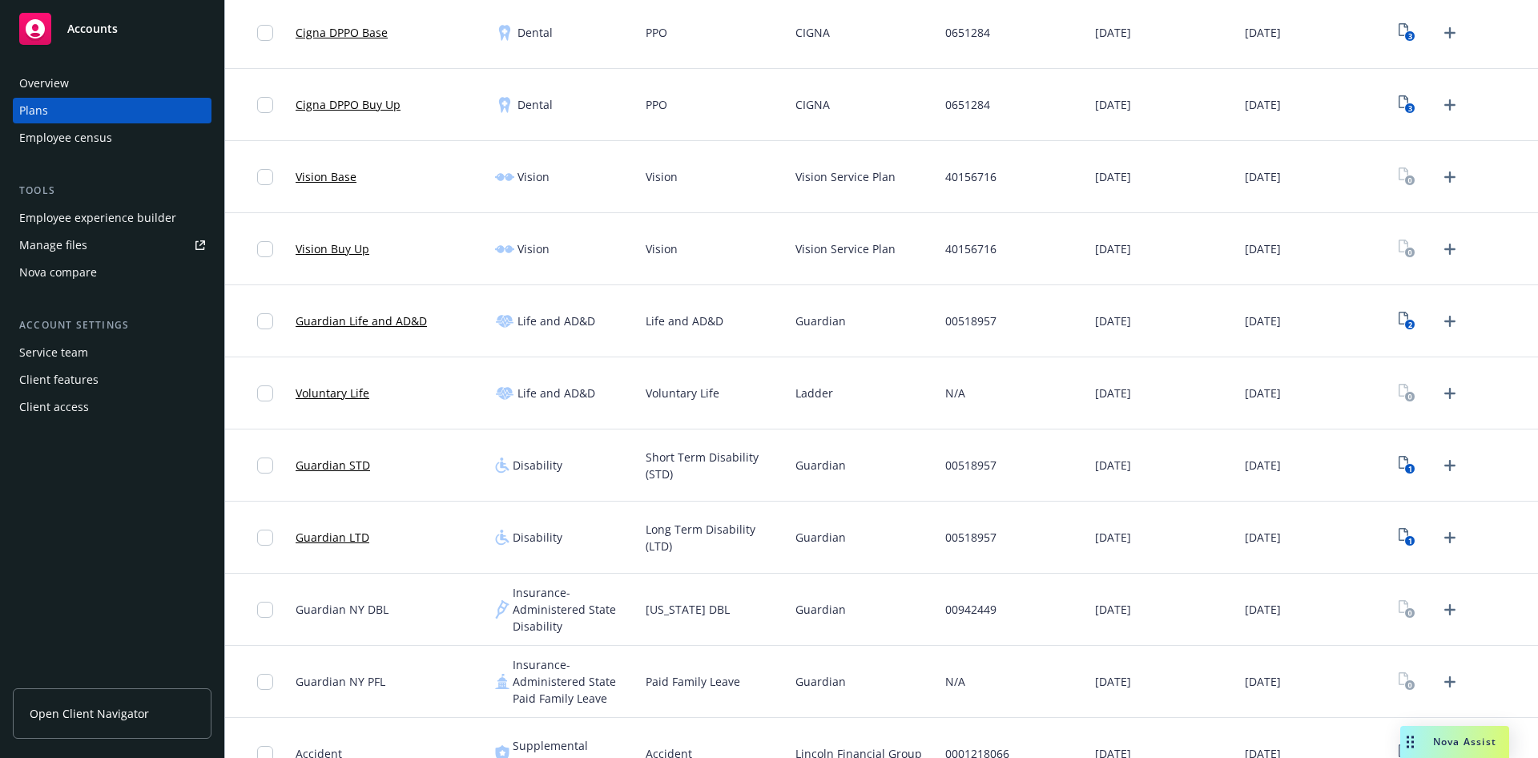
scroll to position [606, 0]
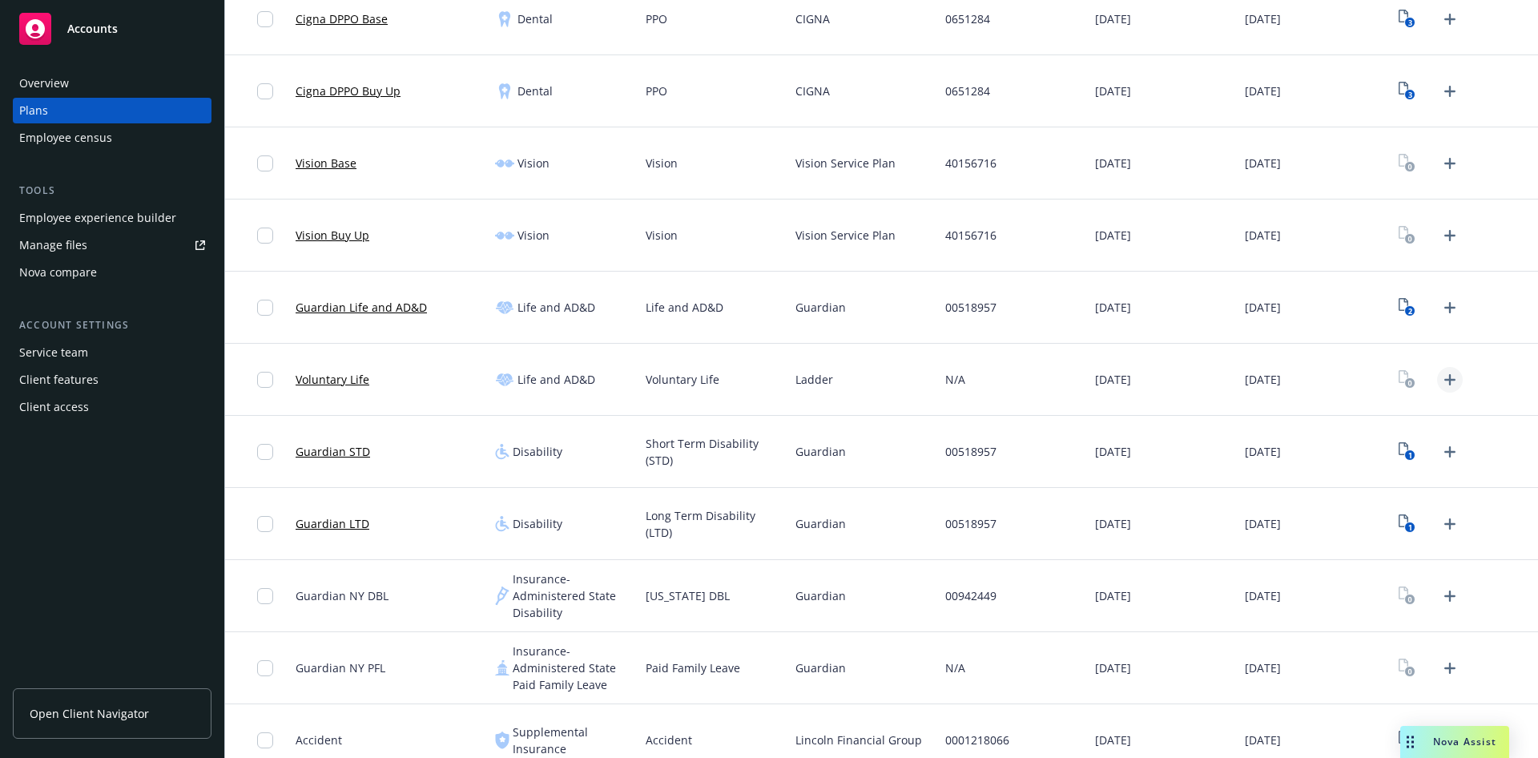
click at [1444, 382] on icon "Upload Plan Documents" at bounding box center [1449, 379] width 11 height 11
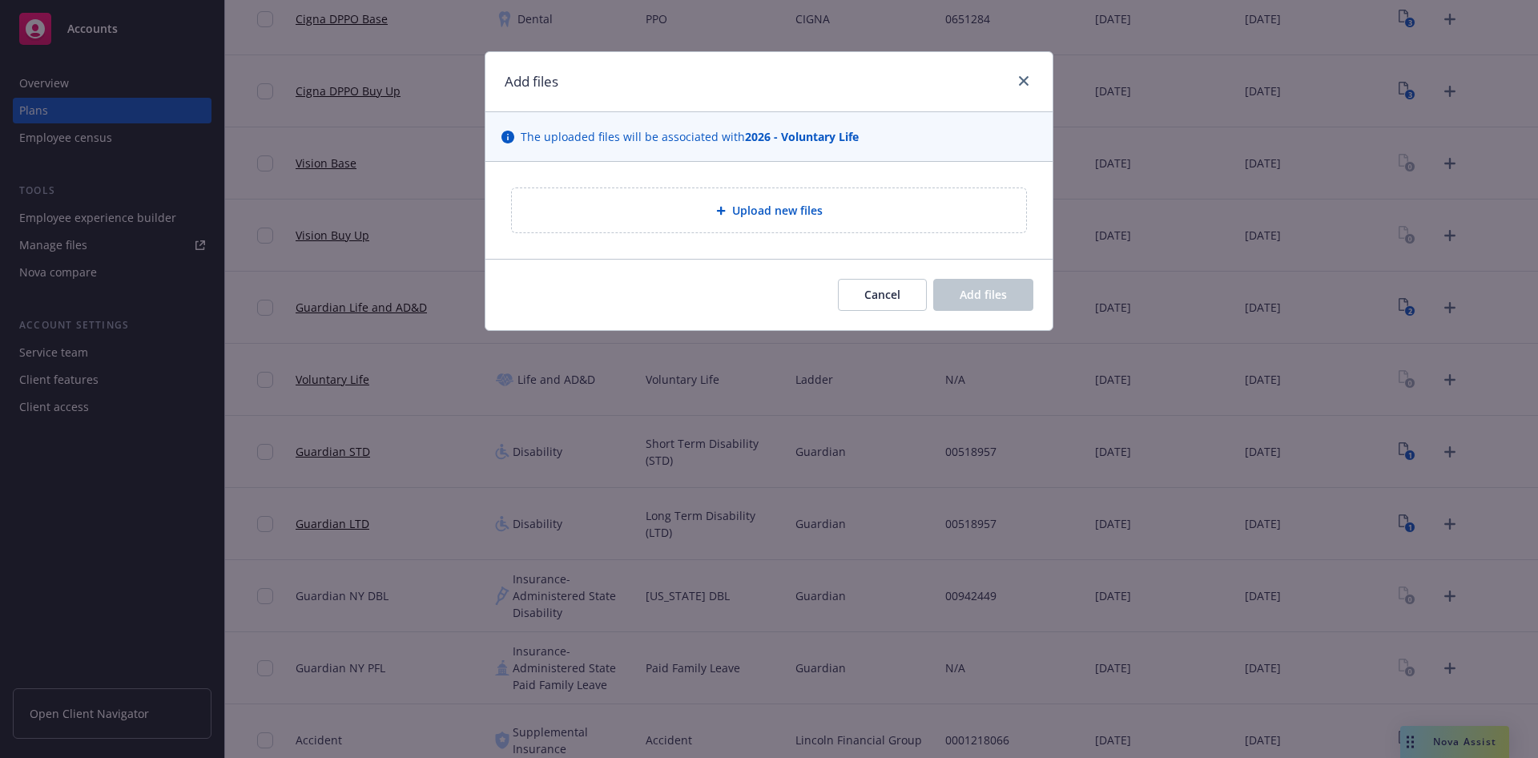
click at [733, 204] on span "Upload new files" at bounding box center [777, 210] width 91 height 17
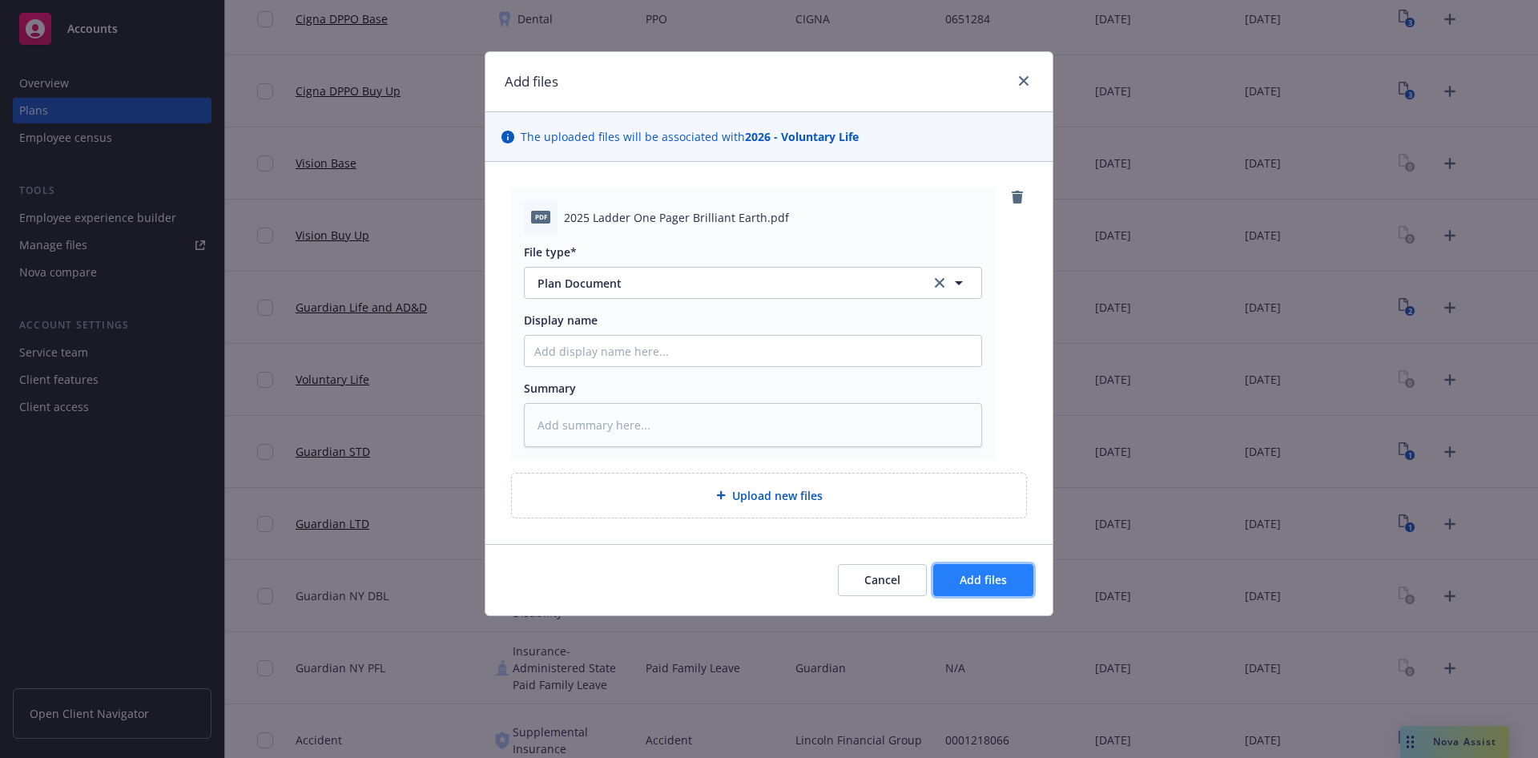
click at [1001, 579] on span "Add files" at bounding box center [983, 579] width 47 height 15
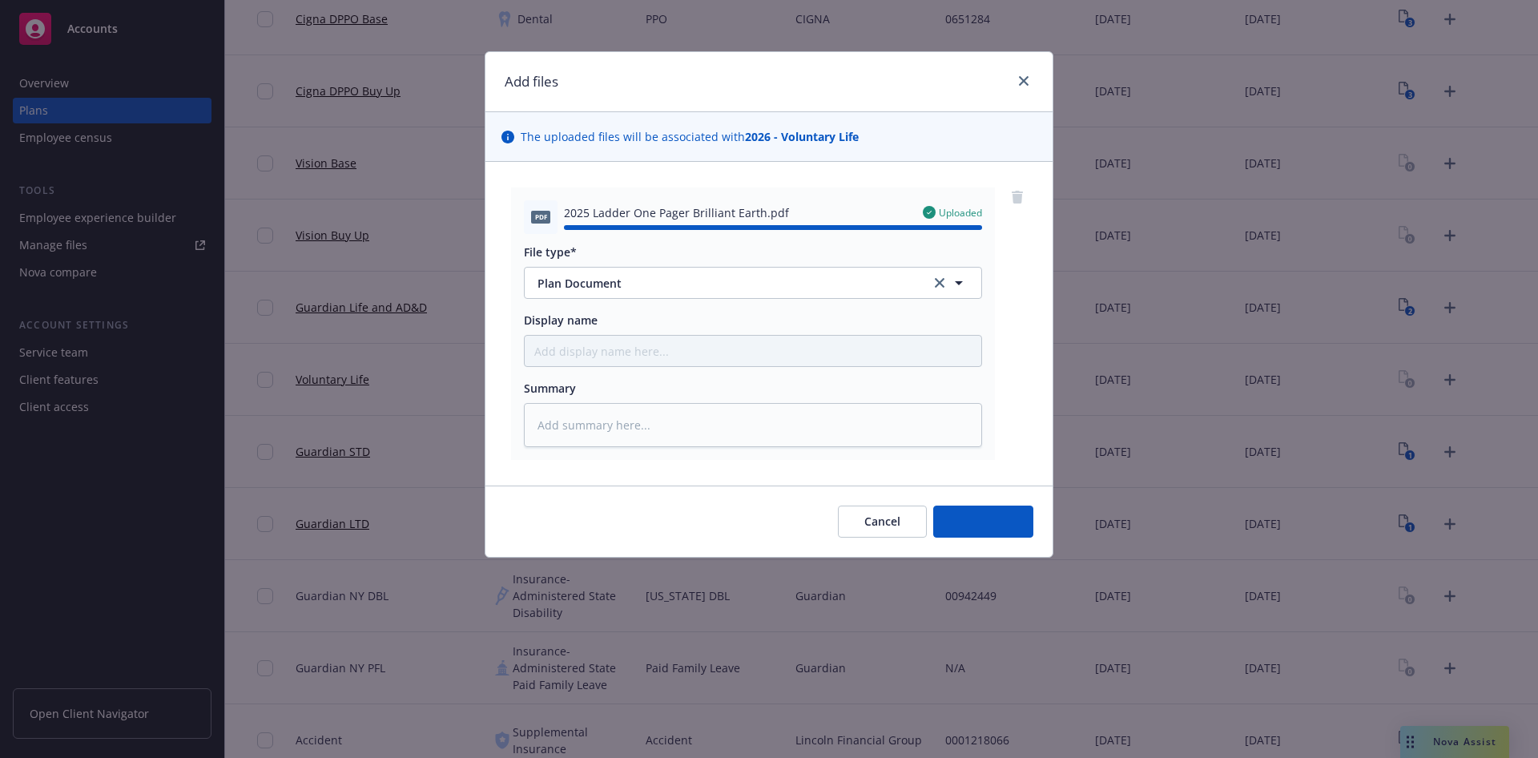
type textarea "x"
